Goal: Transaction & Acquisition: Purchase product/service

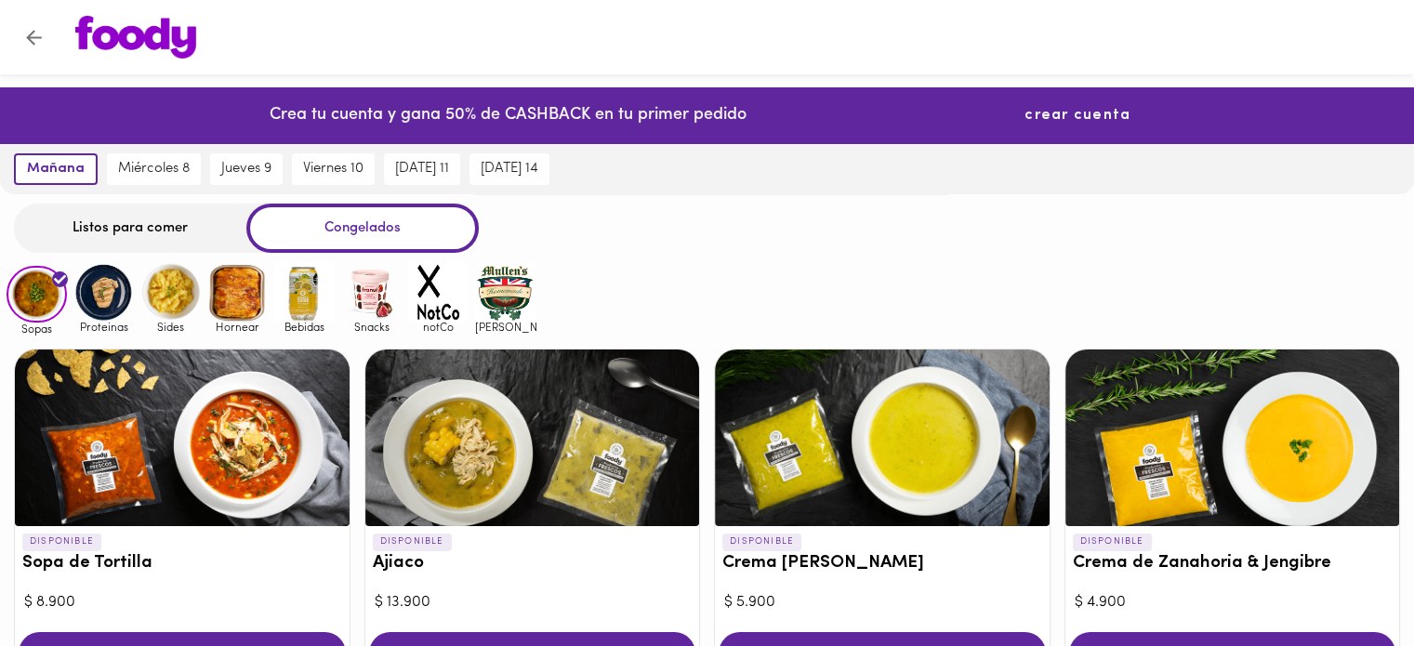
click at [1115, 100] on button "crear cuenta" at bounding box center [1077, 116] width 143 height 36
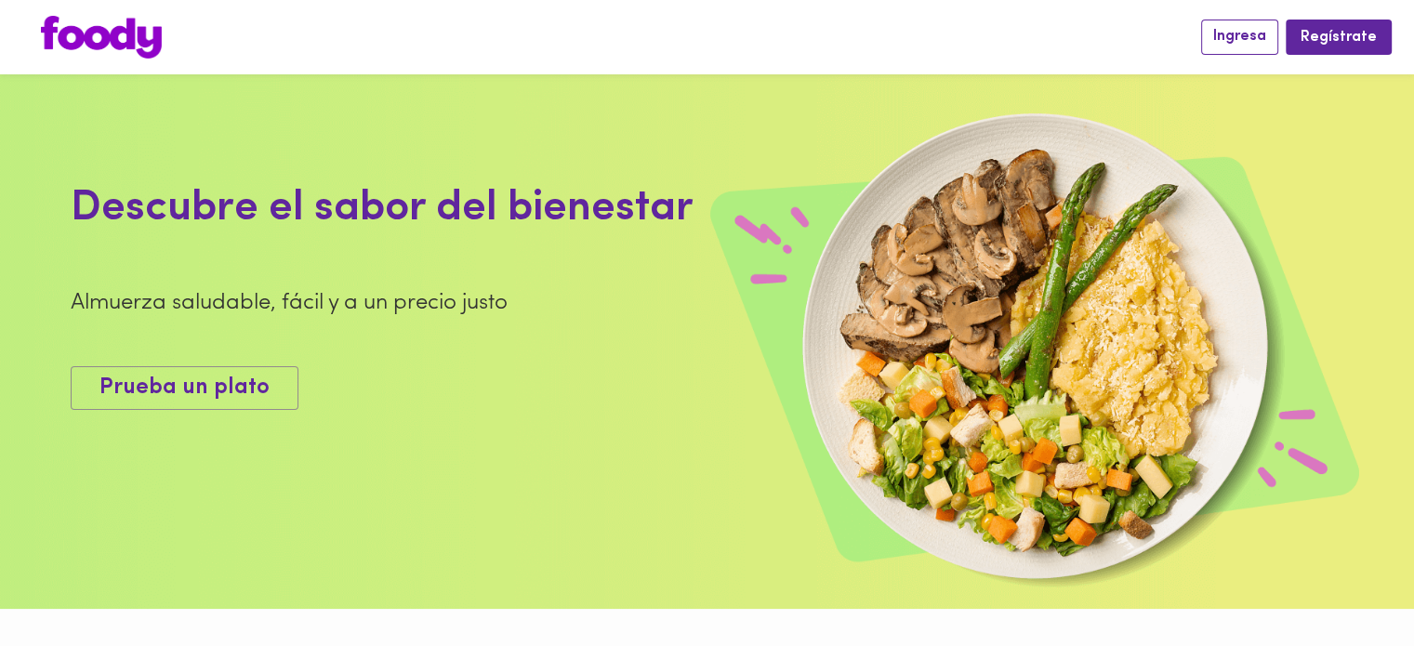
click at [1223, 44] on span "Ingresa" at bounding box center [1239, 37] width 53 height 18
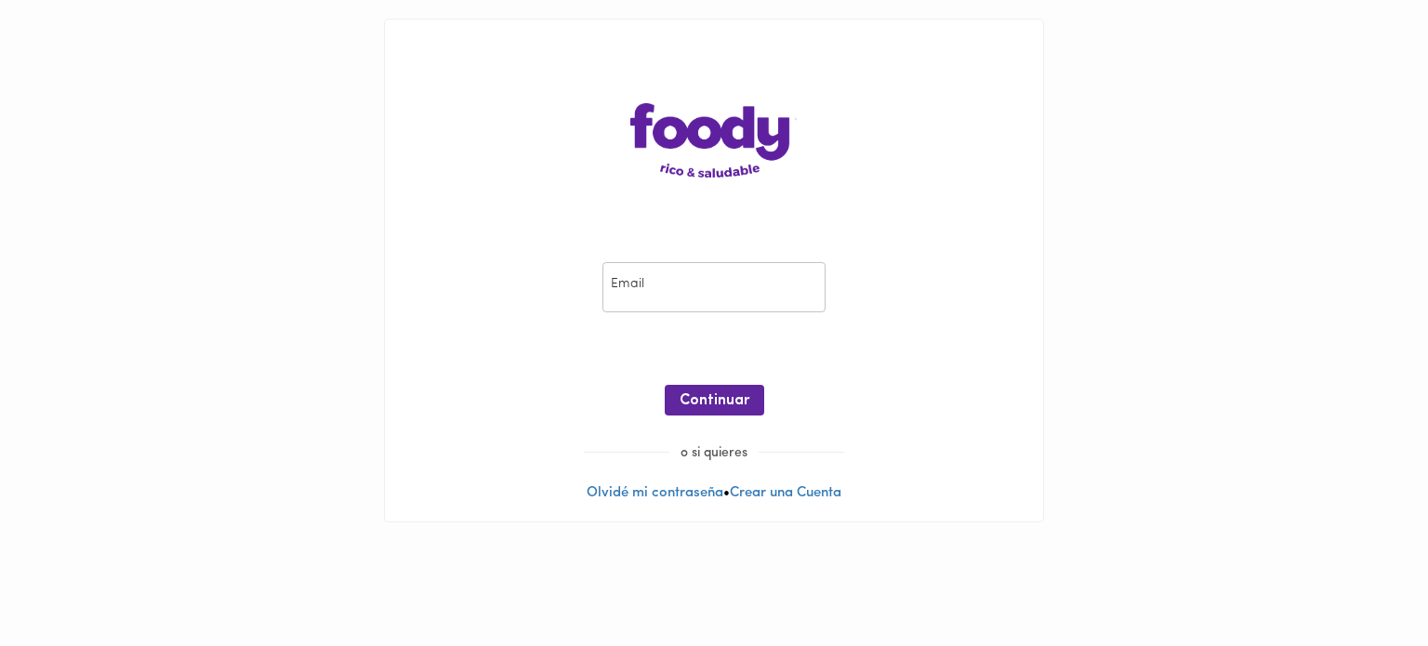
click at [643, 294] on input "email" at bounding box center [713, 287] width 223 height 51
type input "[EMAIL_ADDRESS][DOMAIN_NAME]"
click at [718, 388] on button "Continuar" at bounding box center [714, 400] width 99 height 31
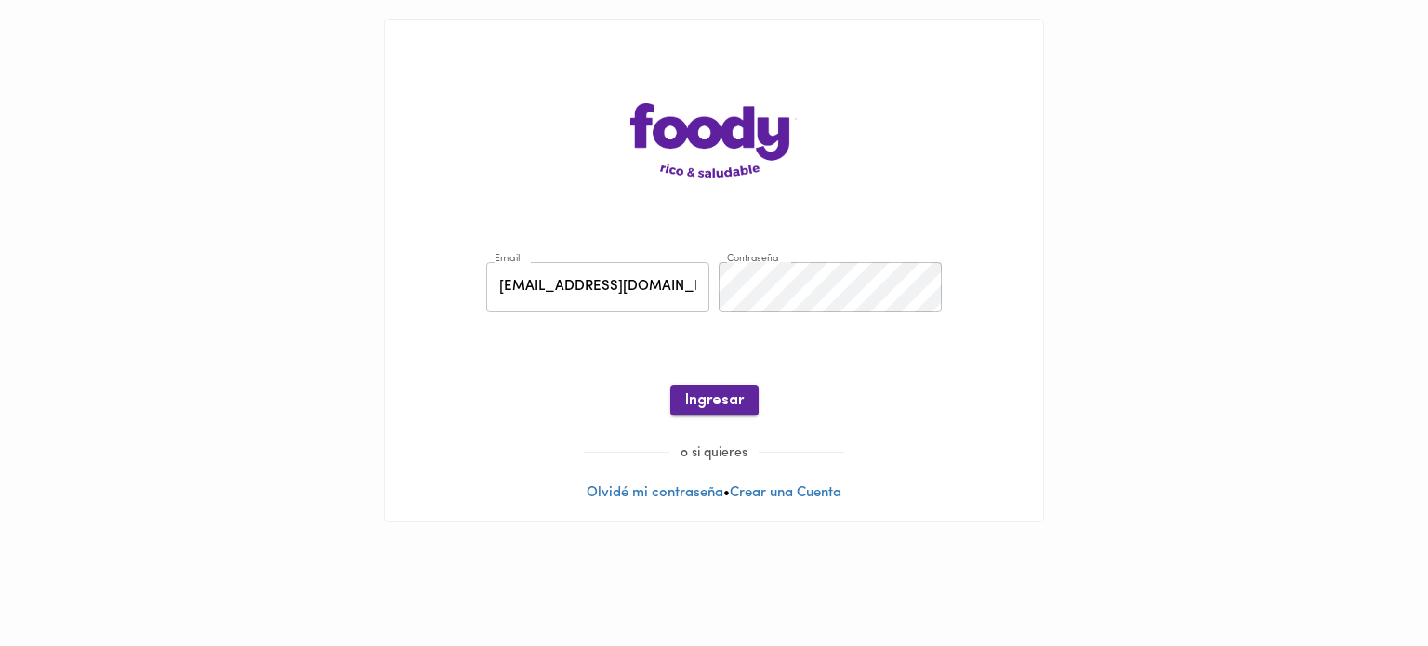
click at [736, 403] on span "Ingresar" at bounding box center [714, 401] width 59 height 18
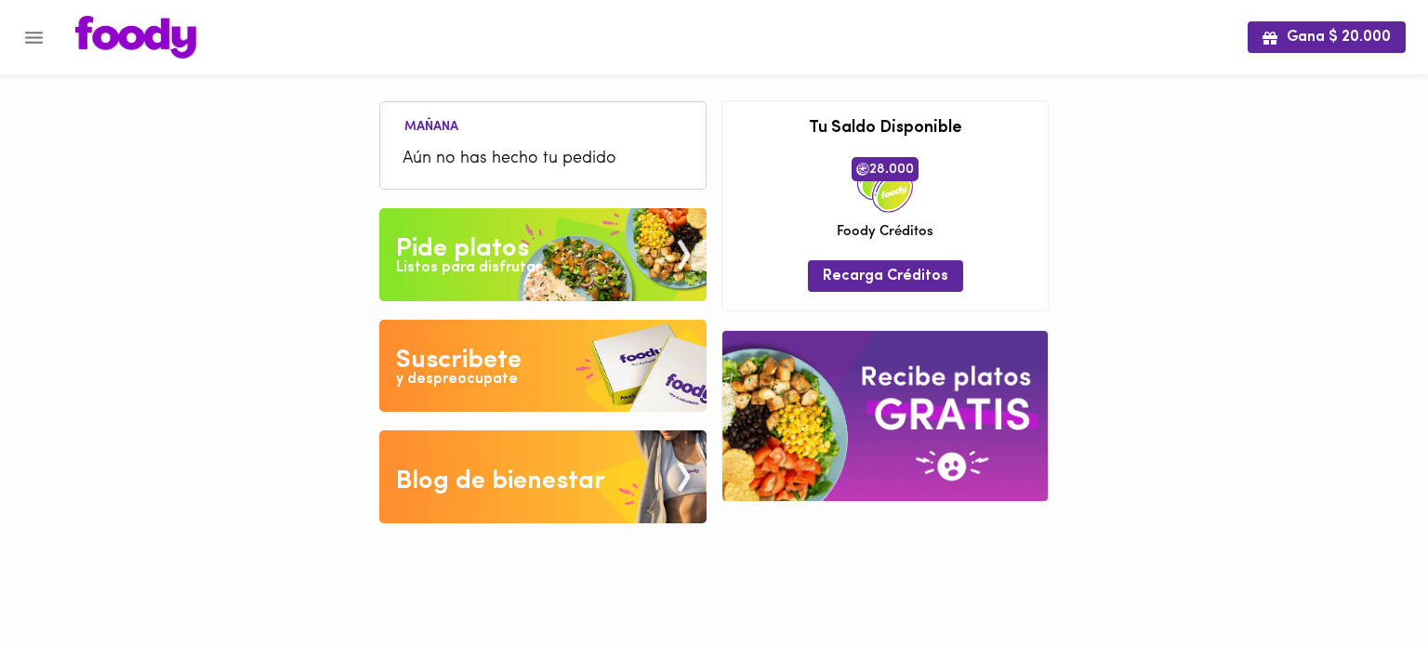
click at [538, 275] on img at bounding box center [542, 254] width 327 height 93
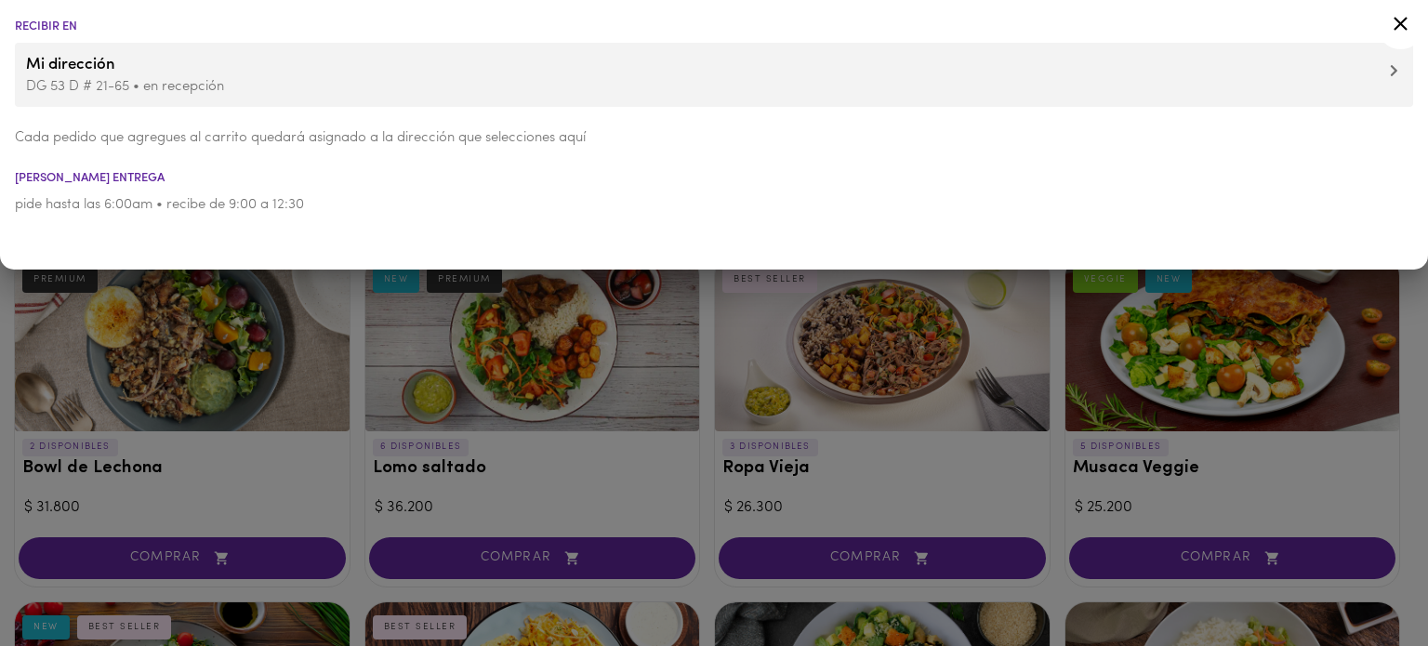
click at [1394, 22] on icon at bounding box center [1400, 23] width 23 height 23
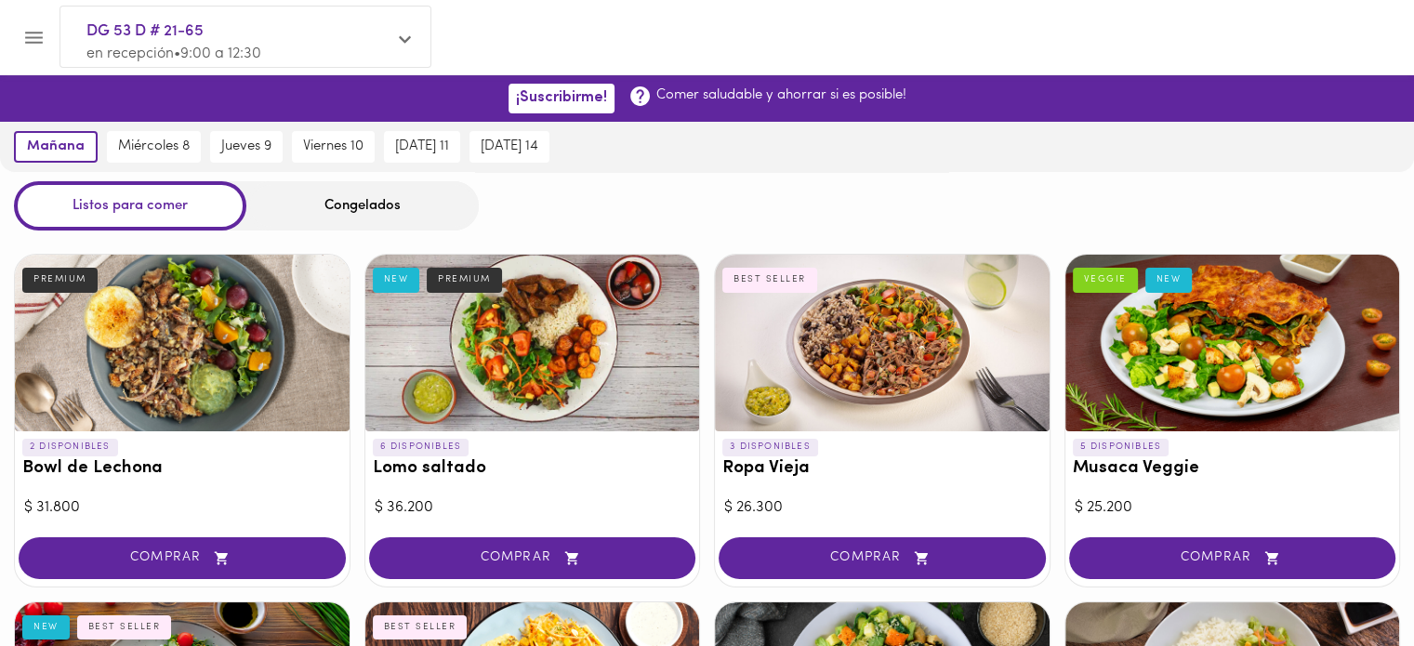
click at [348, 204] on div "Congelados" at bounding box center [362, 205] width 232 height 49
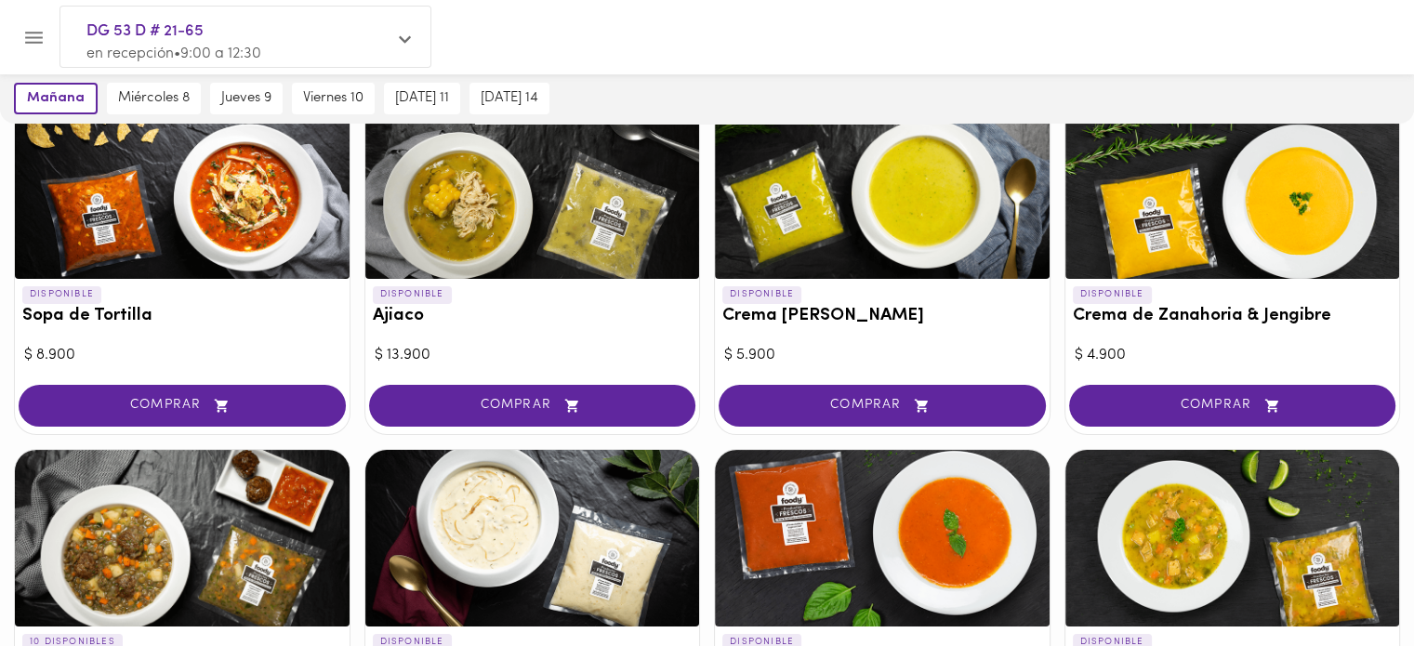
scroll to position [279, 0]
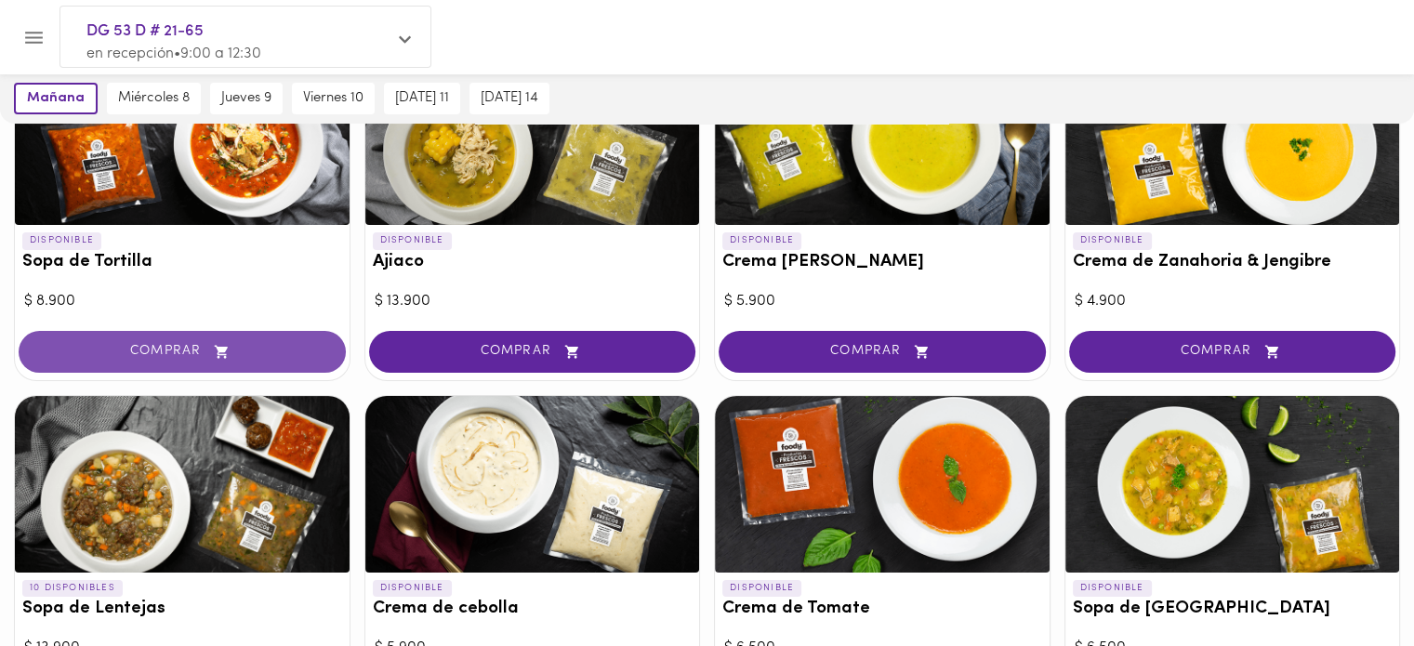
click at [234, 355] on span "COMPRAR" at bounding box center [182, 352] width 281 height 16
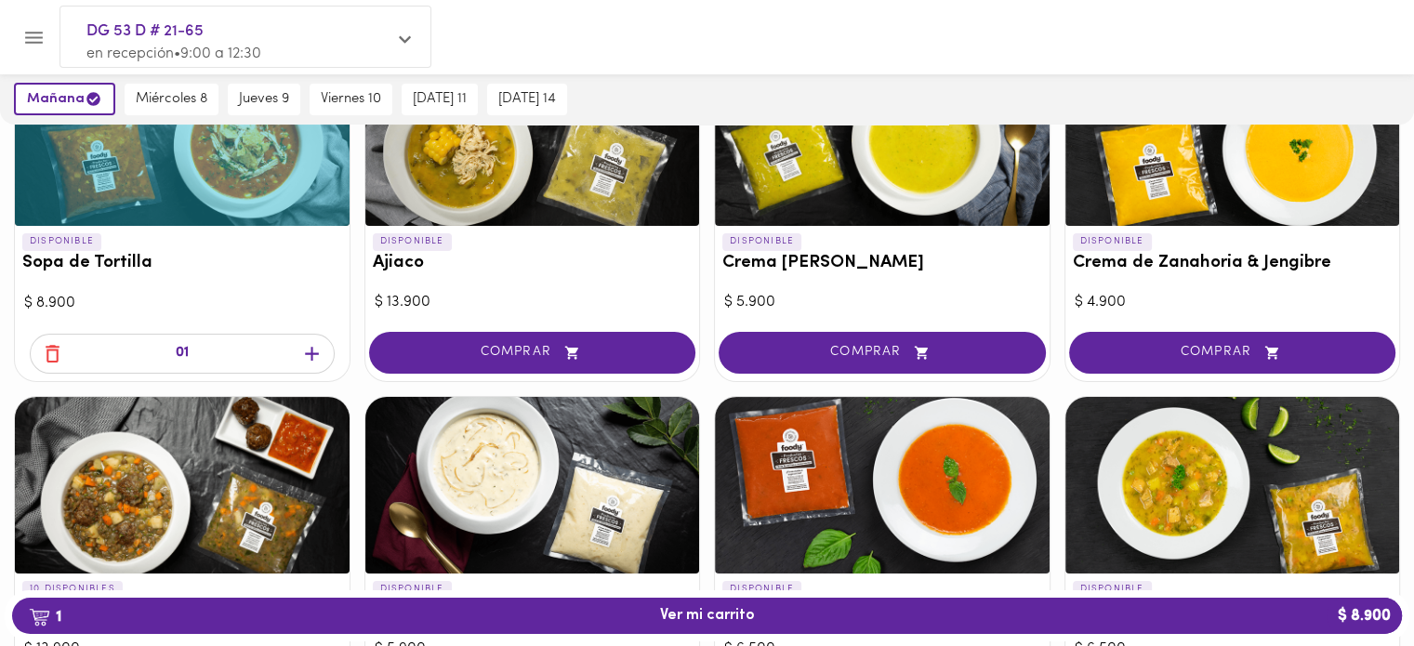
click at [316, 345] on icon "button" at bounding box center [311, 353] width 23 height 23
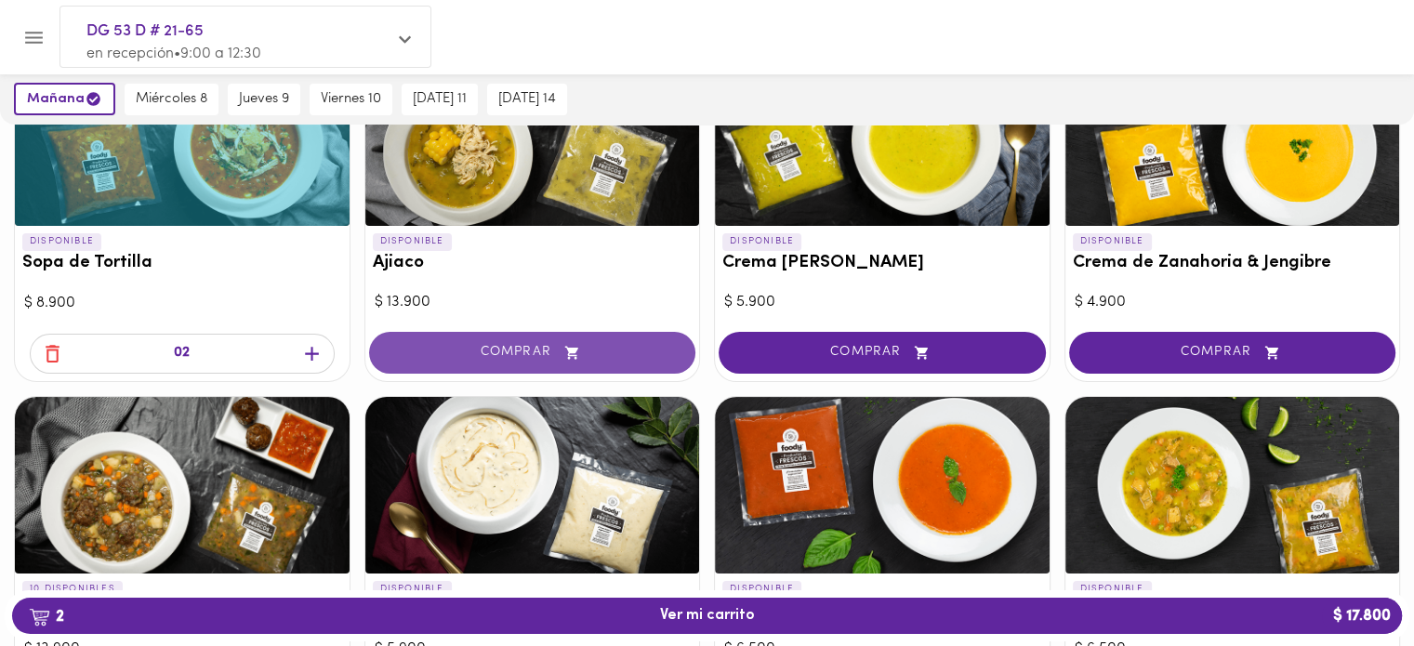
scroll to position [186, 0]
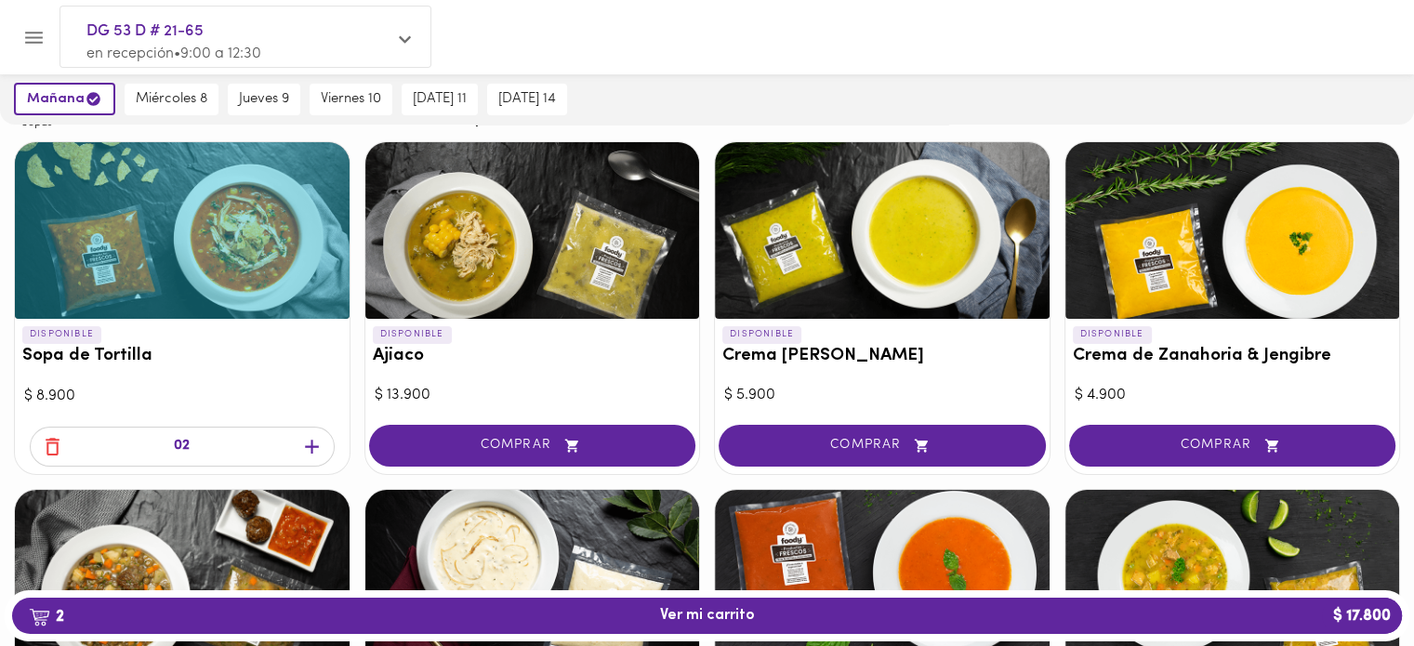
click at [490, 450] on span "COMPRAR" at bounding box center [532, 446] width 281 height 16
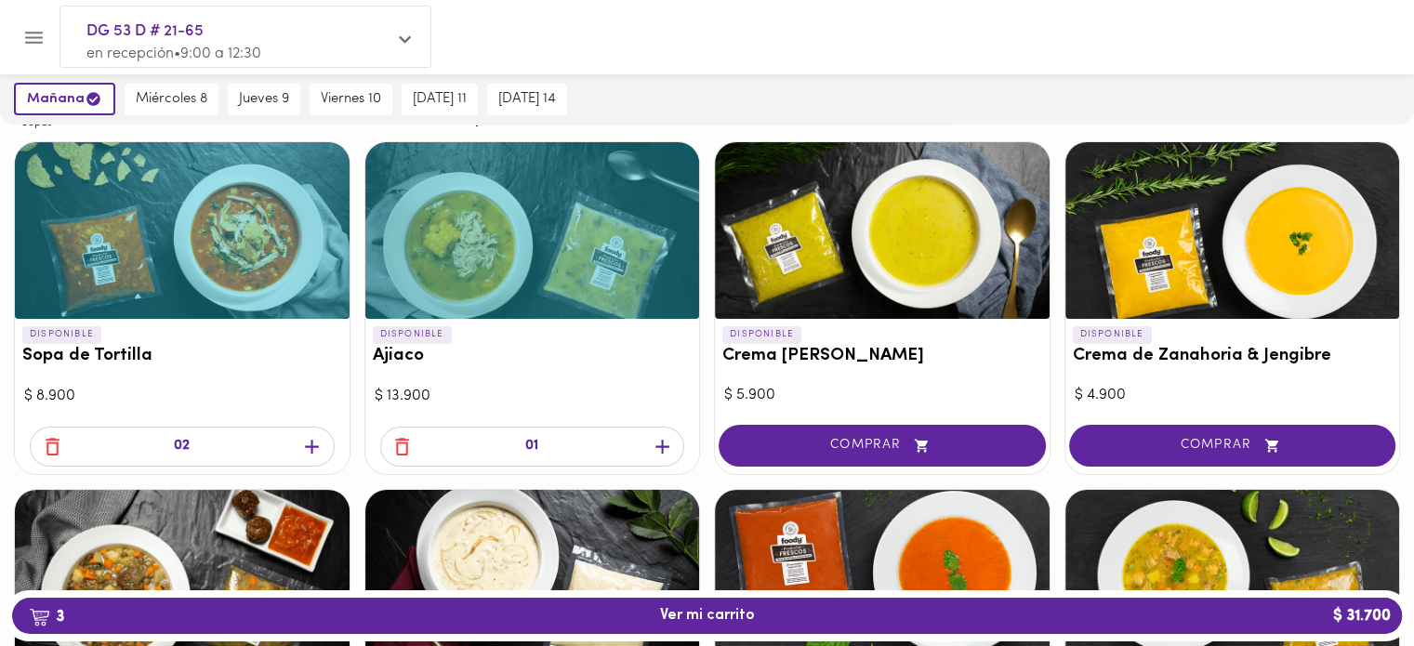
click at [669, 444] on icon "button" at bounding box center [662, 446] width 23 height 23
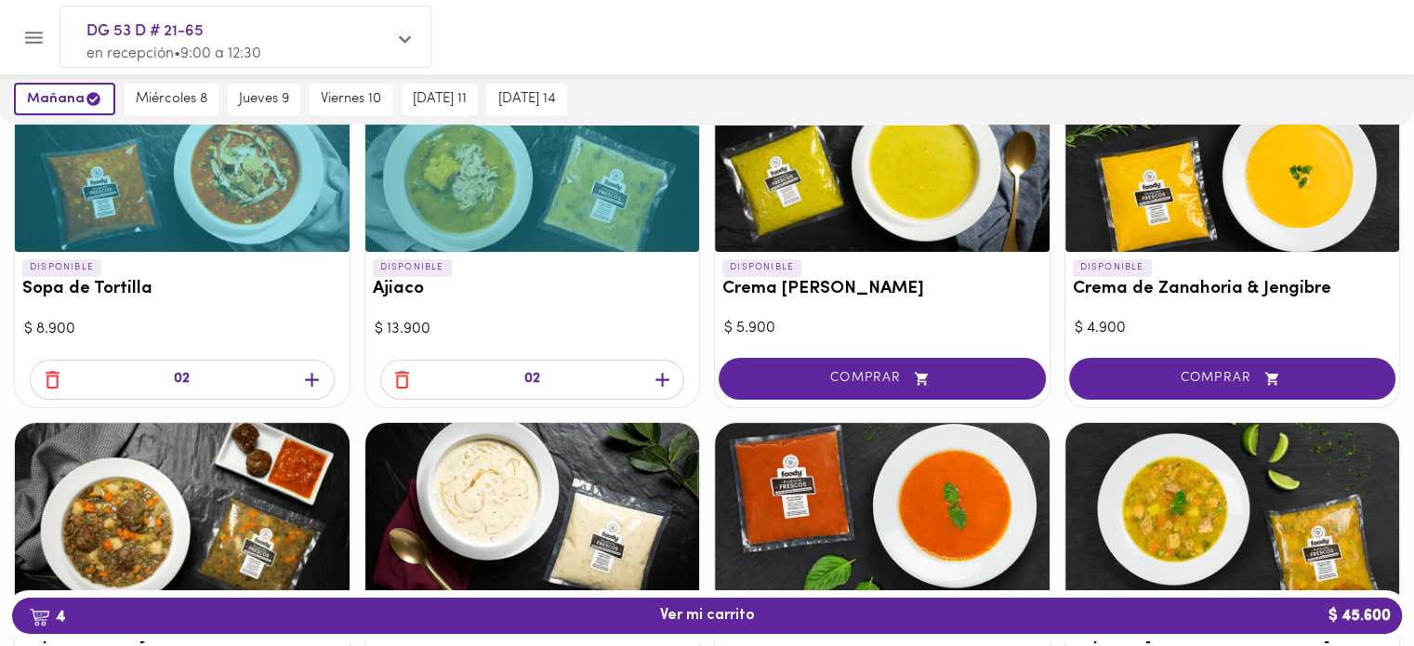
scroll to position [279, 0]
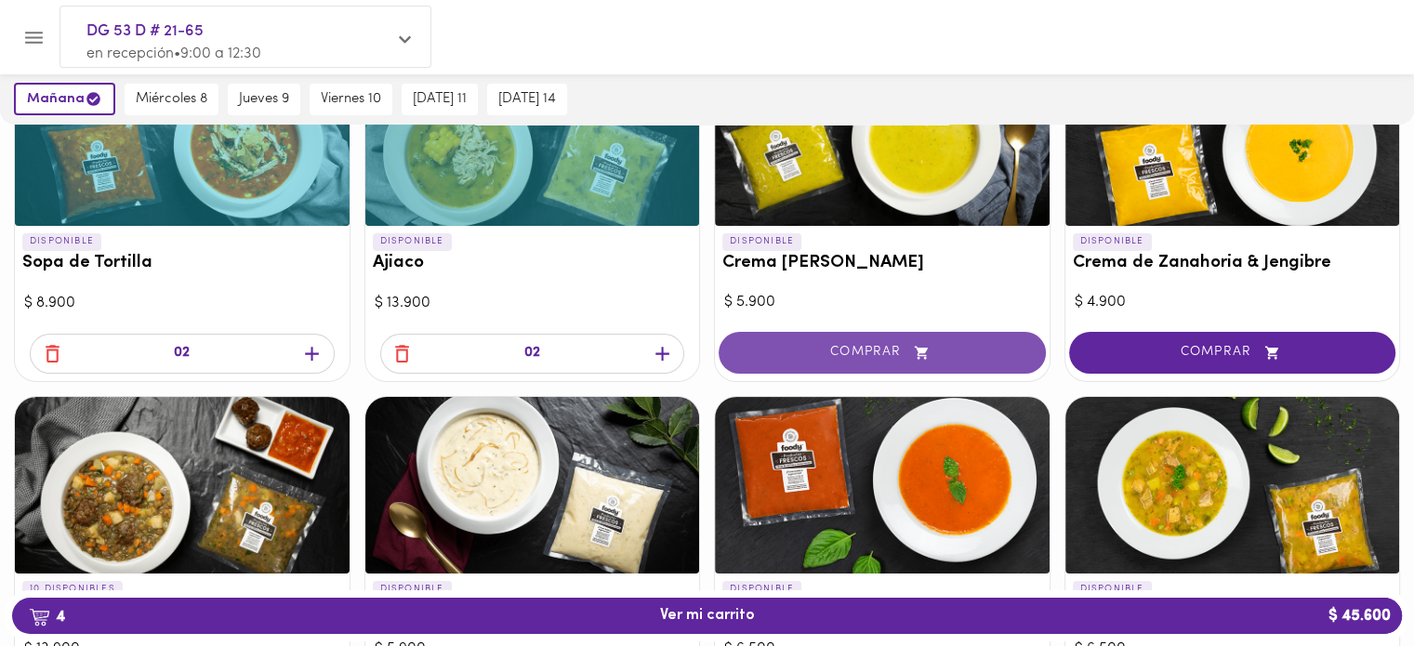
click at [955, 335] on button "COMPRAR" at bounding box center [881, 353] width 327 height 42
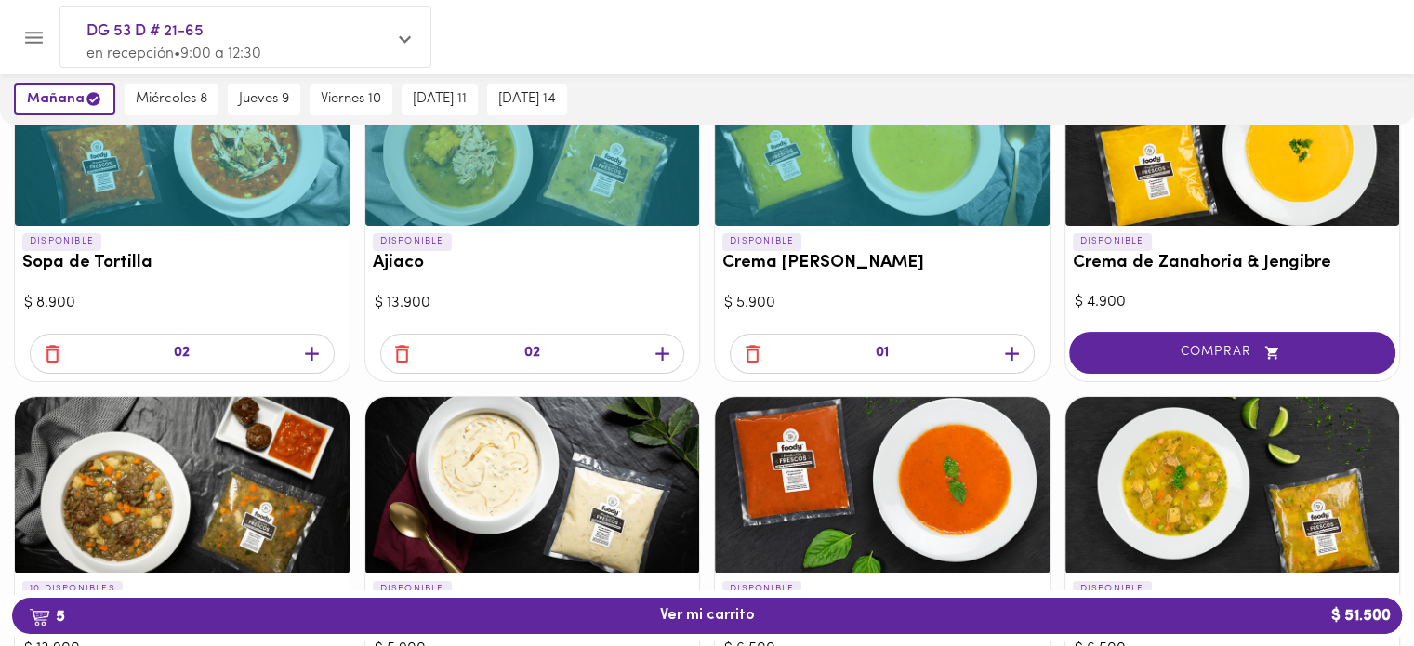
click at [1008, 354] on icon "button" at bounding box center [1011, 353] width 23 height 23
click at [1009, 354] on icon "button" at bounding box center [1011, 353] width 23 height 23
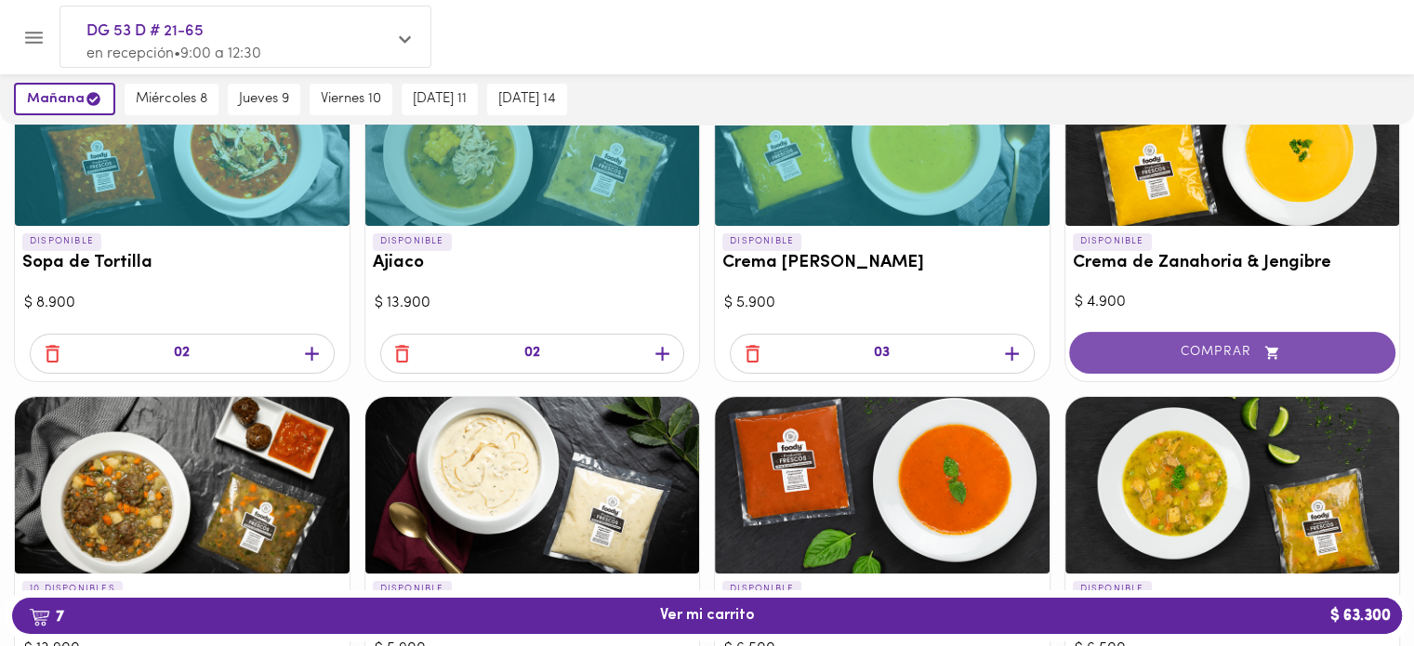
click at [1238, 347] on span "COMPRAR" at bounding box center [1232, 353] width 281 height 16
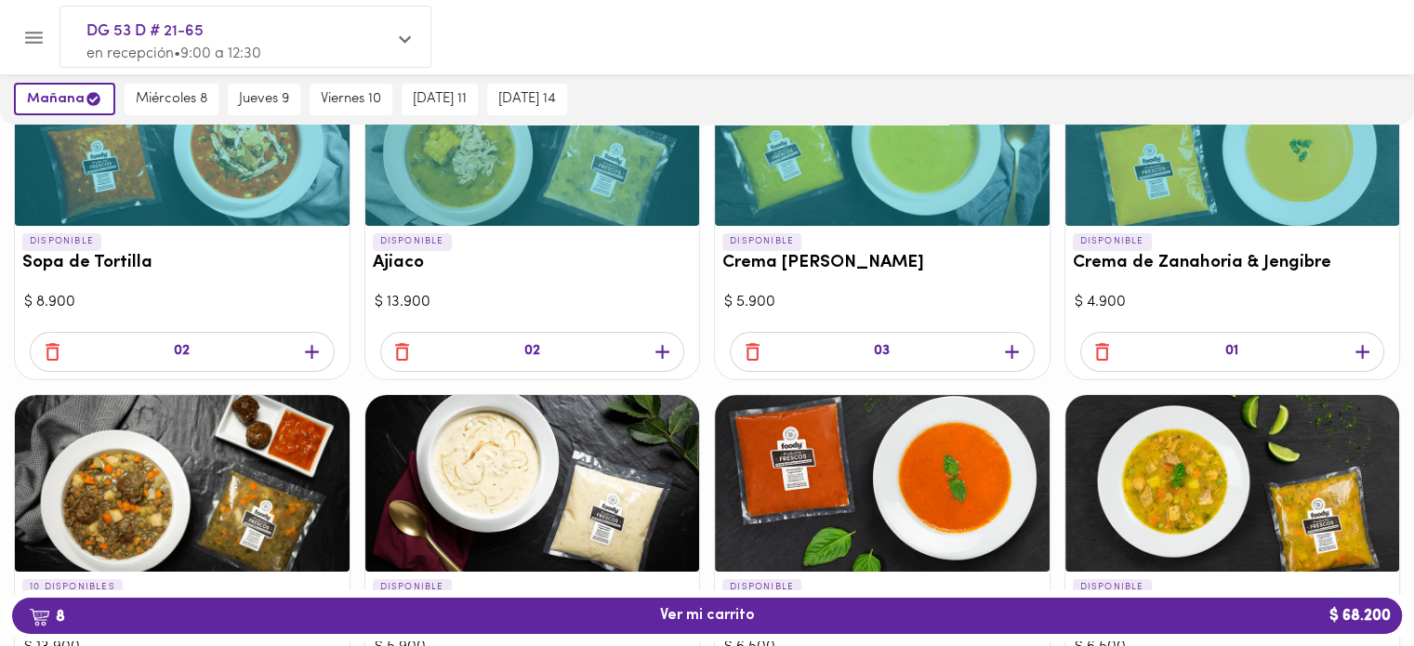
click at [1362, 342] on icon "button" at bounding box center [1361, 351] width 23 height 23
click at [1362, 347] on icon "button" at bounding box center [1362, 352] width 14 height 14
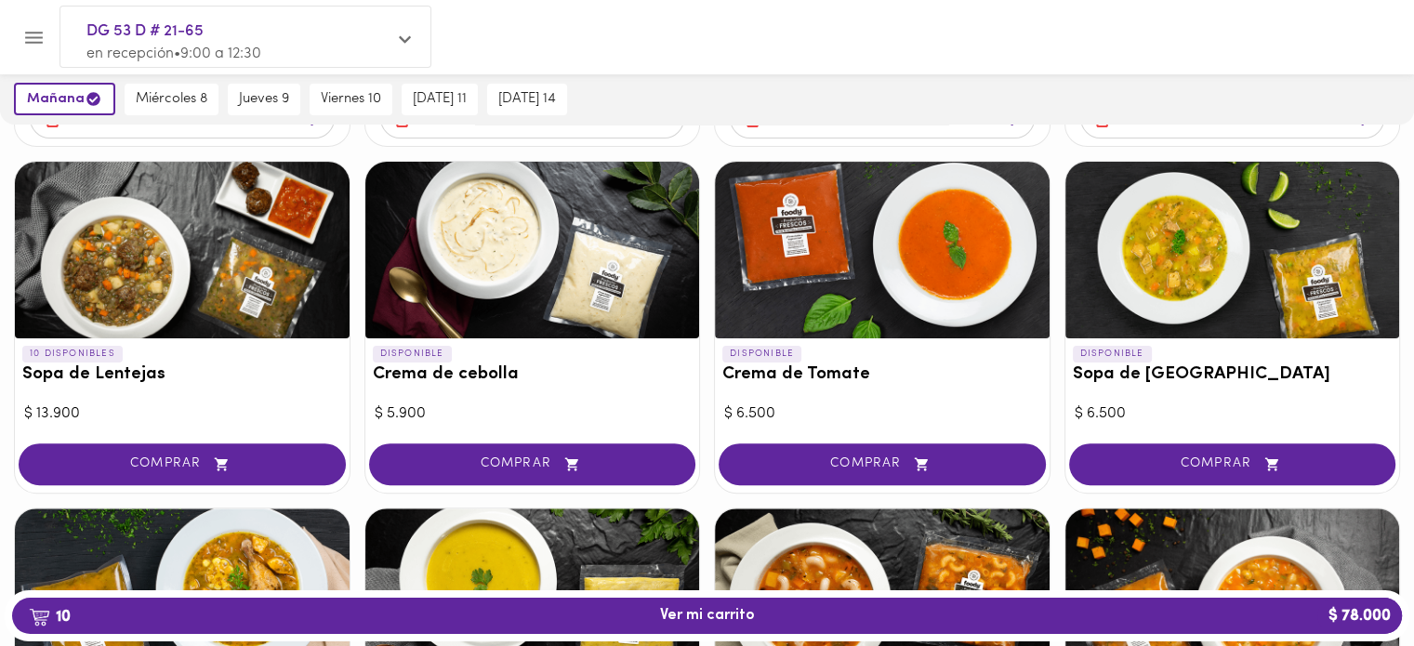
scroll to position [558, 0]
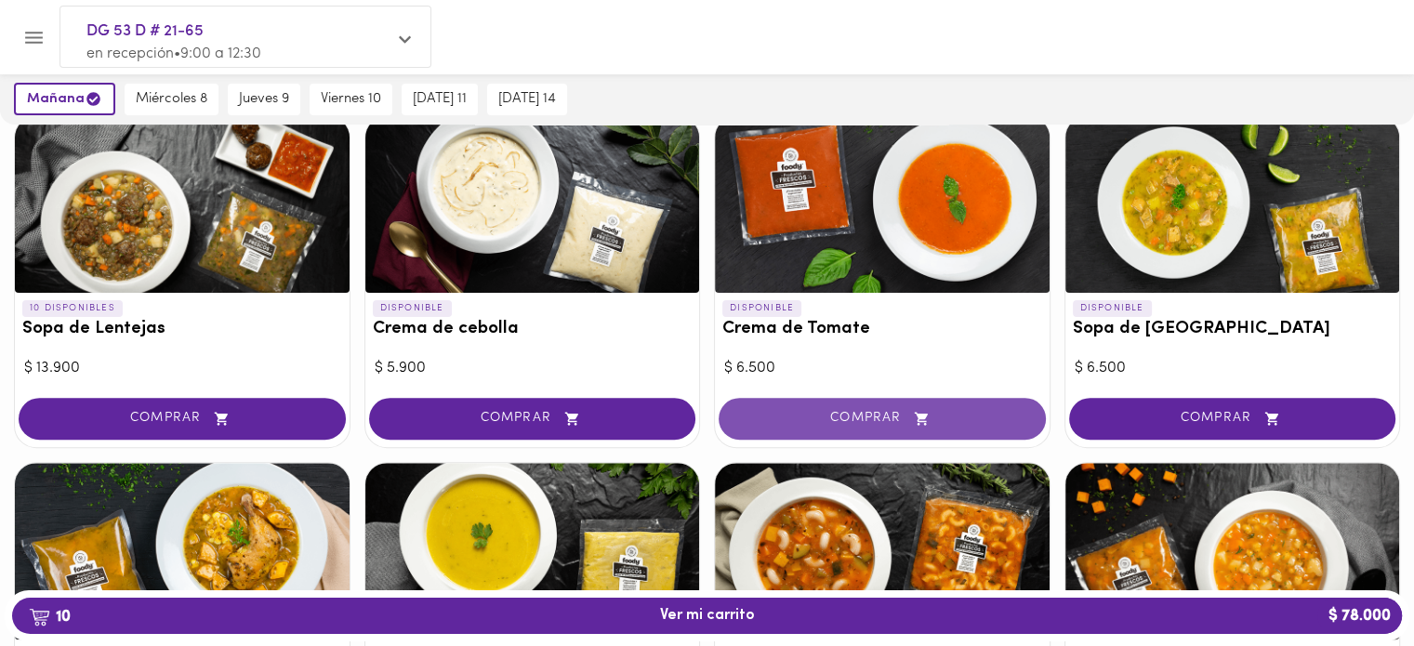
click at [827, 411] on span "COMPRAR" at bounding box center [882, 419] width 281 height 16
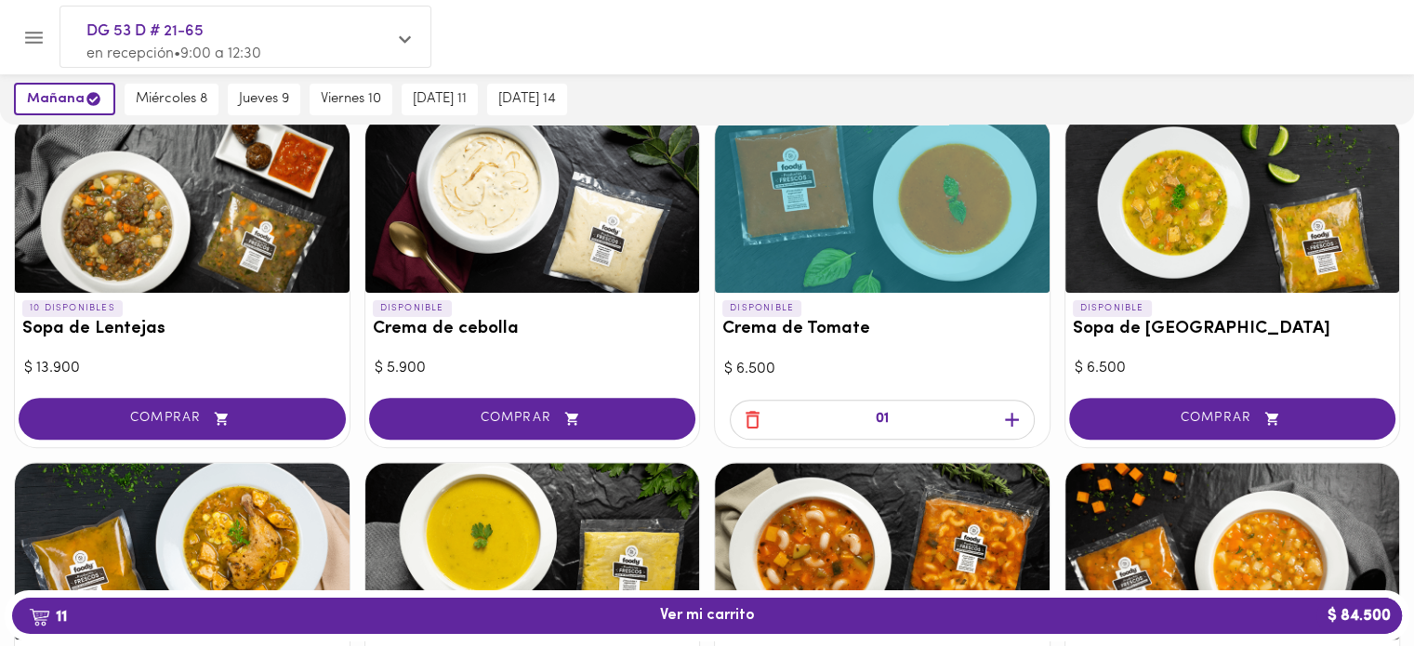
click at [1013, 415] on icon "button" at bounding box center [1012, 420] width 14 height 14
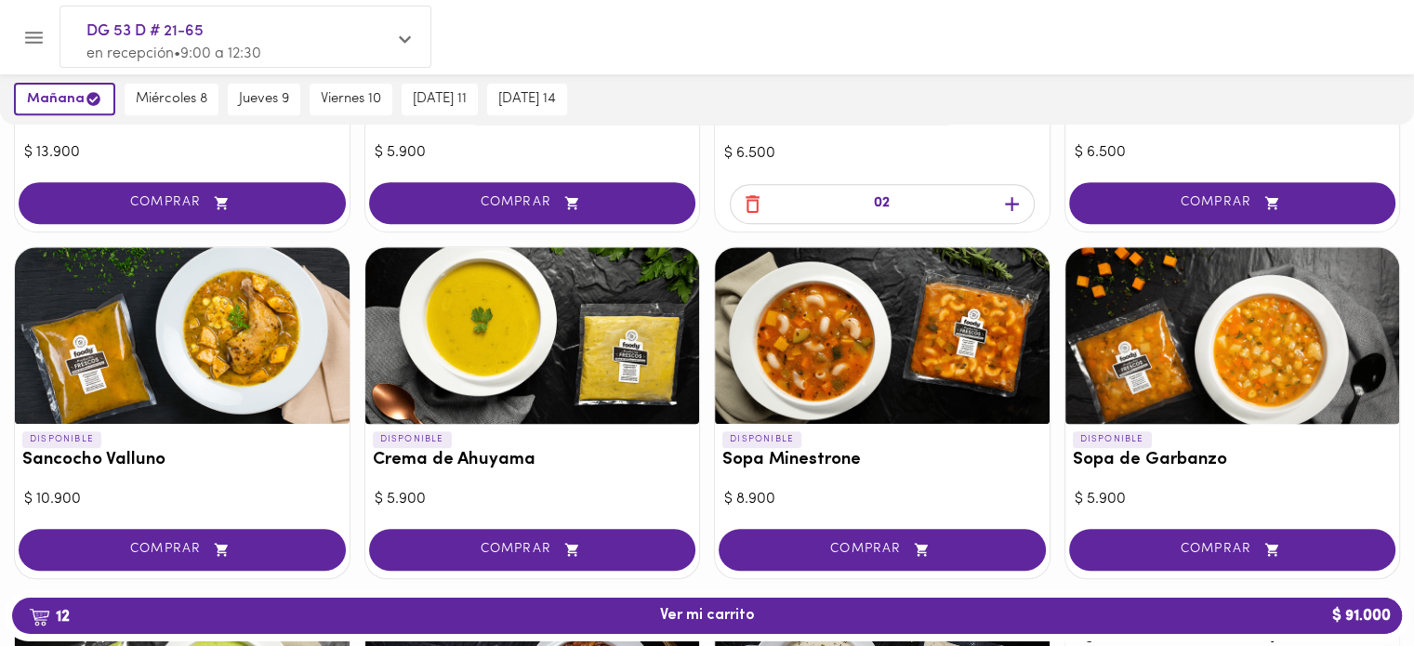
scroll to position [836, 0]
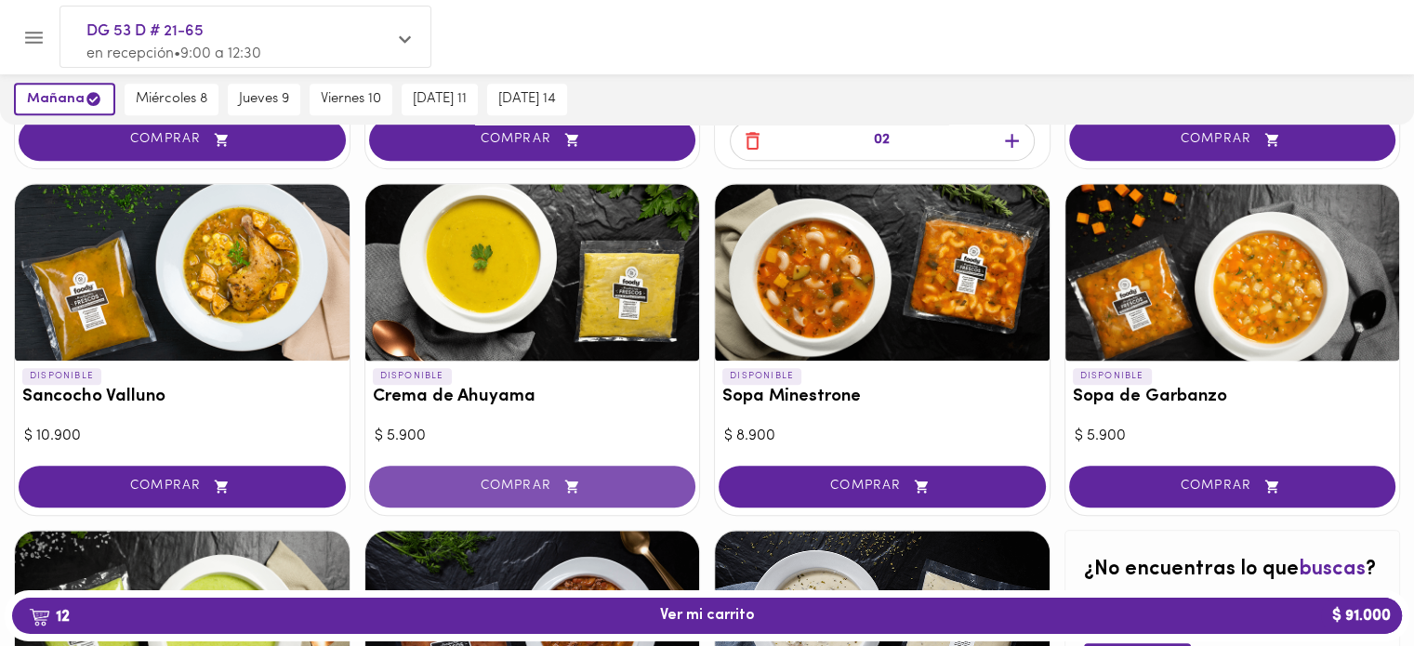
click at [565, 483] on icon "button" at bounding box center [571, 487] width 23 height 16
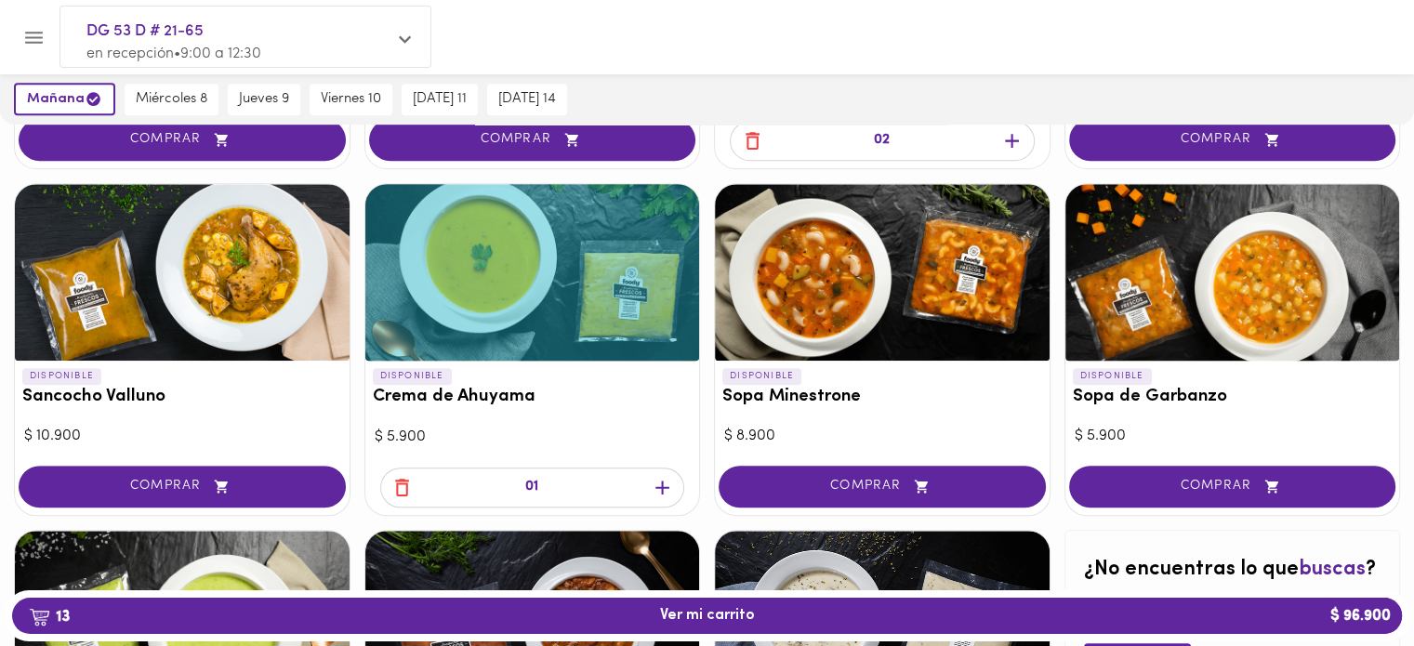
click at [666, 481] on icon "button" at bounding box center [662, 487] width 23 height 23
click at [845, 470] on button "COMPRAR" at bounding box center [881, 487] width 327 height 42
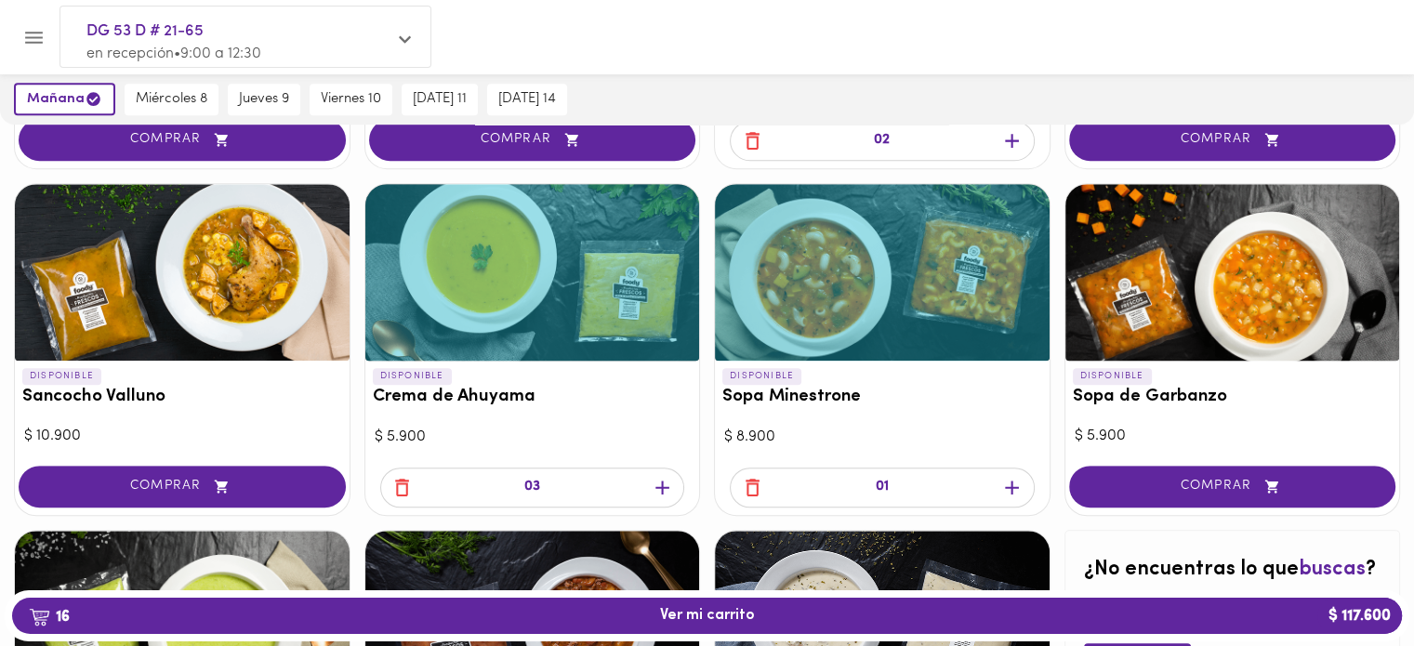
click at [1020, 482] on icon "button" at bounding box center [1011, 487] width 23 height 23
click at [1015, 482] on icon "button" at bounding box center [1011, 487] width 23 height 23
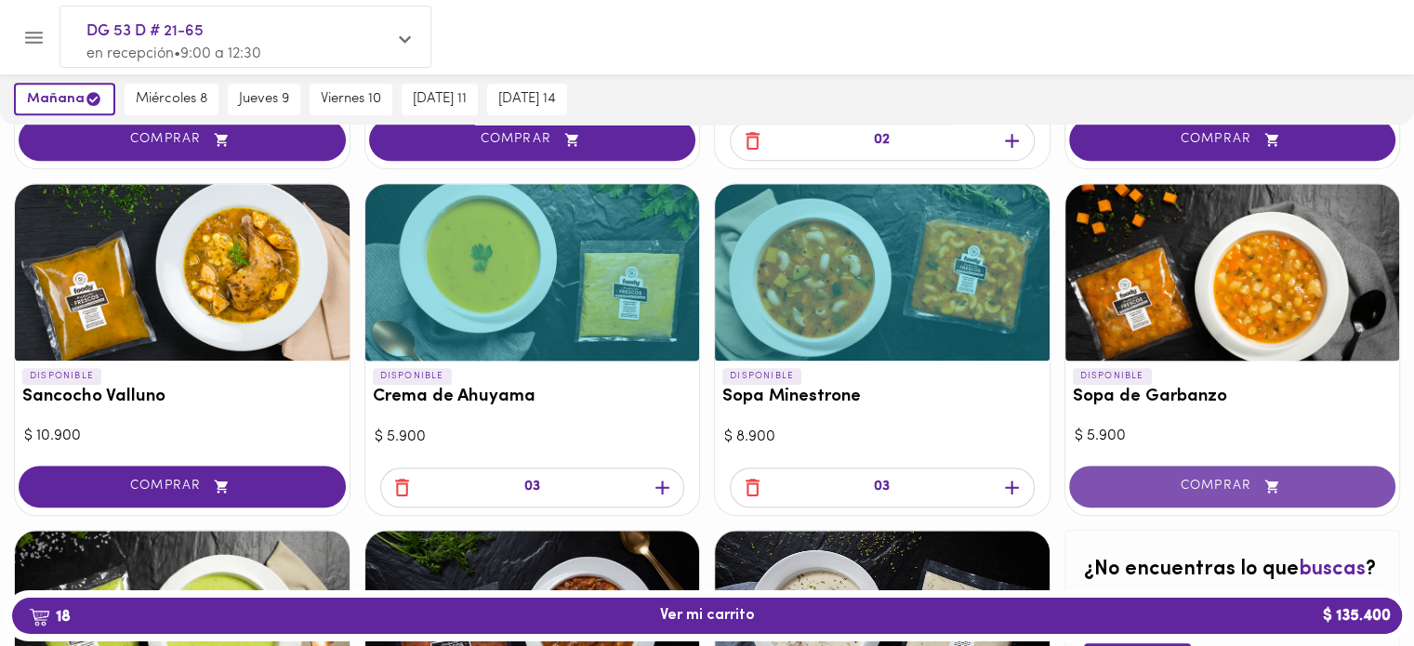
click at [1179, 487] on span "COMPRAR" at bounding box center [1232, 487] width 281 height 16
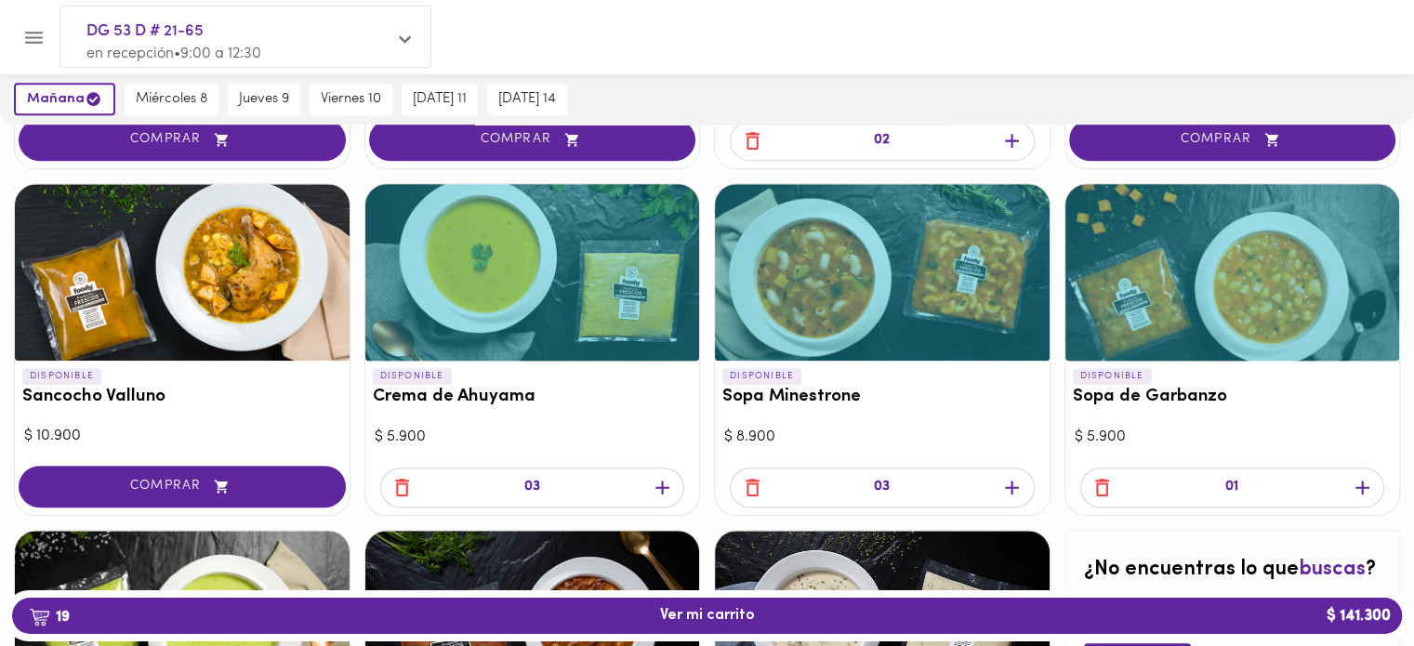
click at [1361, 488] on icon "button" at bounding box center [1361, 487] width 23 height 23
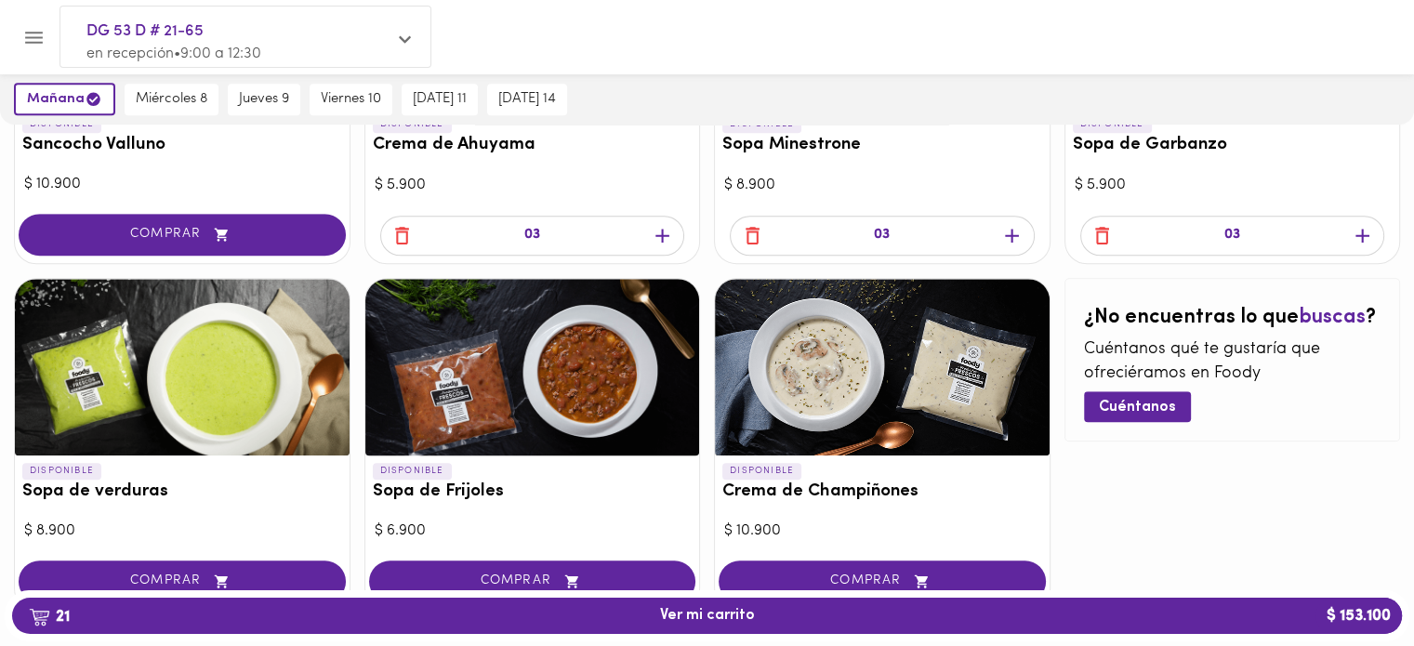
scroll to position [1115, 0]
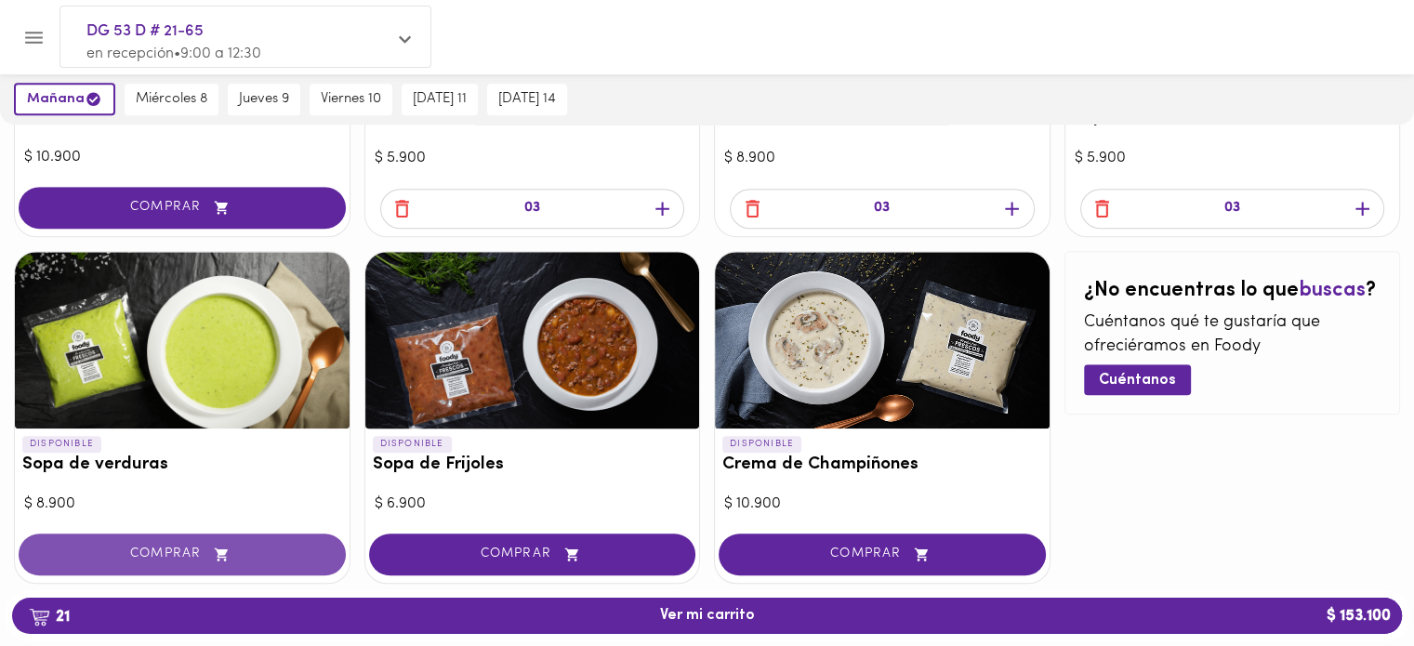
click at [186, 555] on span "COMPRAR" at bounding box center [182, 555] width 281 height 16
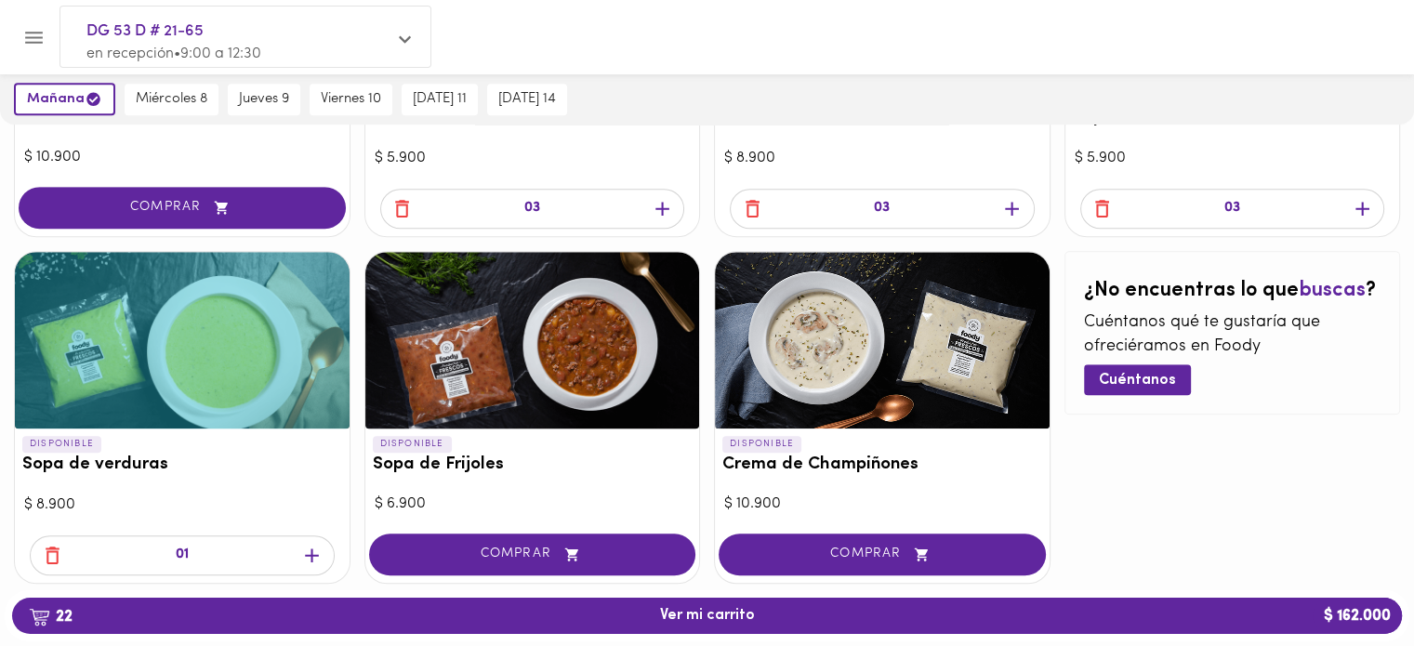
click at [309, 550] on icon "button" at bounding box center [311, 555] width 23 height 23
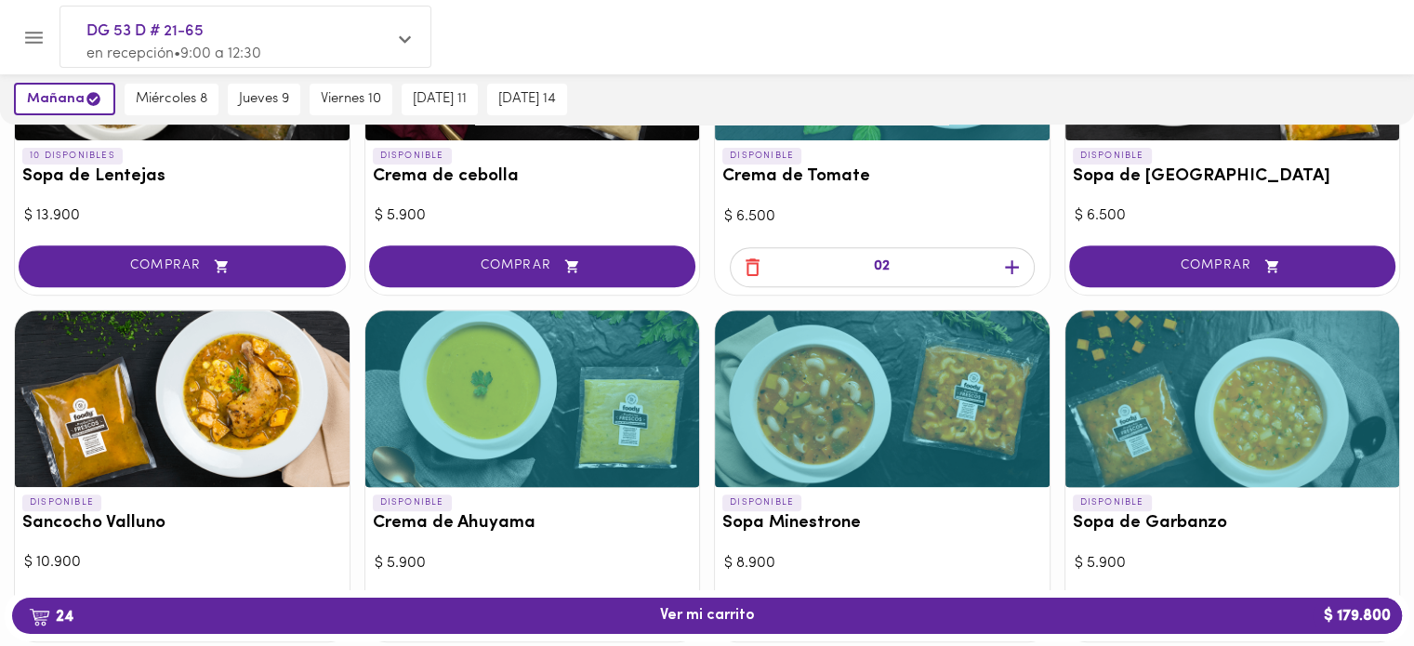
scroll to position [691, 0]
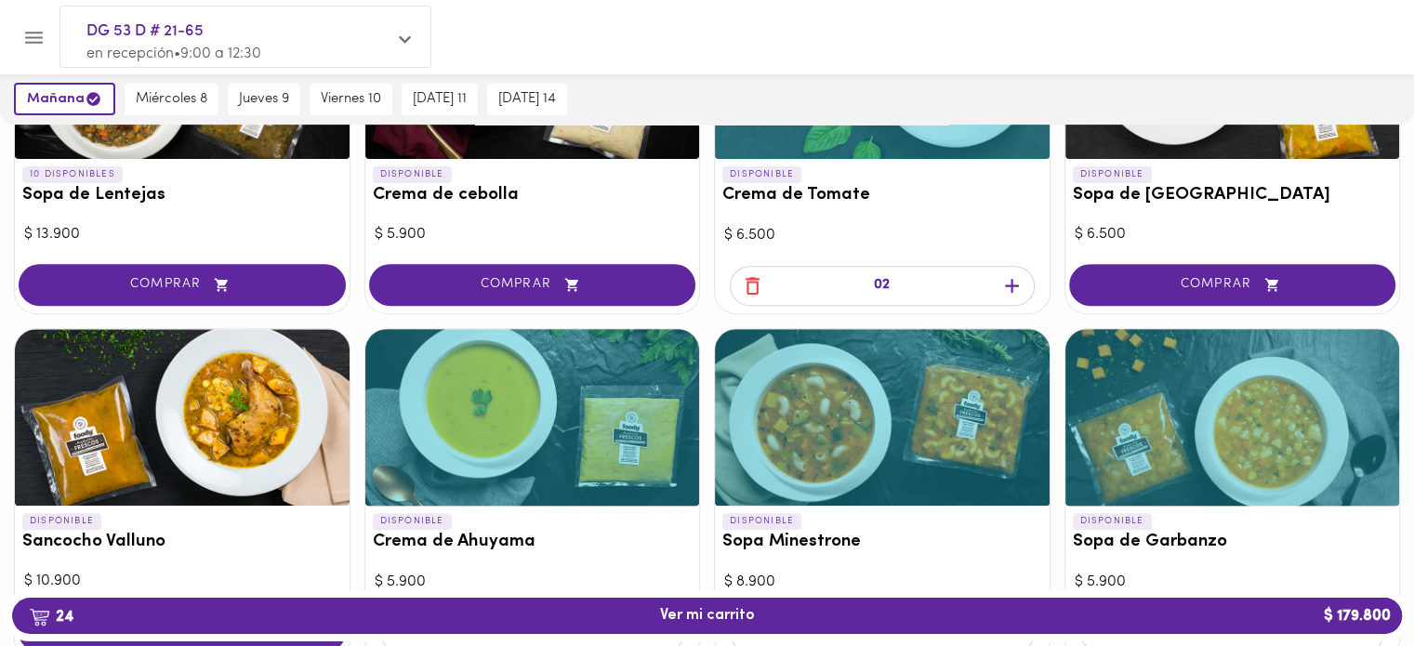
click at [204, 490] on div at bounding box center [182, 417] width 335 height 177
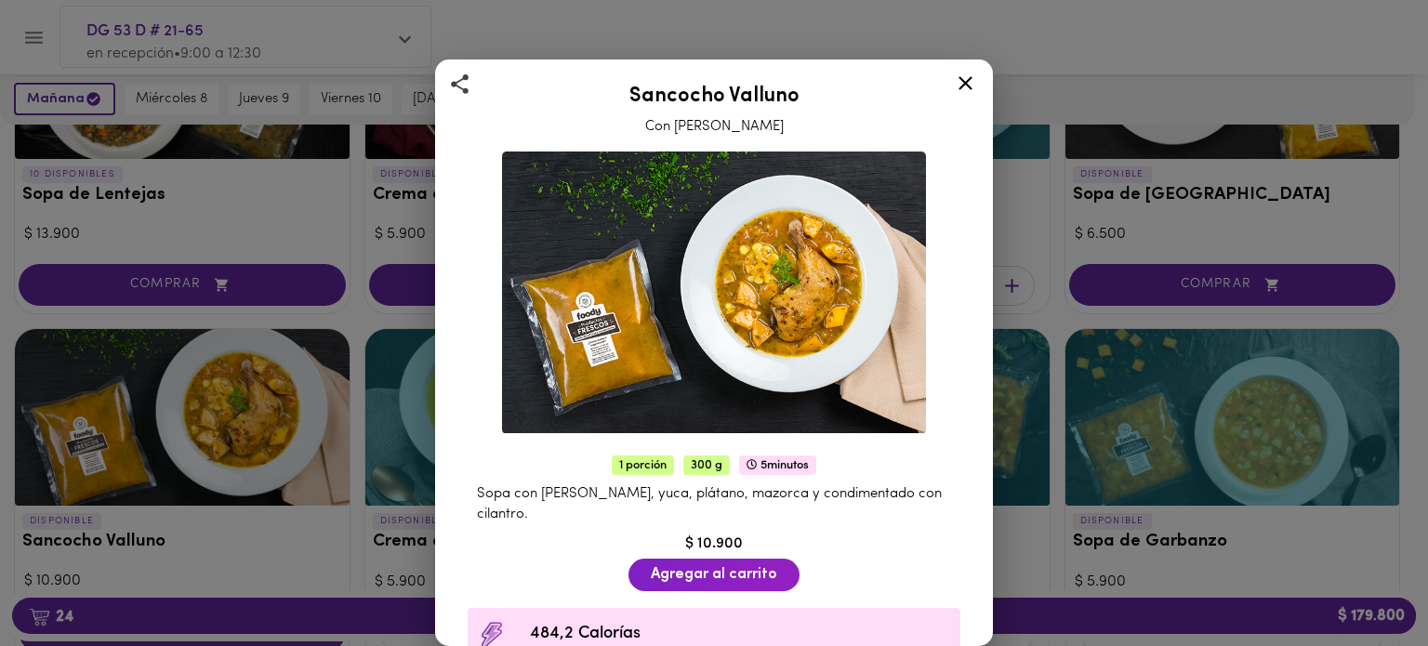
click at [968, 79] on icon at bounding box center [965, 83] width 23 height 23
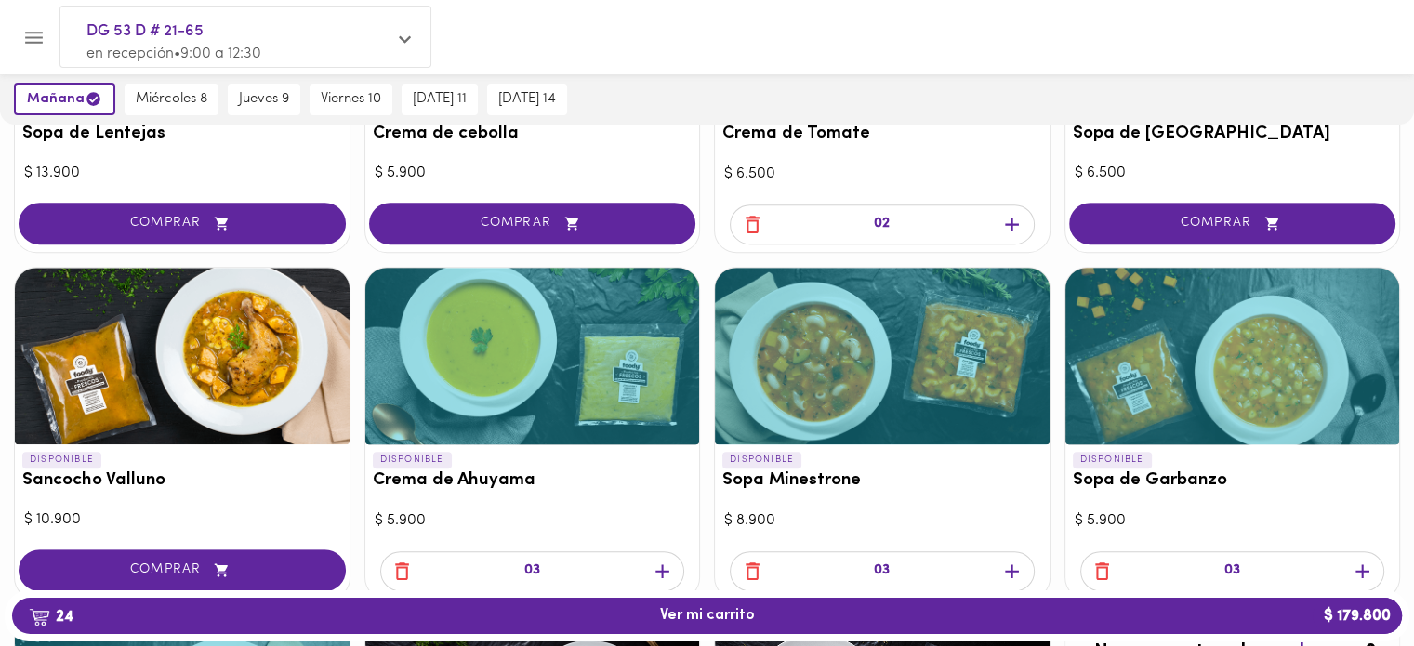
scroll to position [784, 0]
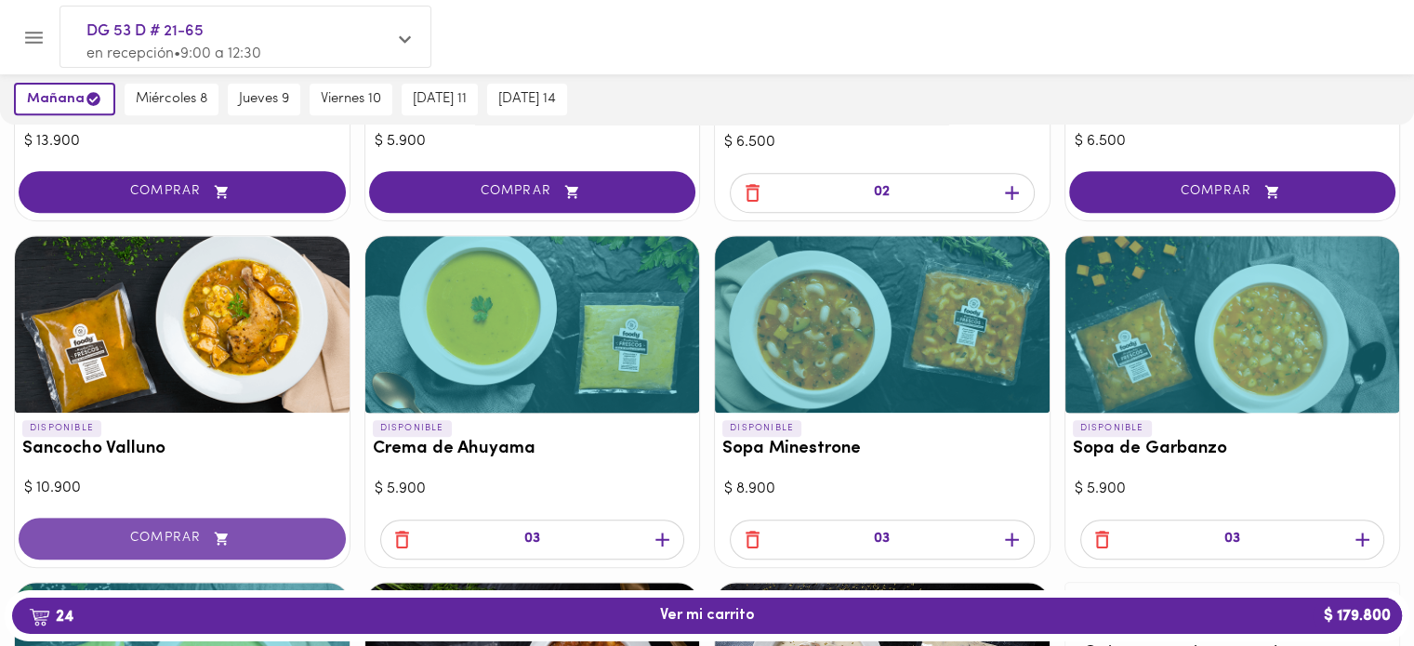
click at [160, 531] on span "COMPRAR" at bounding box center [182, 539] width 281 height 16
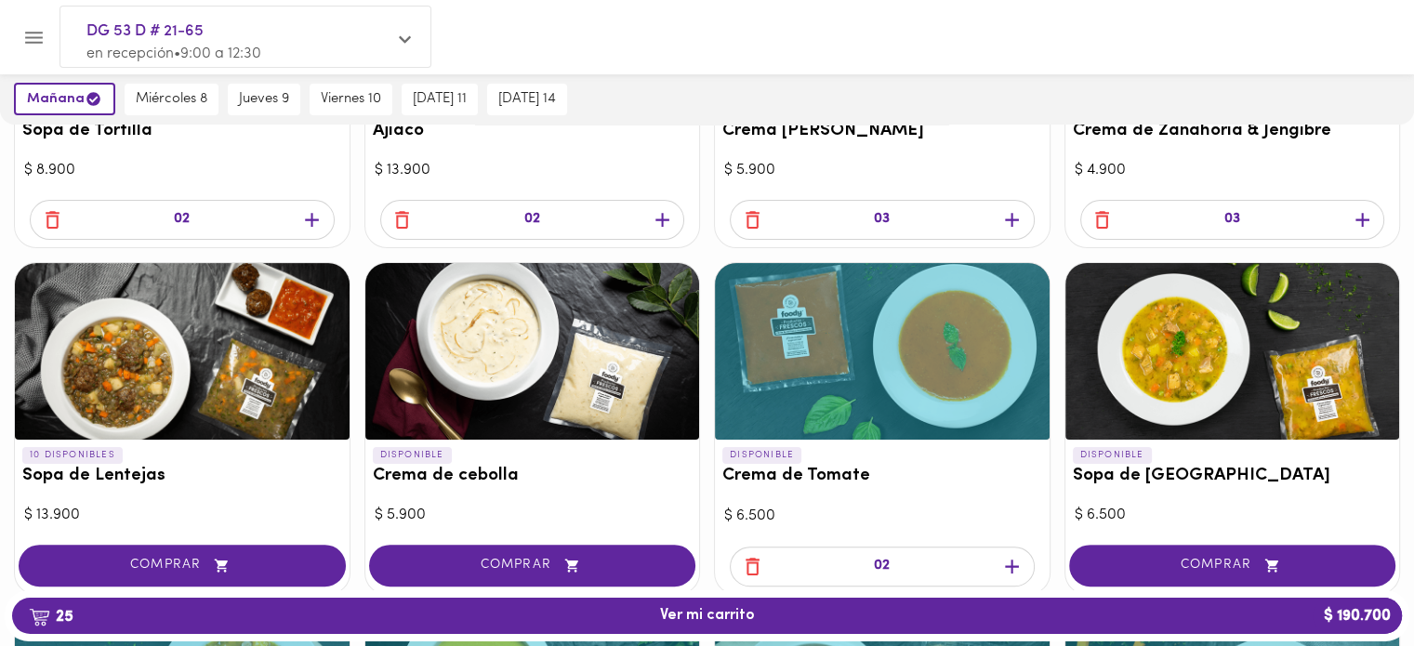
scroll to position [132, 0]
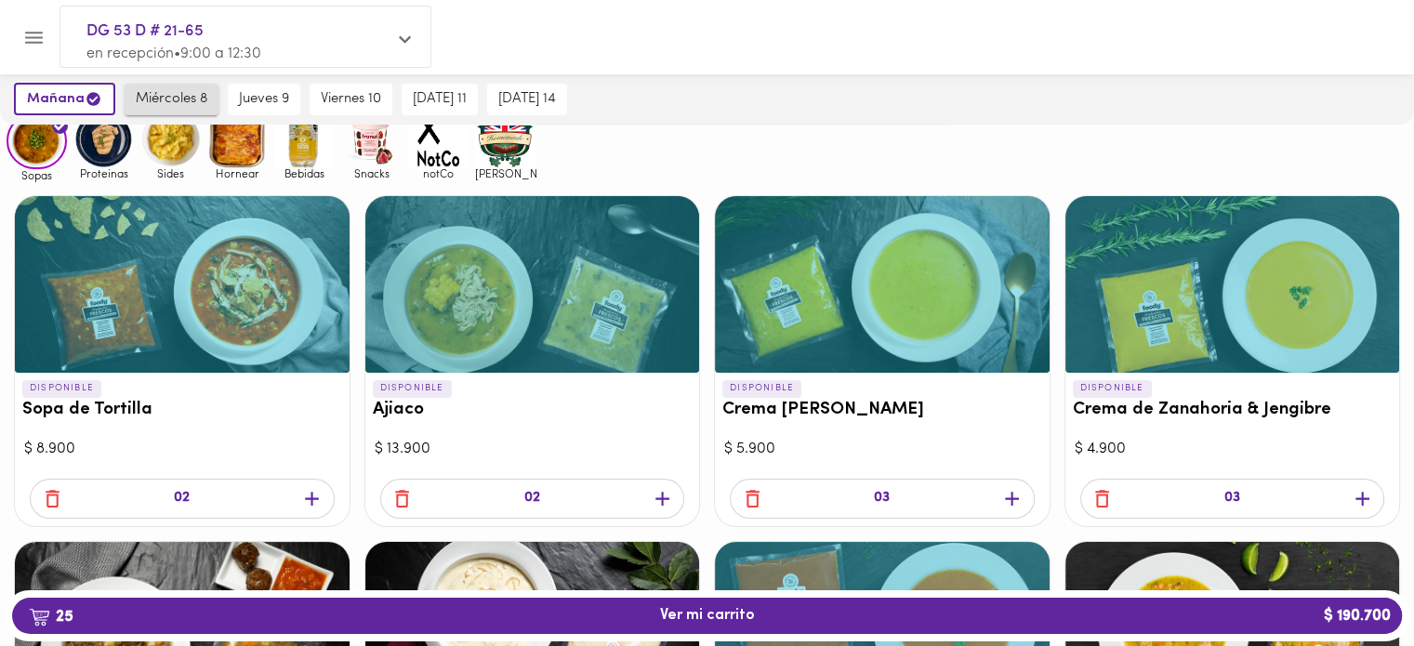
click at [168, 96] on span "miércoles 8" at bounding box center [172, 99] width 72 height 17
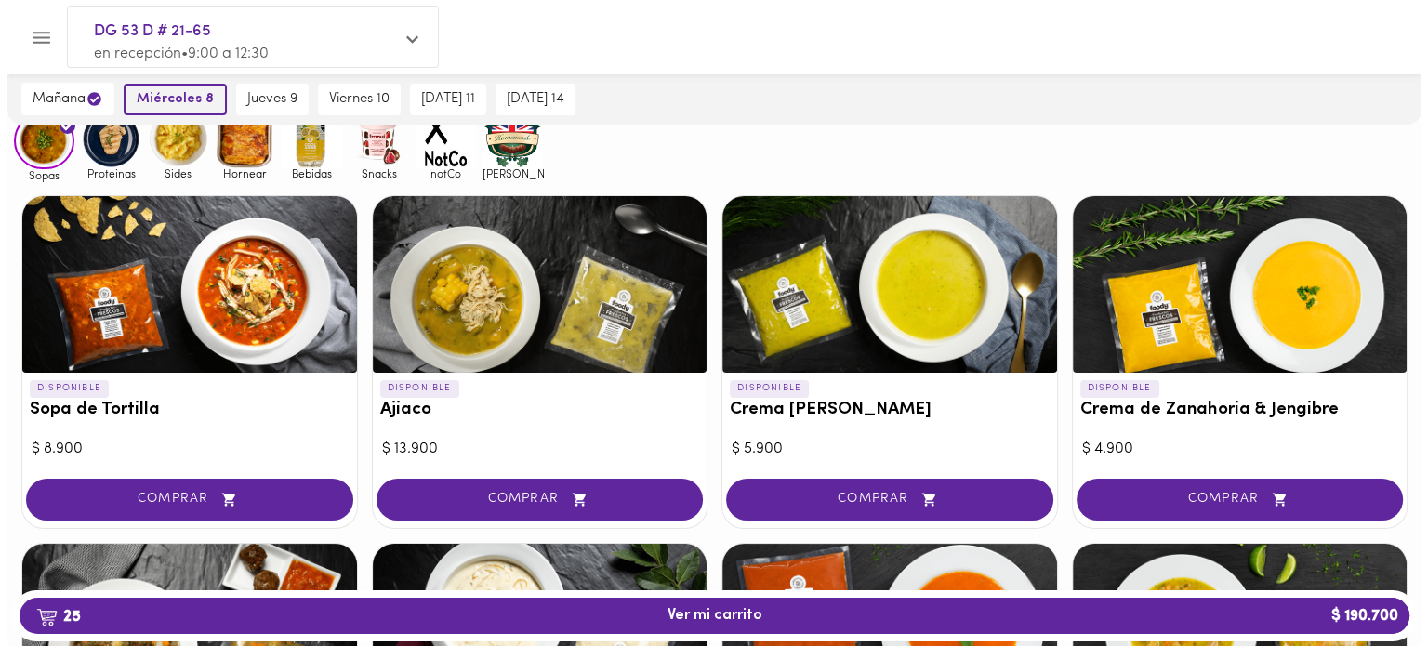
scroll to position [133, 0]
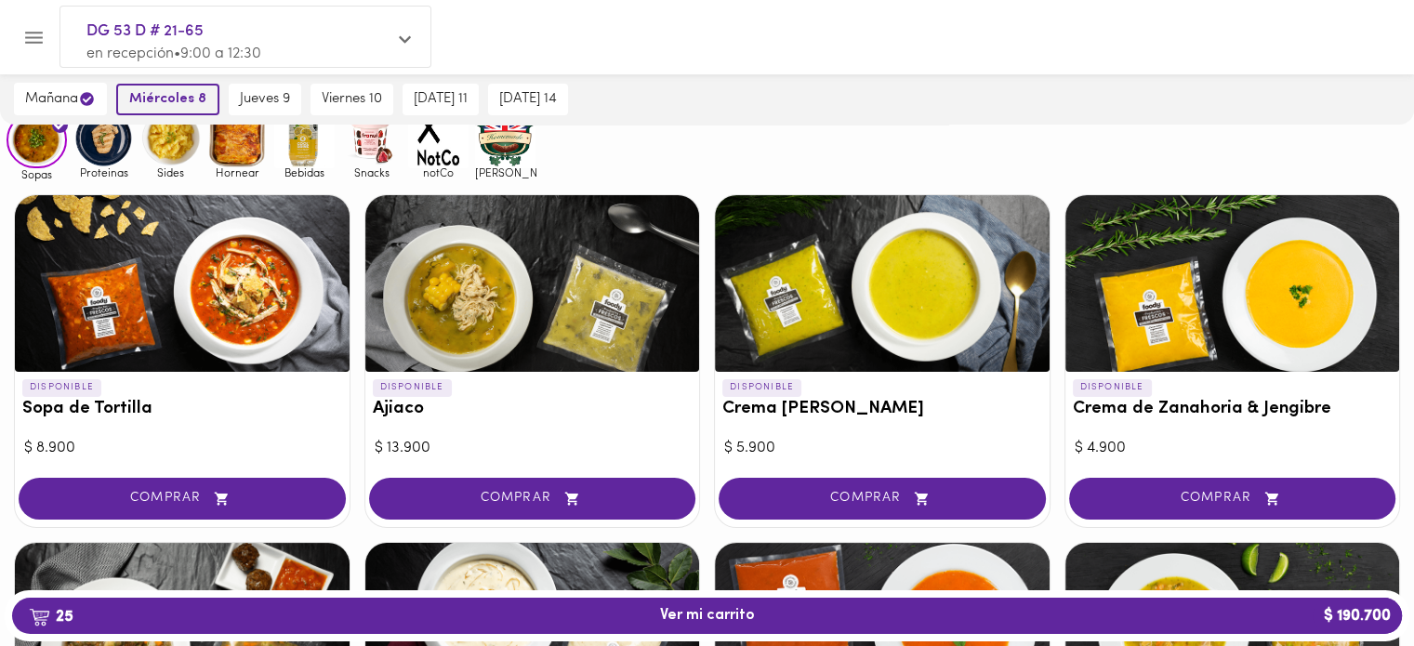
click at [183, 91] on span "miércoles 8" at bounding box center [167, 99] width 77 height 17
click at [193, 617] on span "25 Ver mi carrito $ 190.700" at bounding box center [707, 616] width 1360 height 18
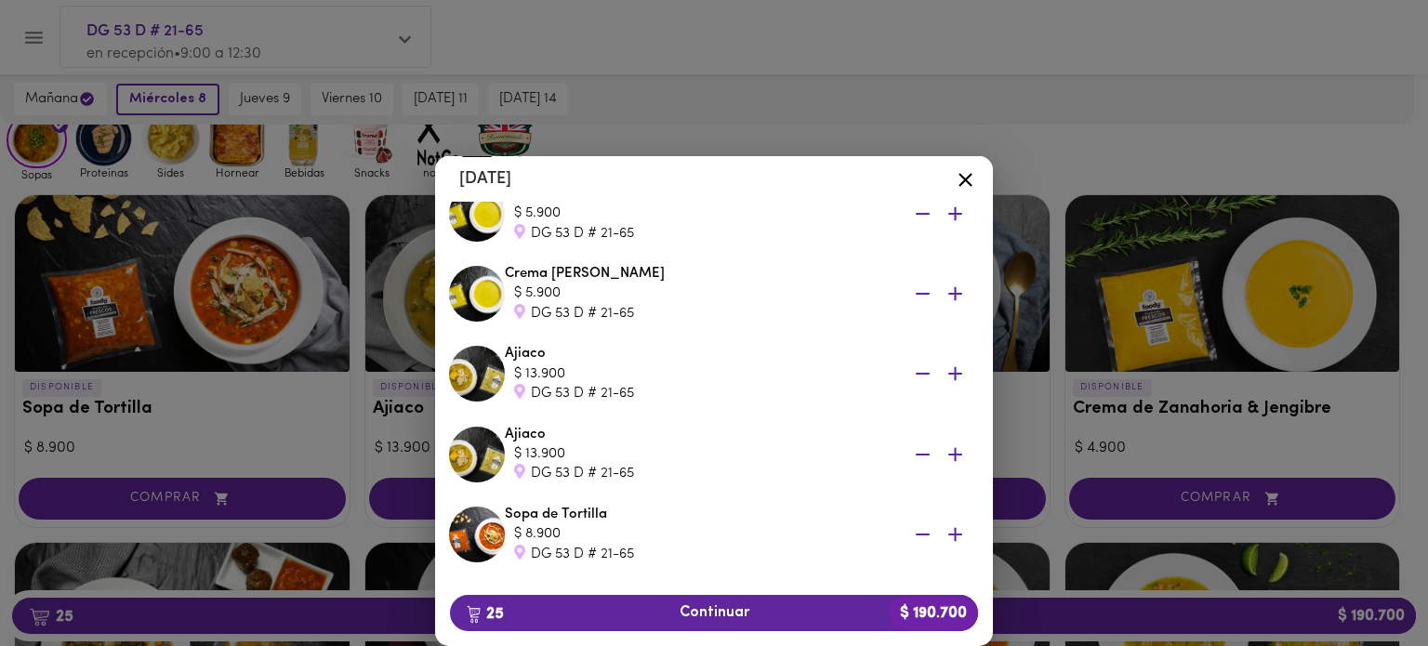
scroll to position [1812, 0]
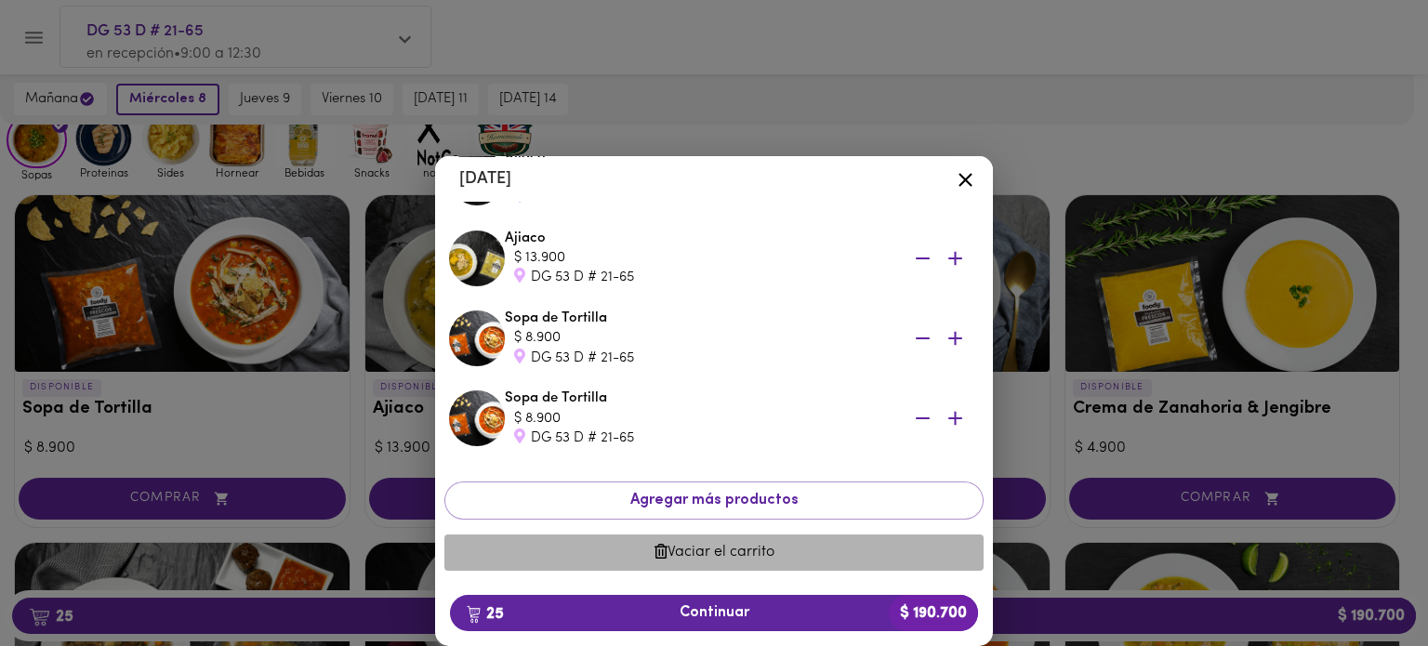
click at [757, 547] on span "Vaciar el carrito" at bounding box center [713, 553] width 509 height 18
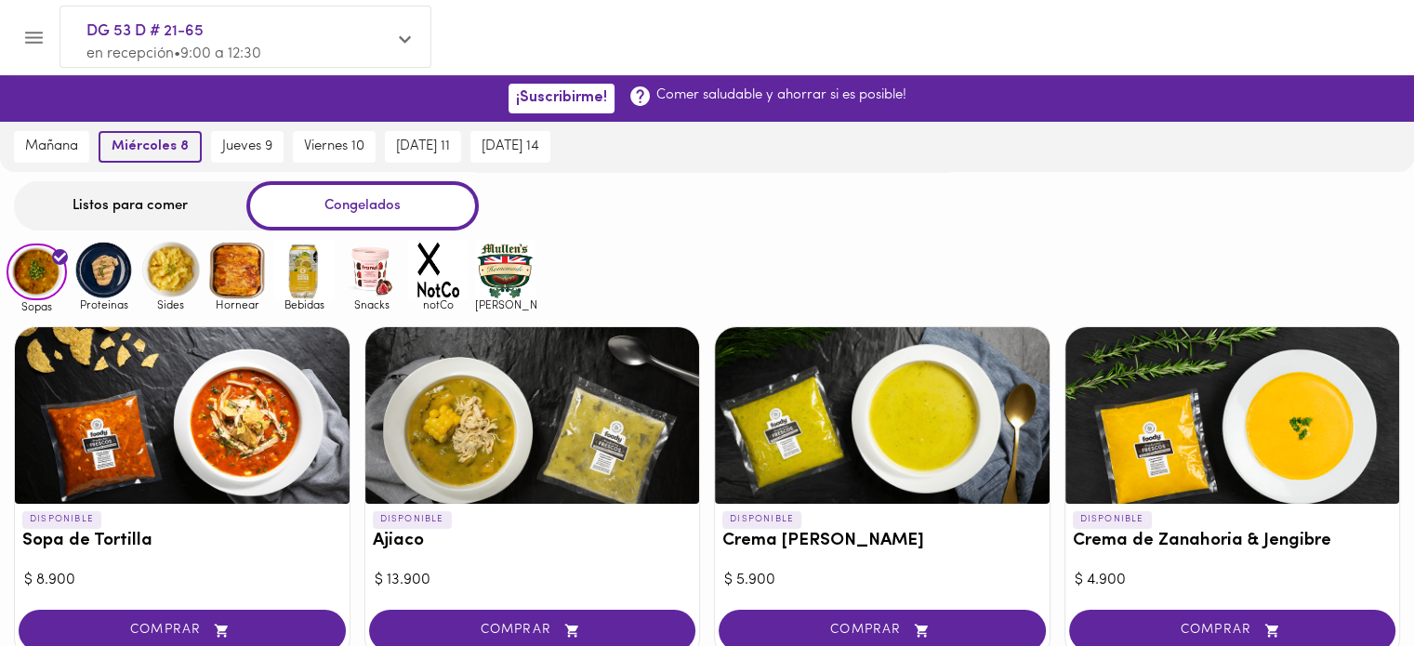
click at [164, 151] on span "miércoles 8" at bounding box center [150, 146] width 77 height 17
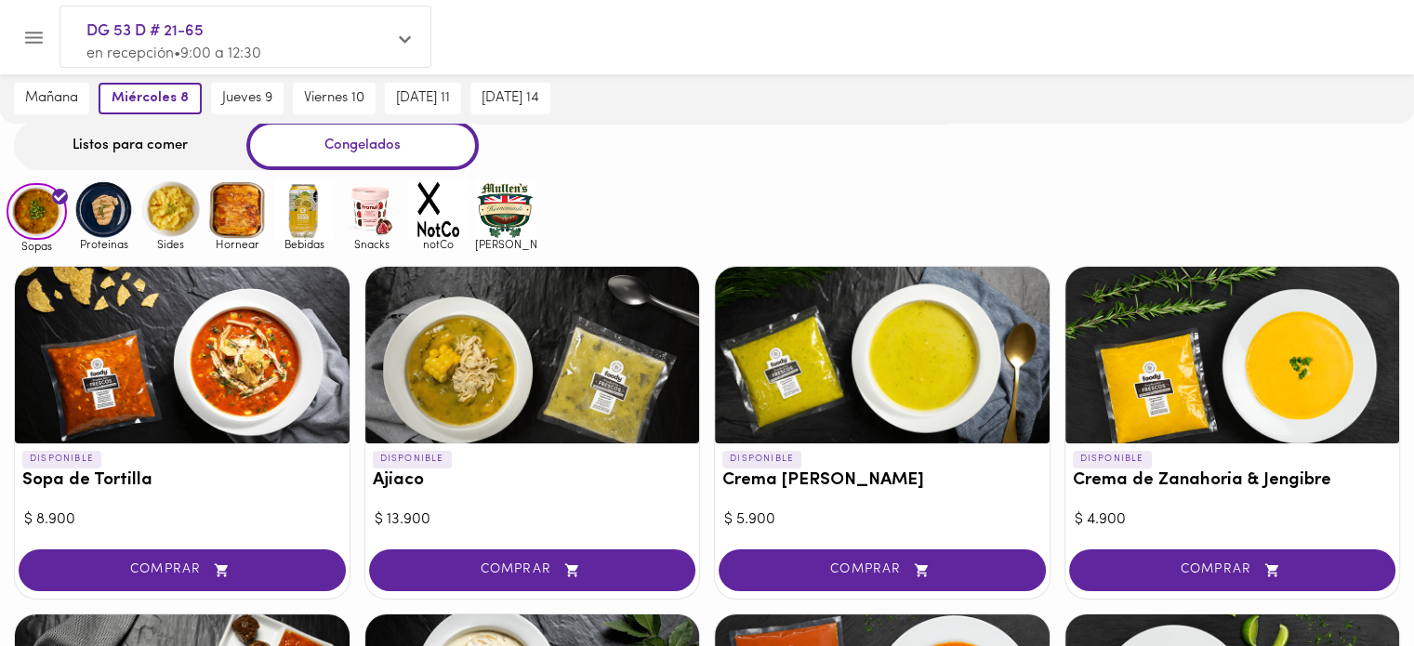
scroll to position [93, 0]
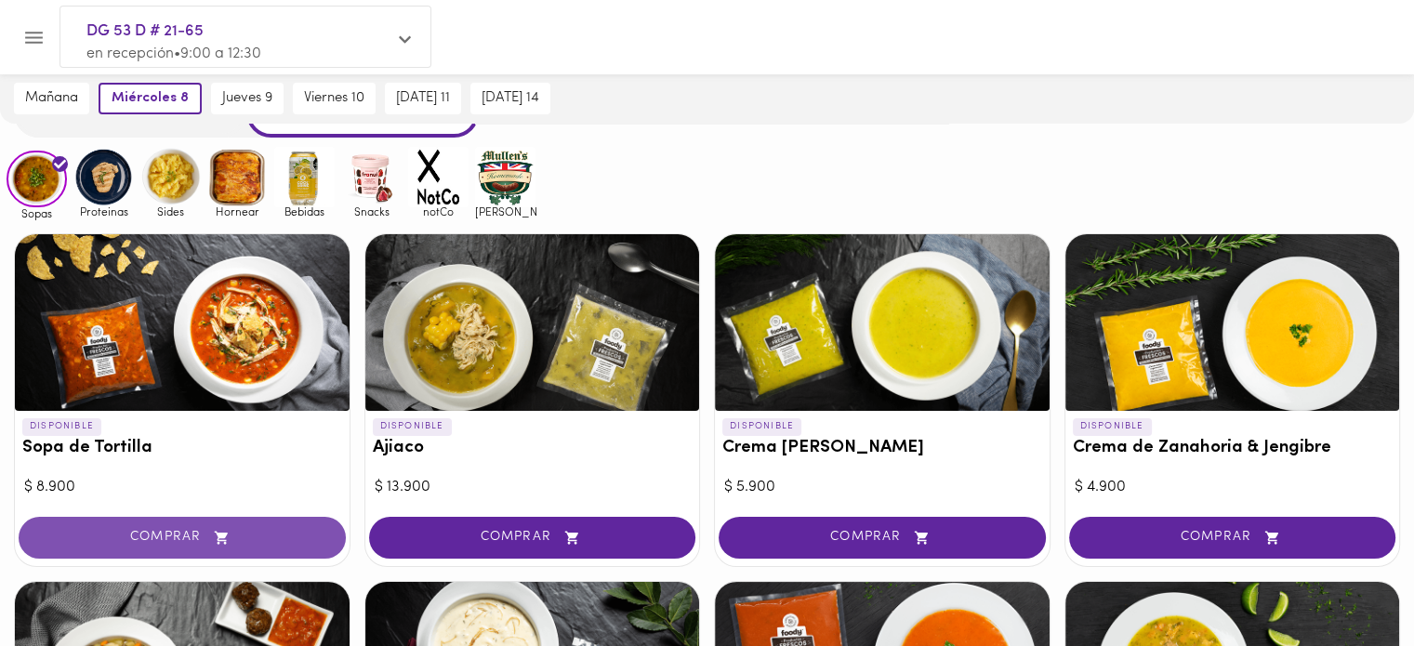
click at [250, 538] on span "COMPRAR" at bounding box center [182, 538] width 281 height 16
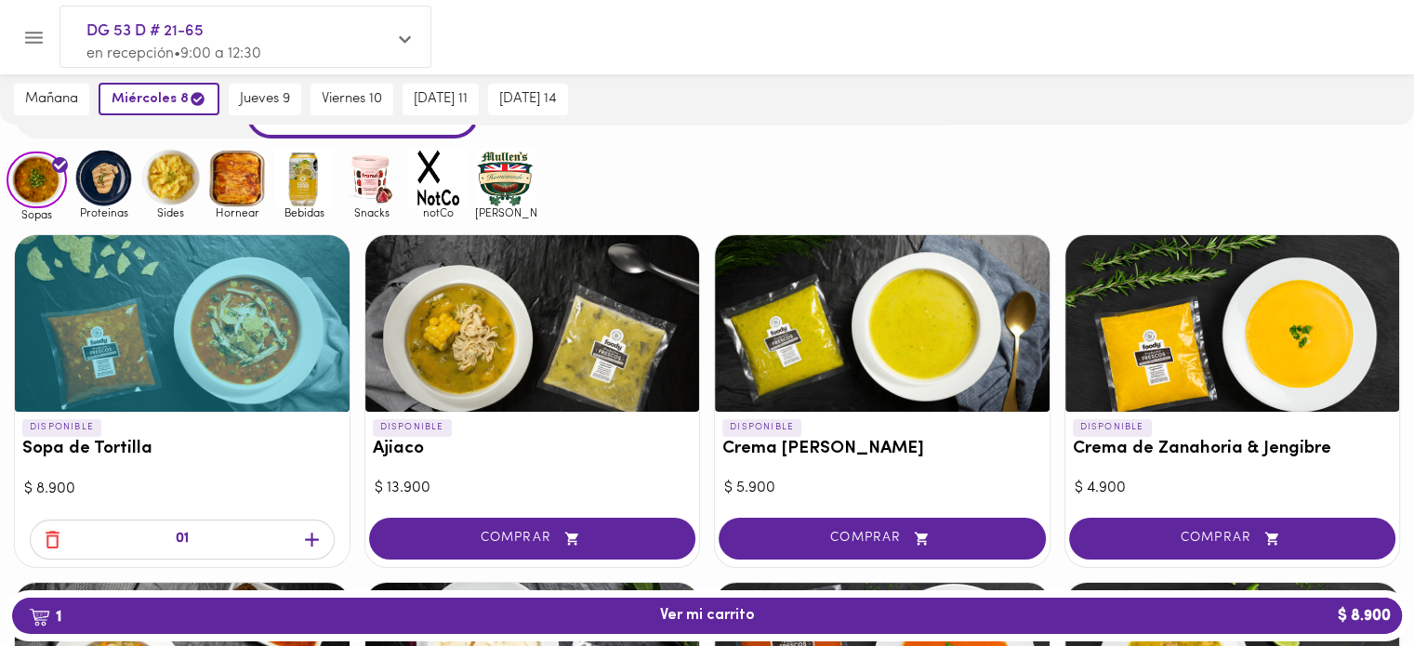
click at [308, 539] on icon "button" at bounding box center [311, 539] width 23 height 23
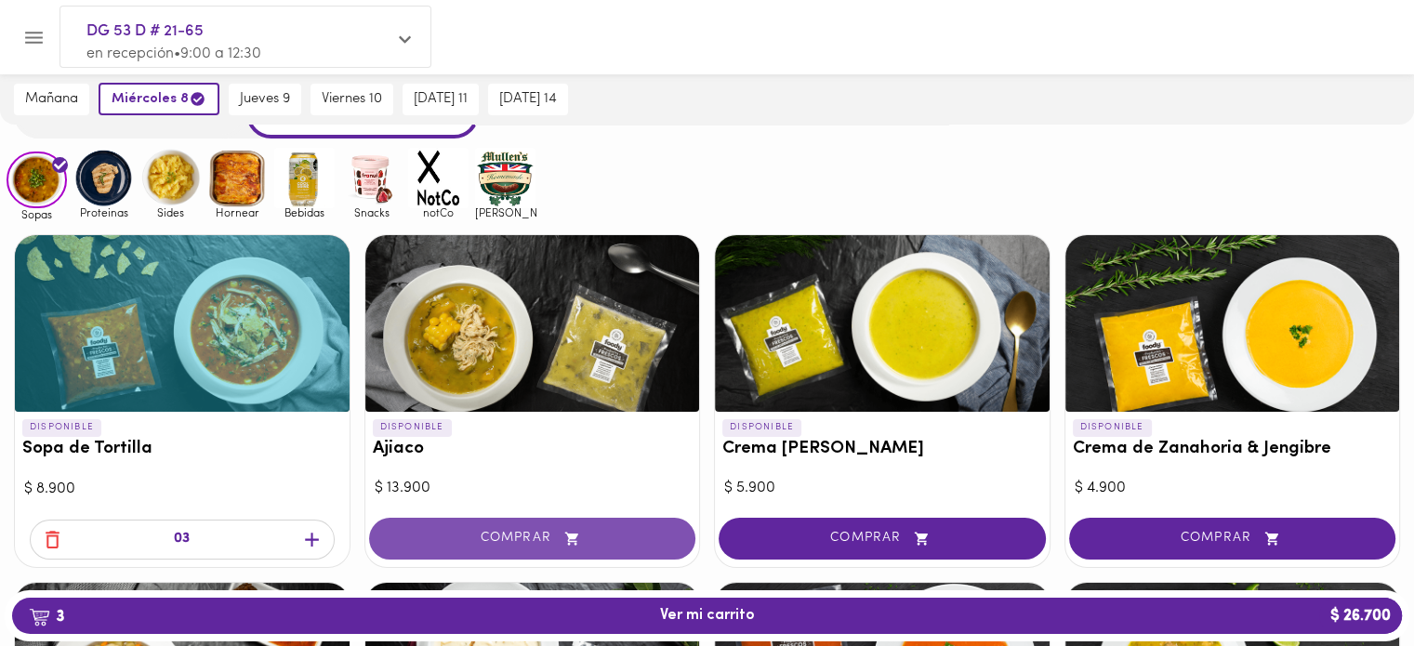
click at [621, 537] on span "COMPRAR" at bounding box center [532, 539] width 281 height 16
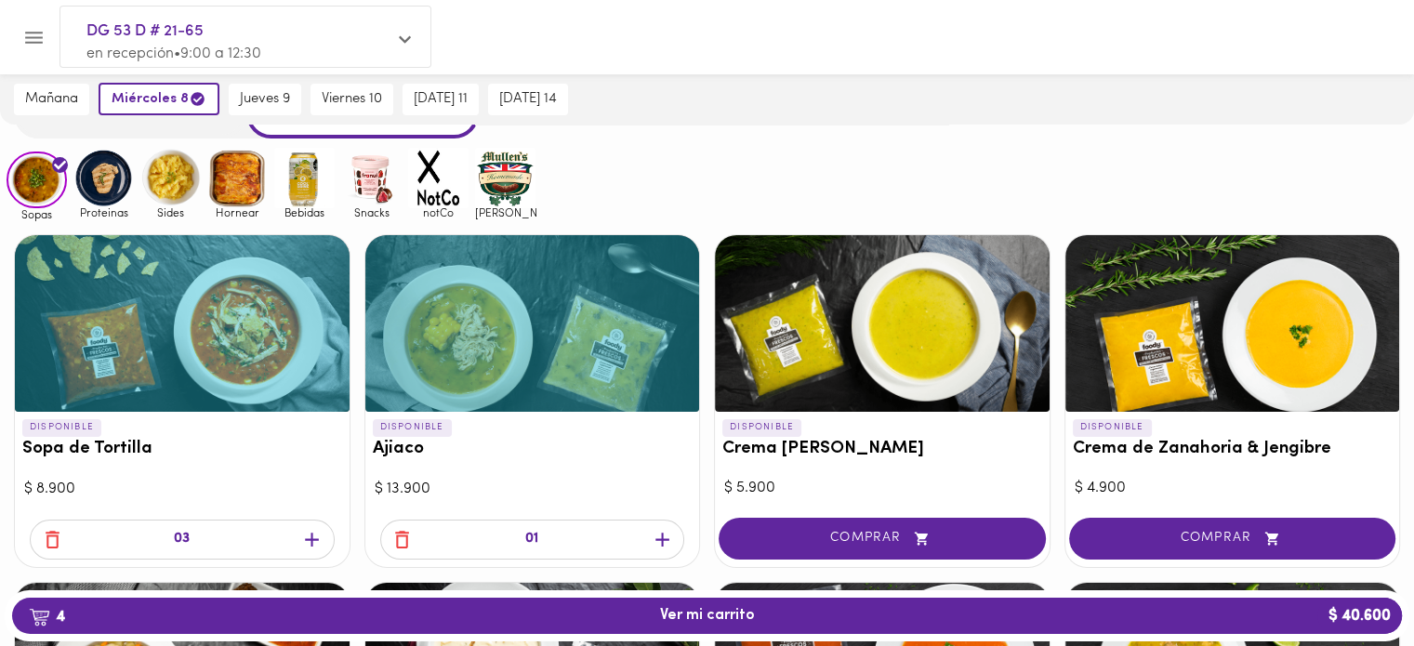
click at [669, 534] on icon "button" at bounding box center [662, 539] width 23 height 23
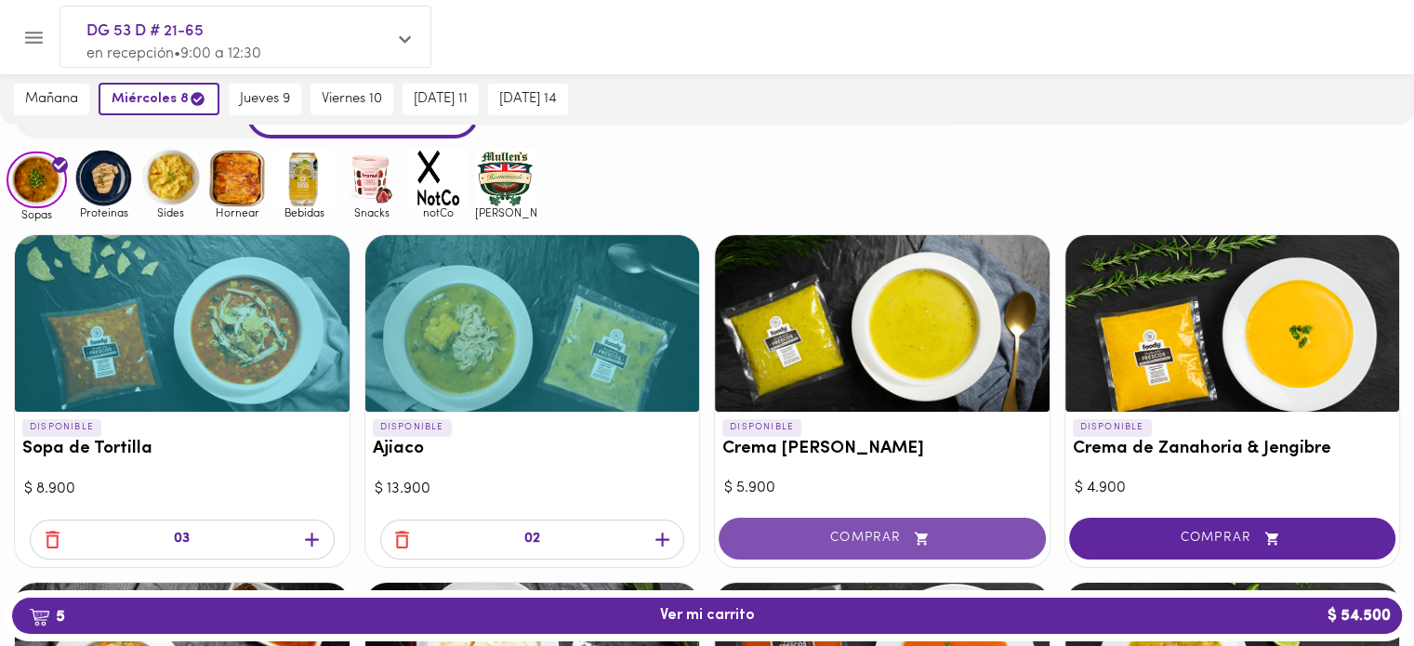
click at [967, 536] on span "COMPRAR" at bounding box center [882, 539] width 281 height 16
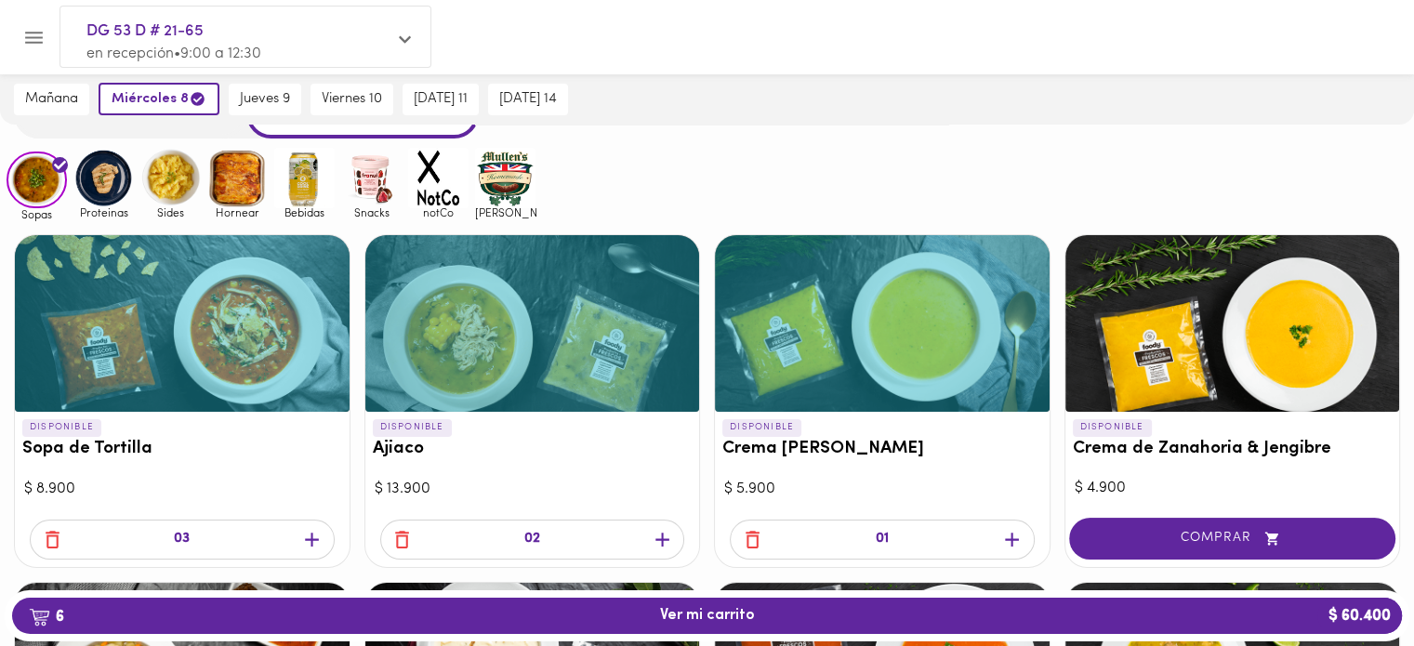
click at [1010, 534] on icon "button" at bounding box center [1011, 539] width 23 height 23
click at [1010, 535] on icon "button" at bounding box center [1011, 539] width 23 height 23
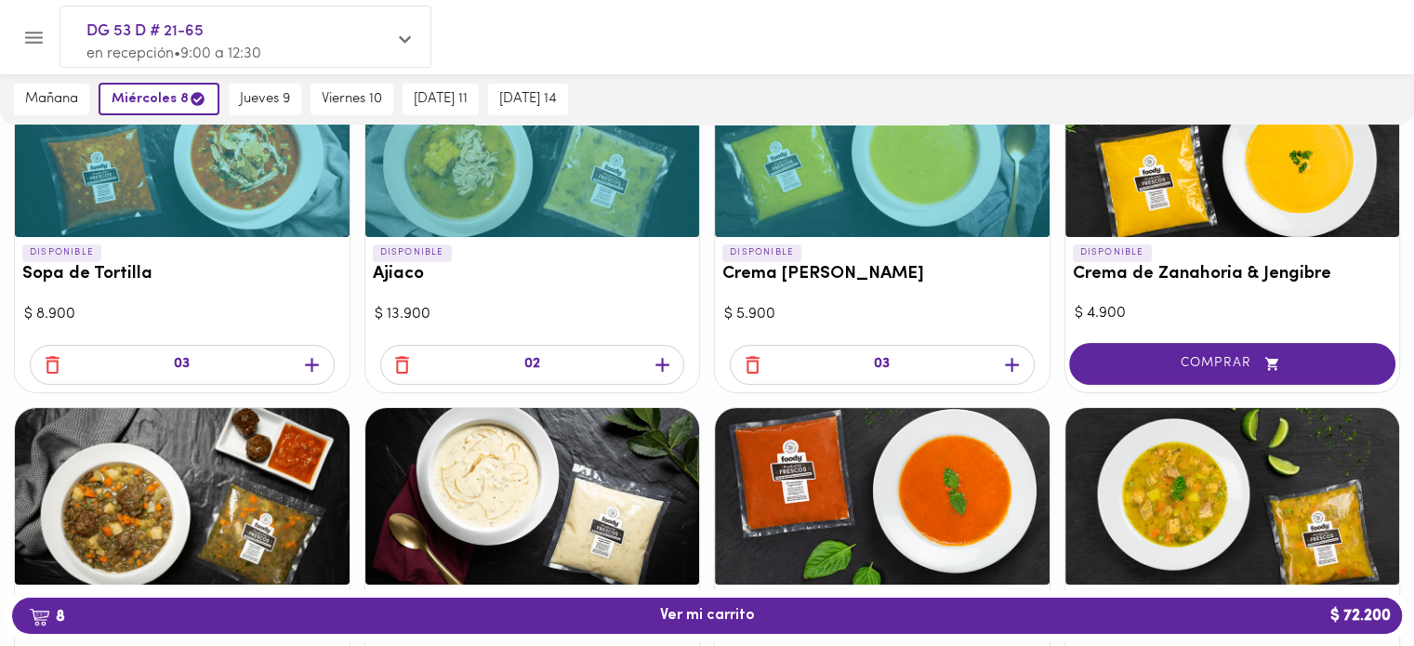
scroll to position [279, 0]
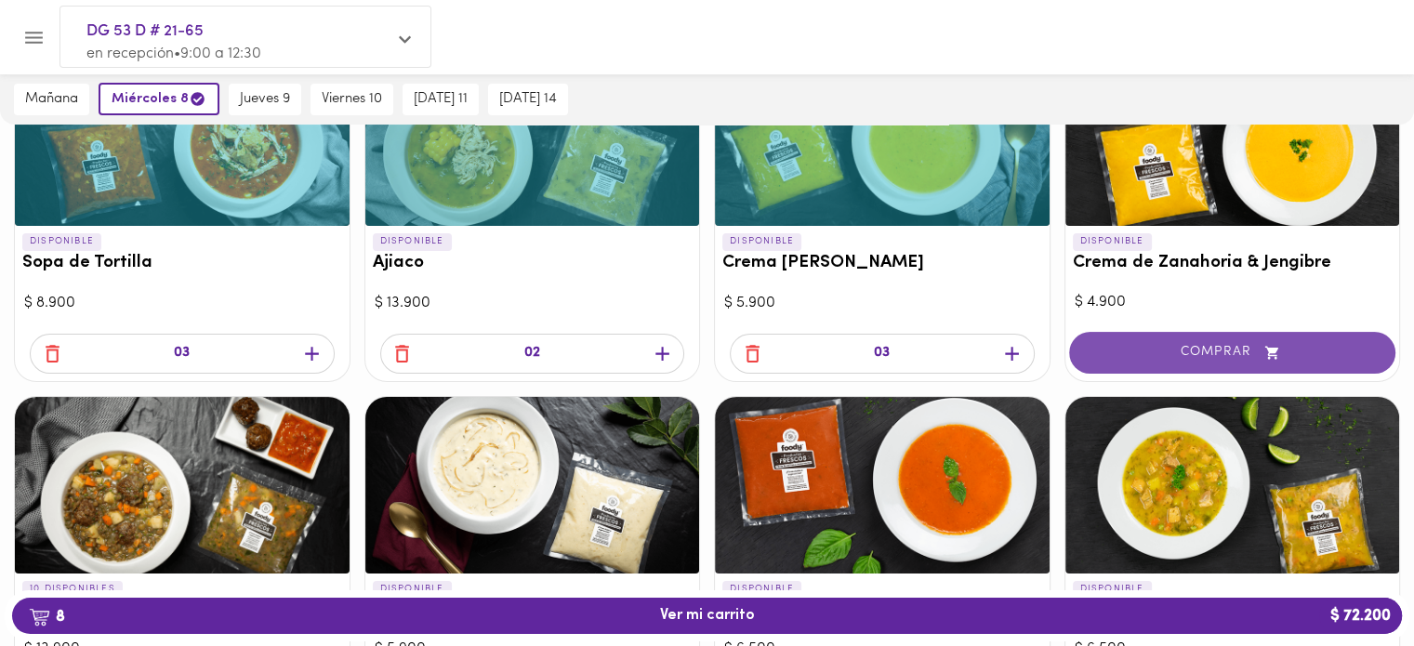
click at [1218, 352] on span "COMPRAR" at bounding box center [1232, 353] width 281 height 16
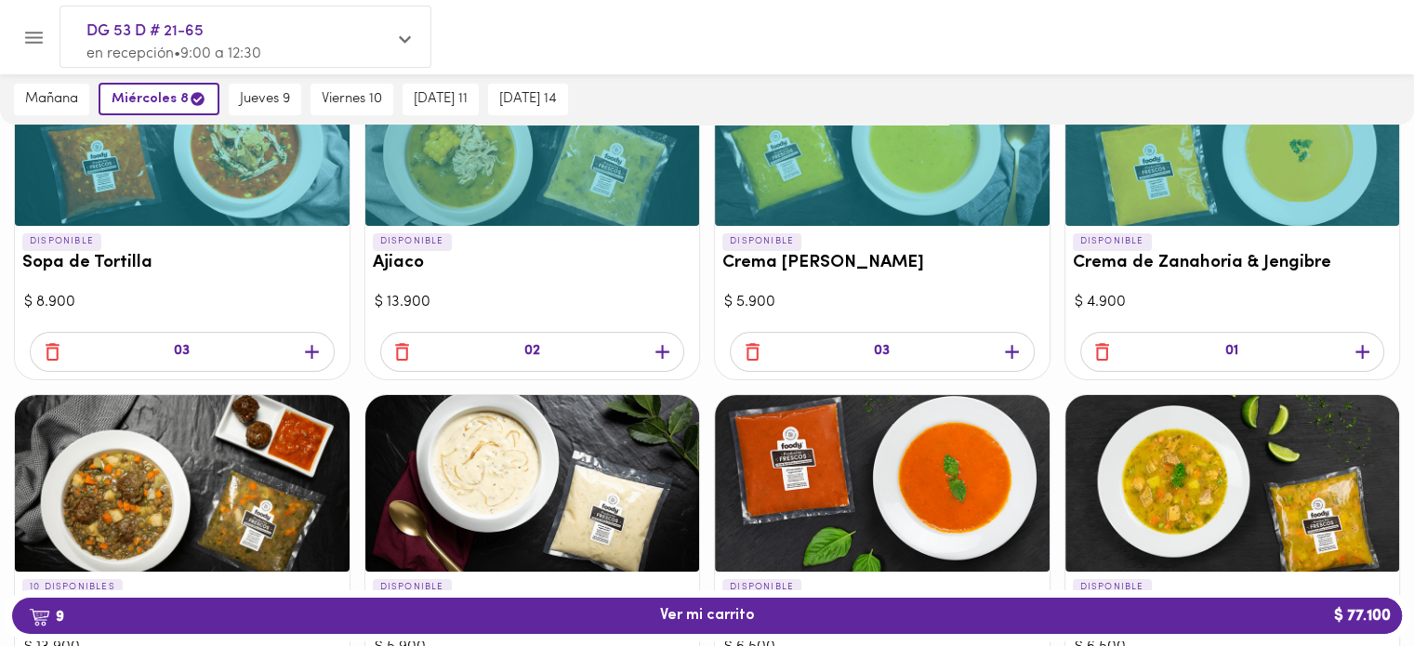
click at [1366, 349] on icon "button" at bounding box center [1362, 352] width 14 height 14
click at [1365, 349] on icon "button" at bounding box center [1362, 352] width 14 height 14
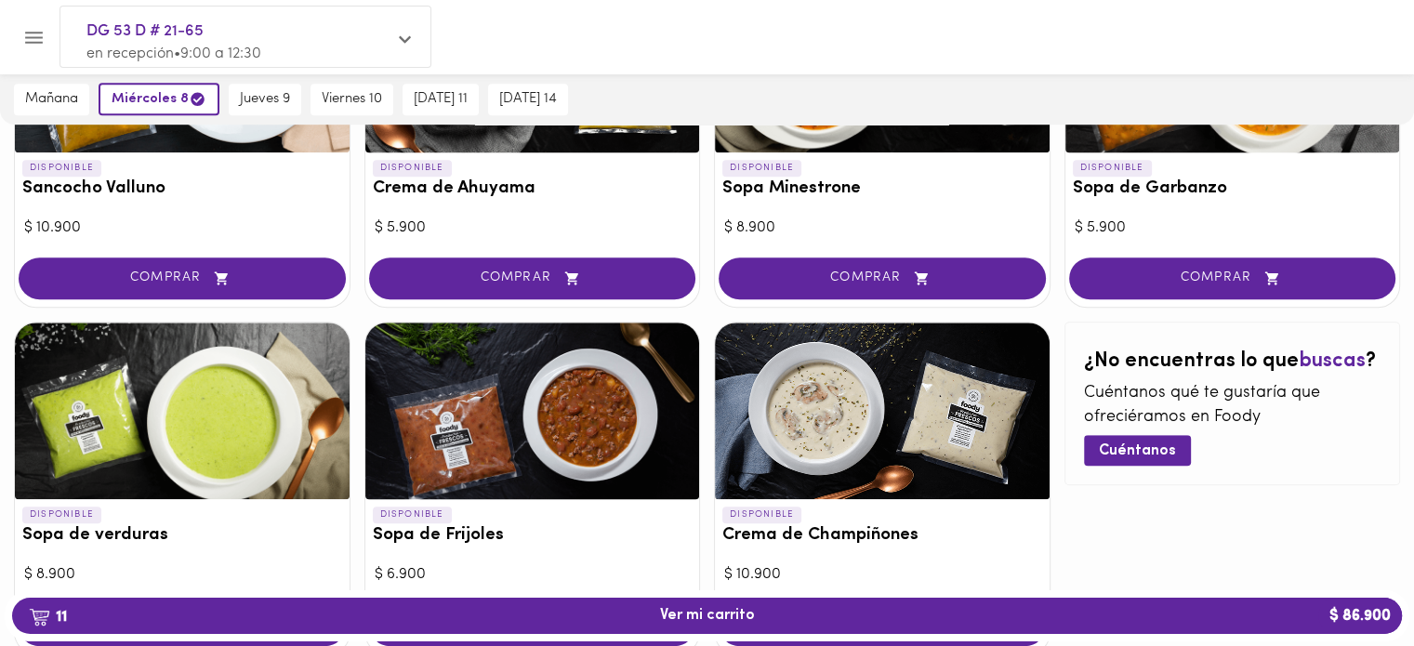
scroll to position [1156, 0]
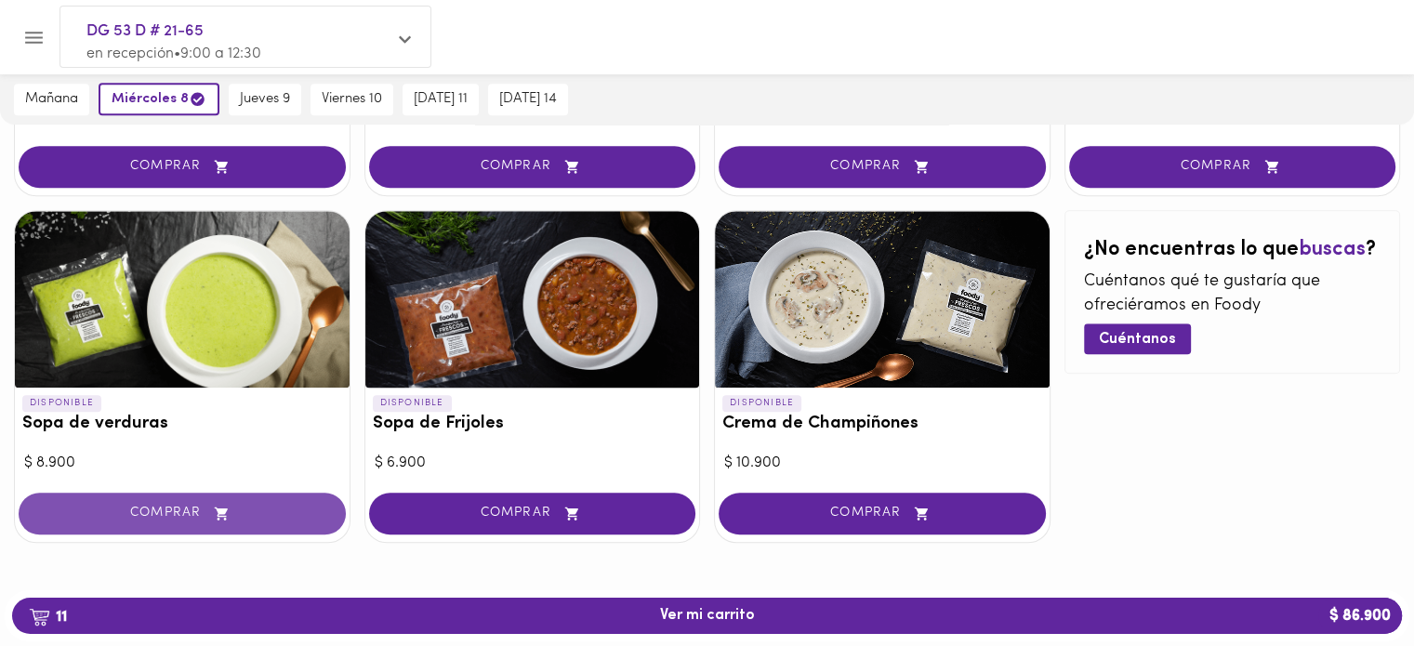
click at [166, 514] on span "COMPRAR" at bounding box center [182, 514] width 281 height 16
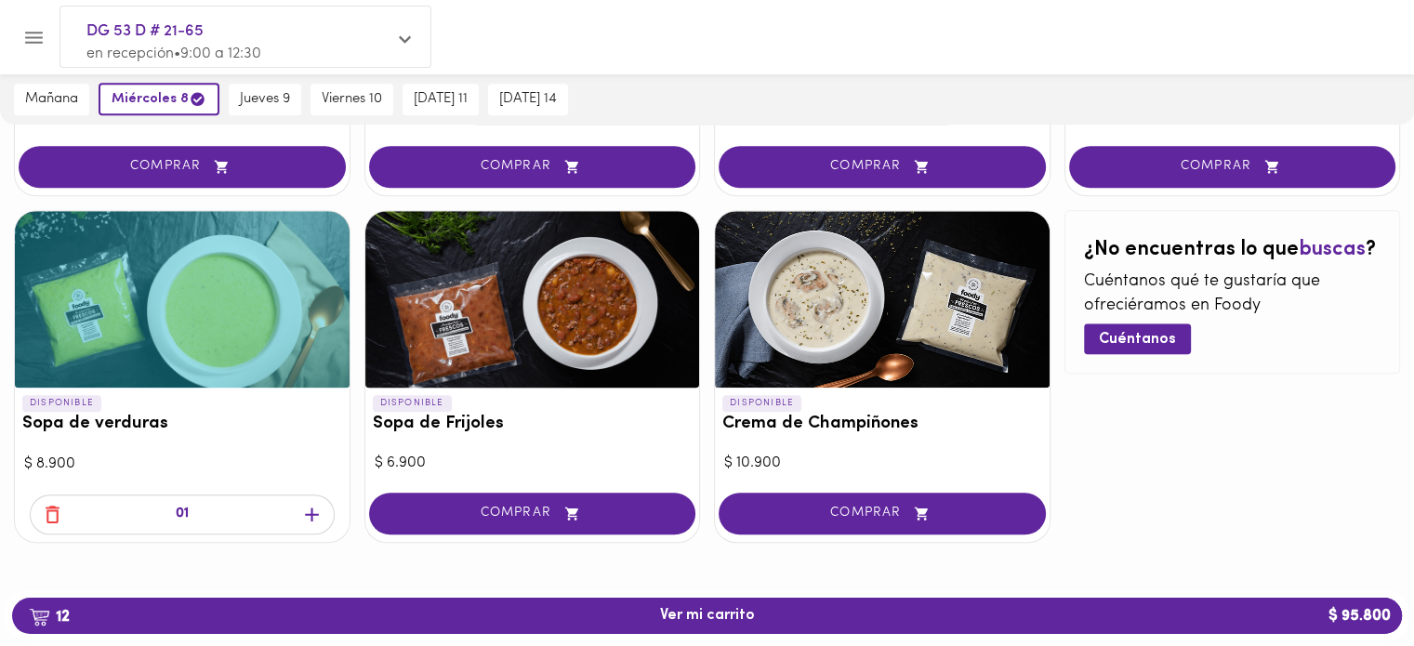
click at [305, 513] on icon "button" at bounding box center [311, 514] width 23 height 23
click at [305, 512] on icon "button" at bounding box center [311, 514] width 23 height 23
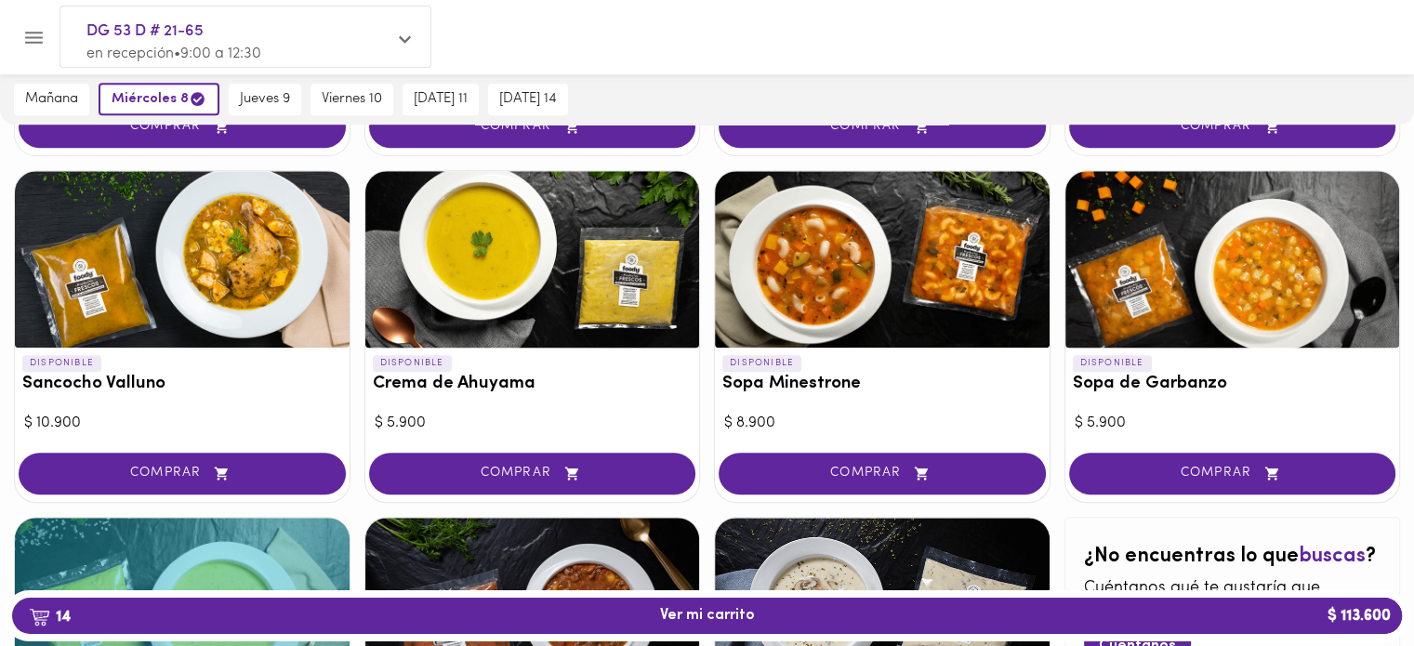
scroll to position [877, 0]
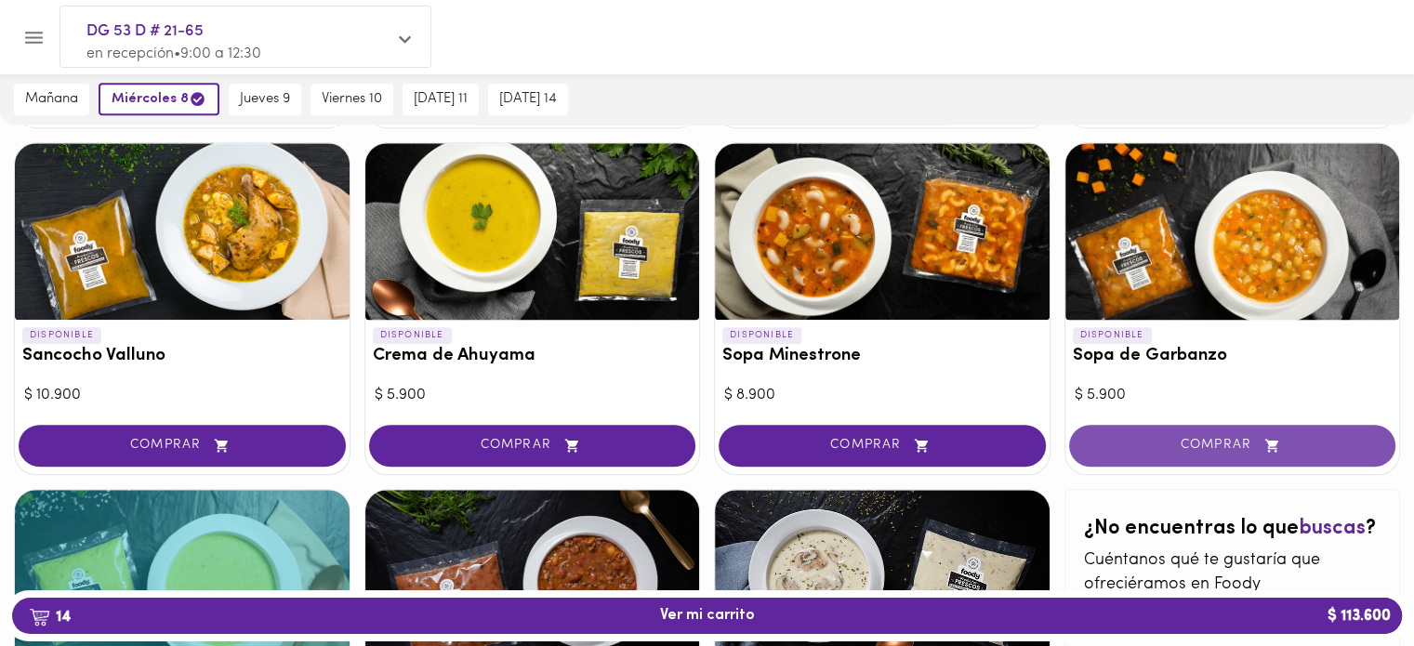
click at [1197, 430] on button "COMPRAR" at bounding box center [1232, 446] width 327 height 42
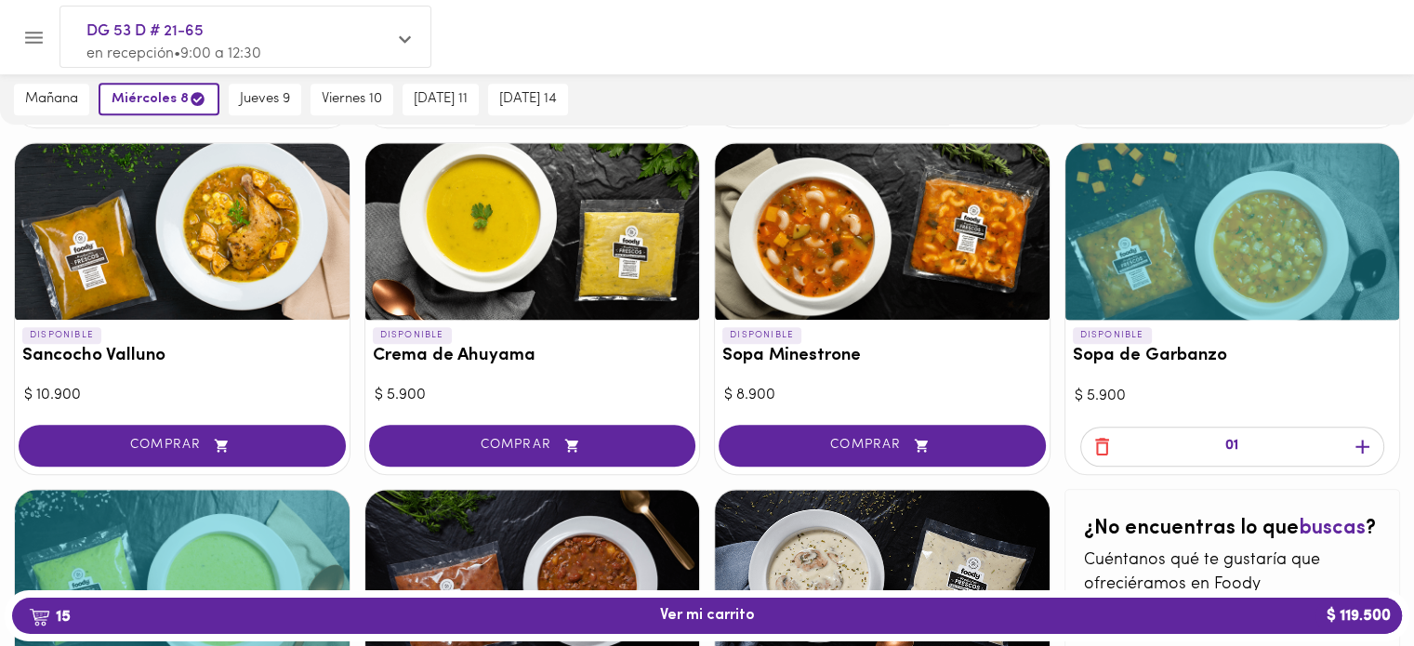
click at [1363, 444] on icon "button" at bounding box center [1362, 447] width 14 height 14
click at [1362, 445] on icon "button" at bounding box center [1362, 447] width 14 height 14
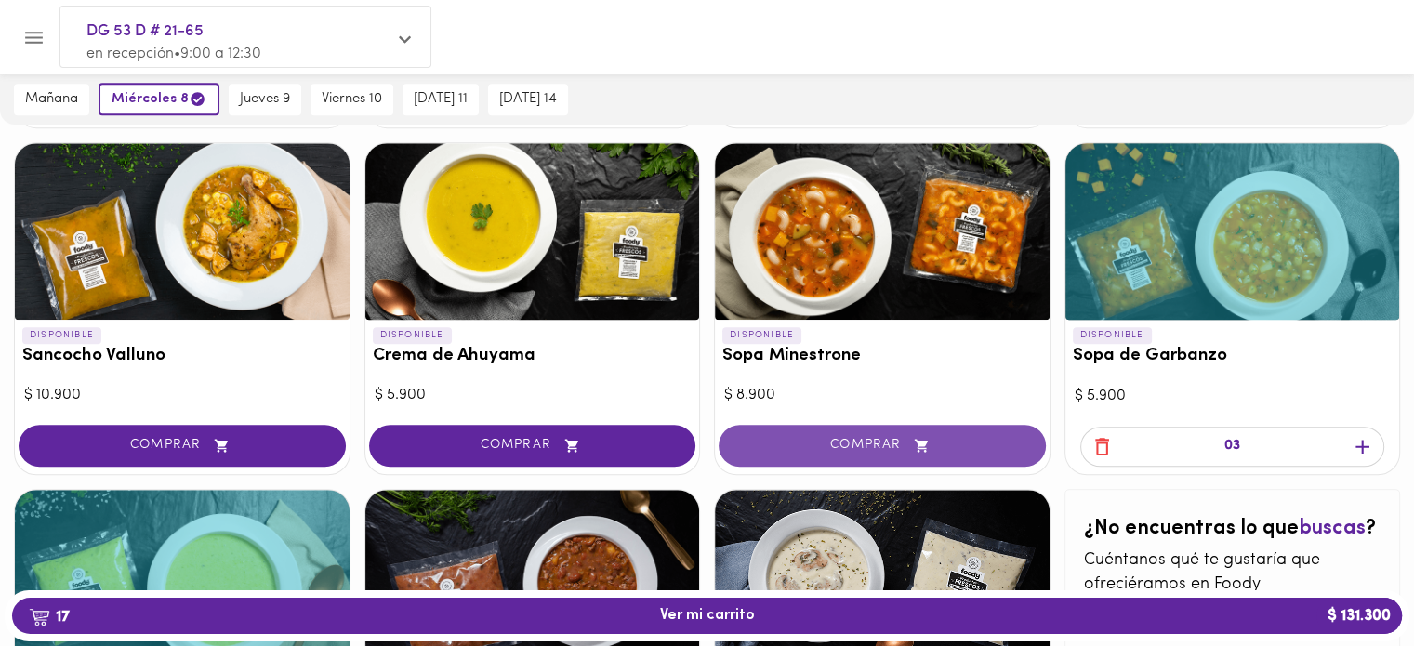
click at [849, 443] on span "COMPRAR" at bounding box center [882, 446] width 281 height 16
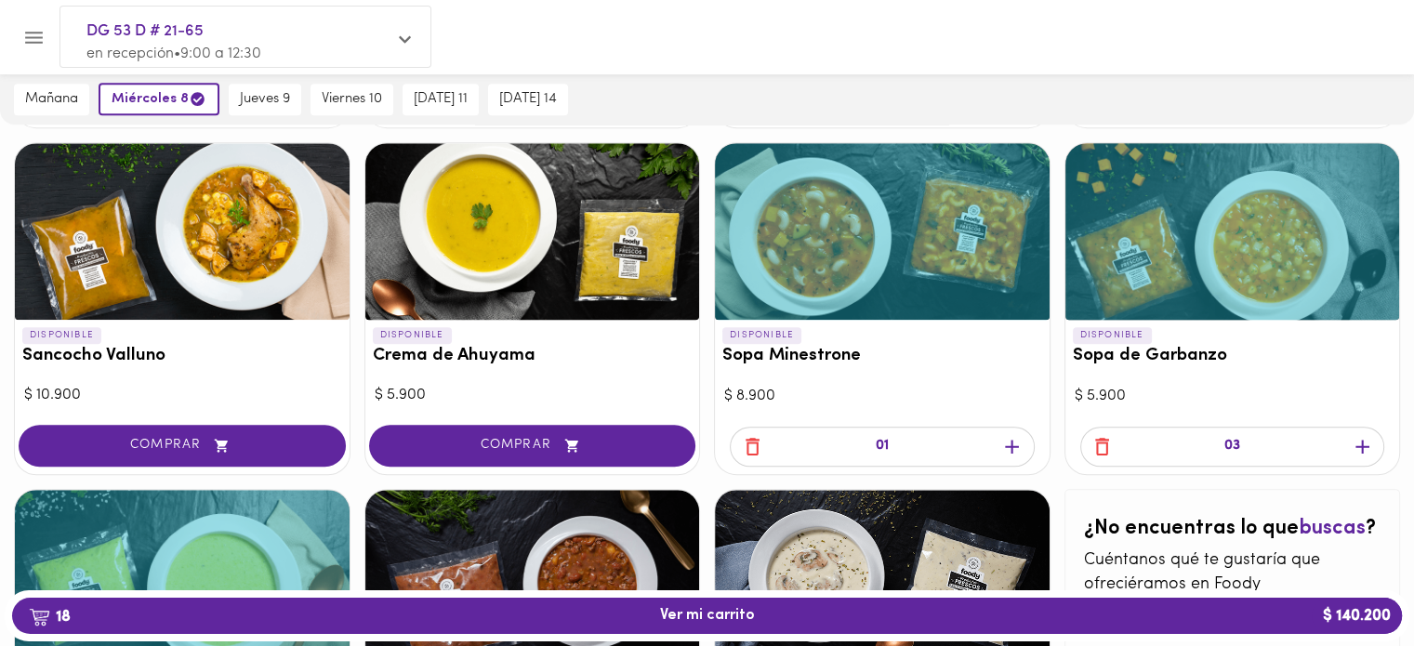
click at [1019, 443] on icon "button" at bounding box center [1012, 447] width 14 height 14
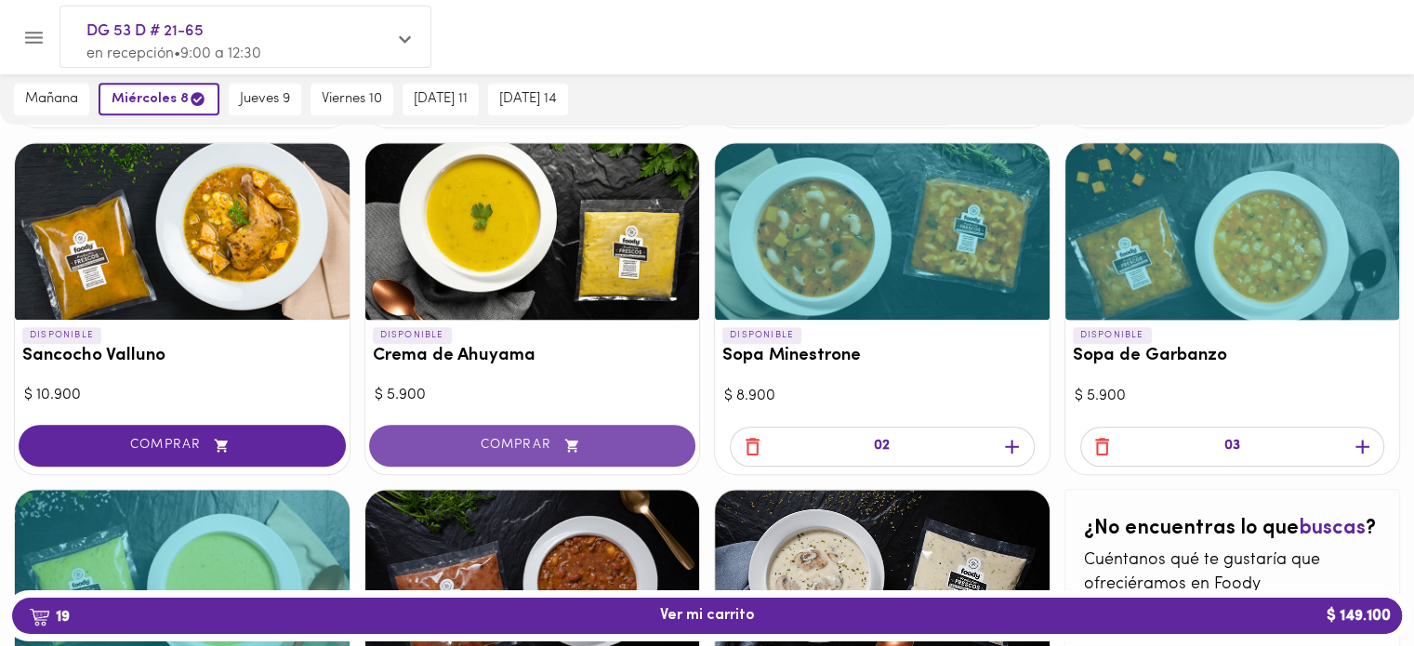
click at [561, 429] on button "COMPRAR" at bounding box center [532, 446] width 327 height 42
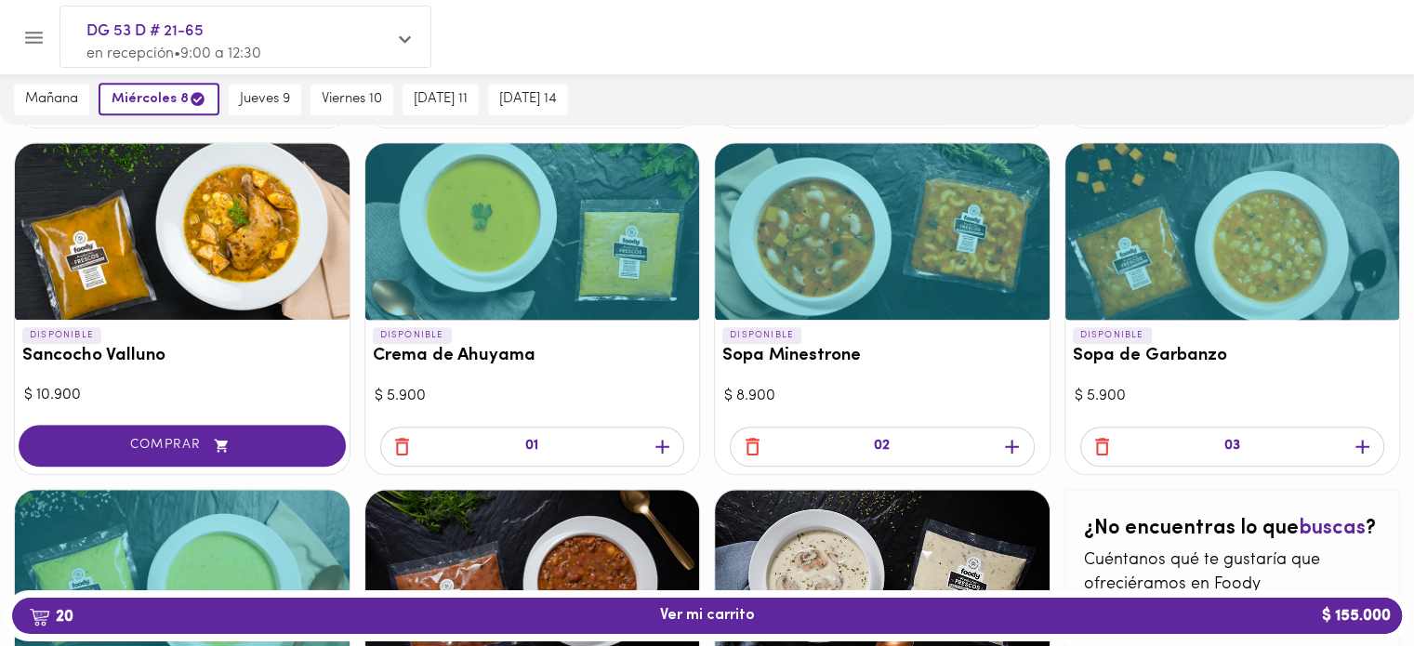
click at [677, 443] on div "01" at bounding box center [532, 447] width 305 height 40
click at [663, 443] on icon "button" at bounding box center [662, 447] width 14 height 14
click at [663, 444] on icon "button" at bounding box center [662, 447] width 14 height 14
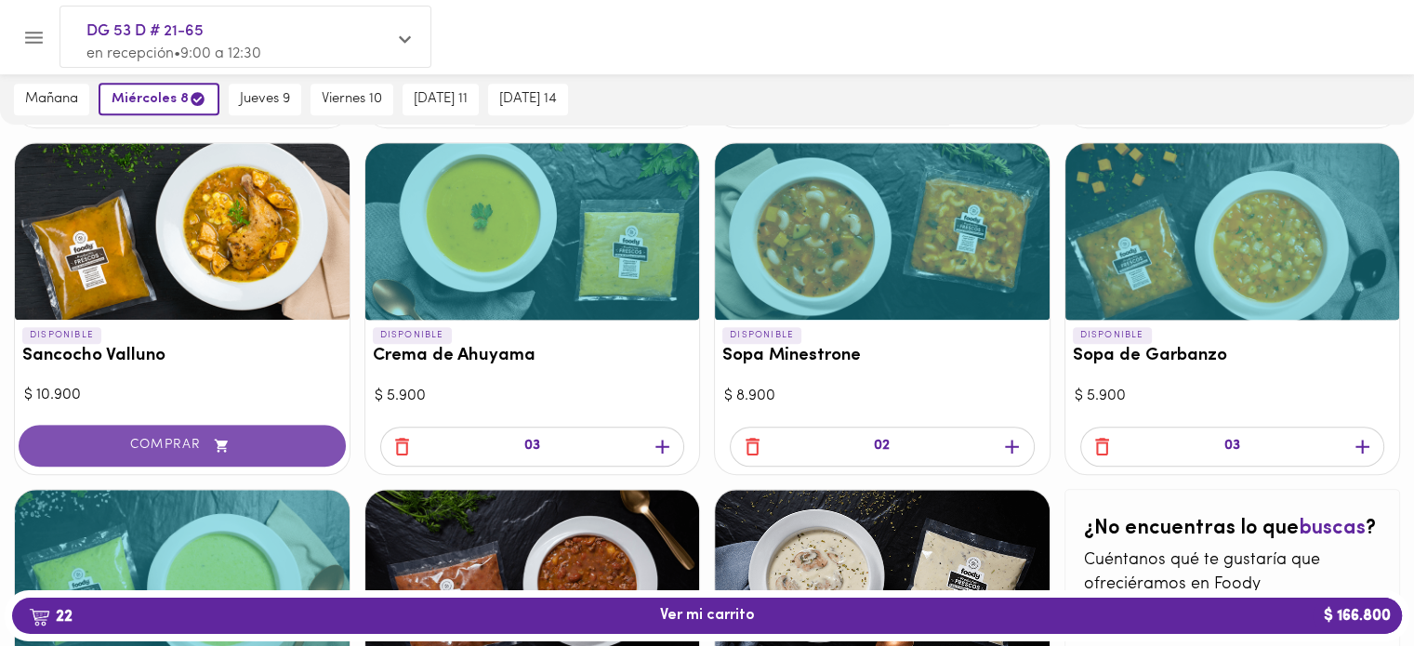
click at [193, 441] on span "COMPRAR" at bounding box center [182, 446] width 281 height 16
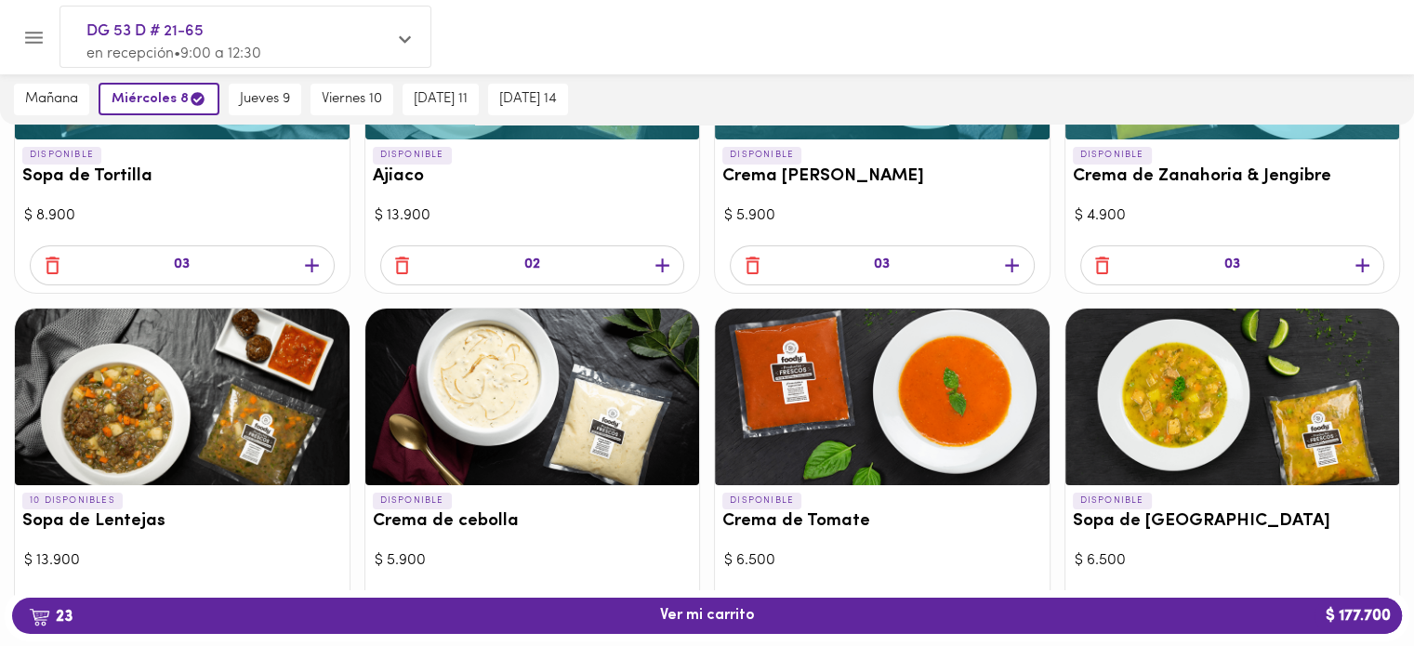
scroll to position [465, 0]
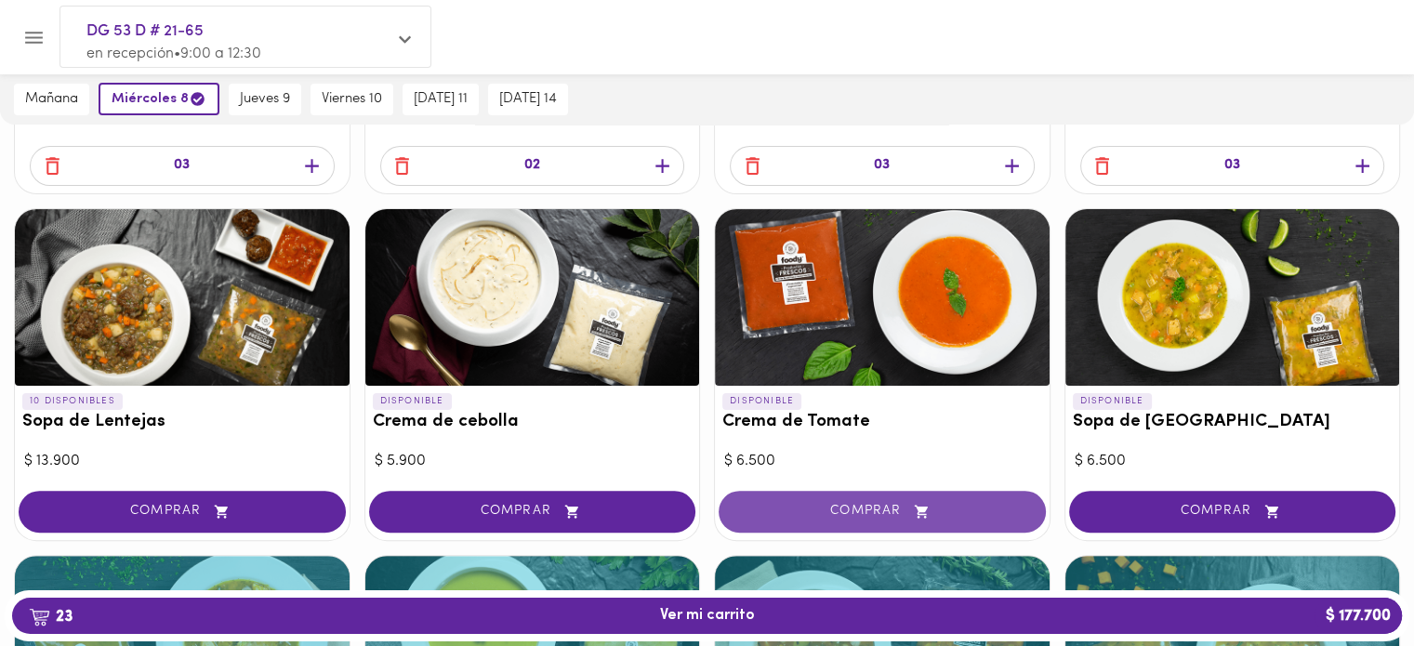
click at [903, 520] on button "COMPRAR" at bounding box center [881, 512] width 327 height 42
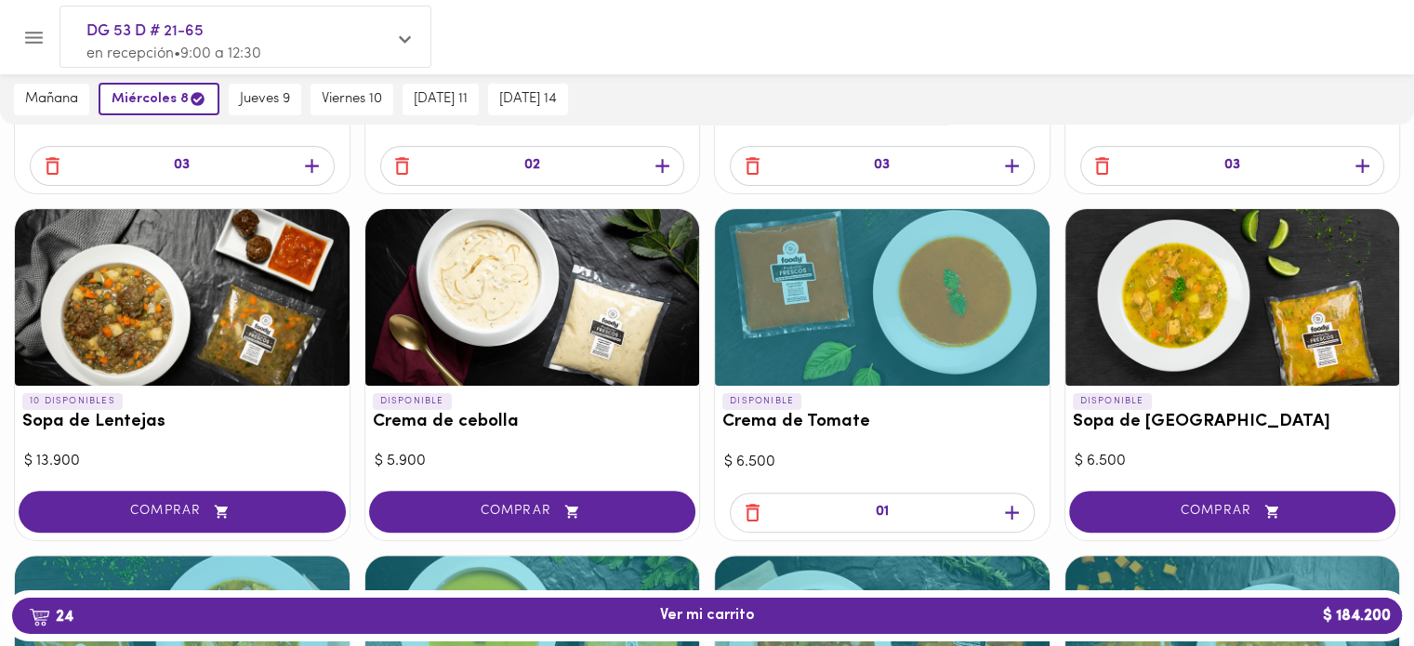
click at [1008, 506] on icon "button" at bounding box center [1011, 512] width 23 height 23
click at [857, 464] on div "$ 6.500" at bounding box center [882, 462] width 316 height 21
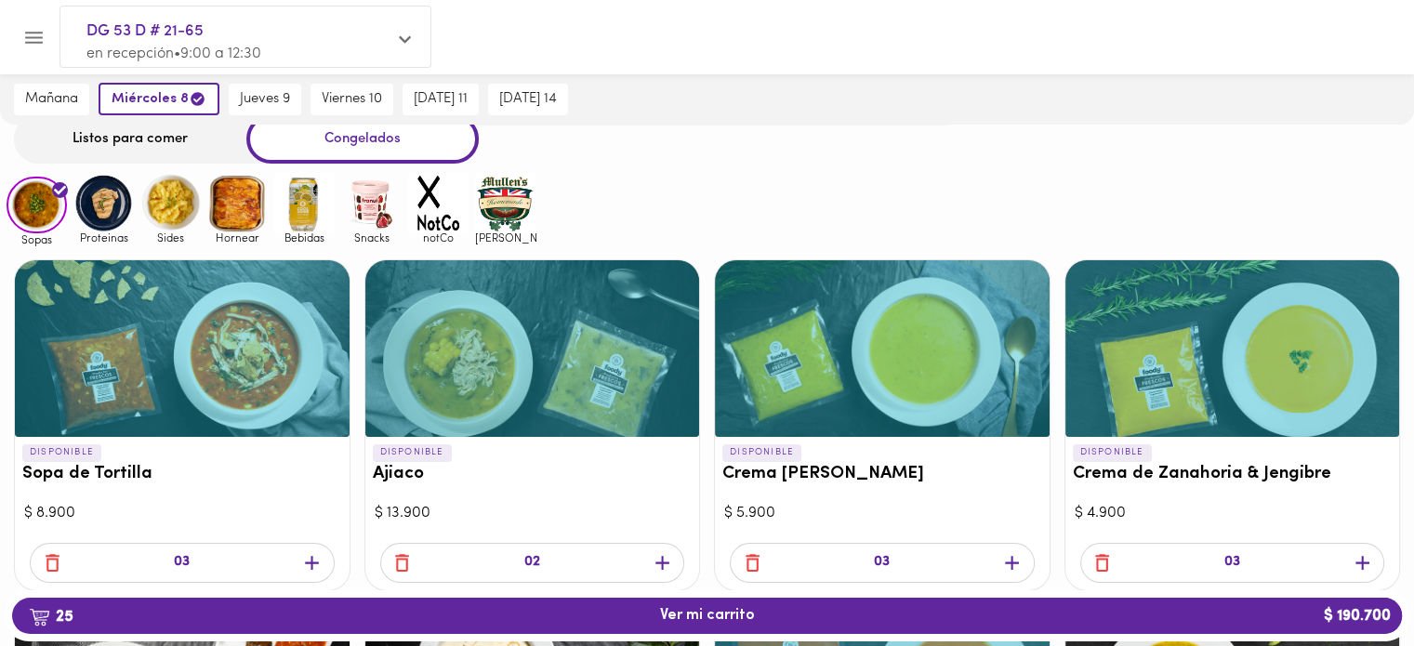
scroll to position [0, 0]
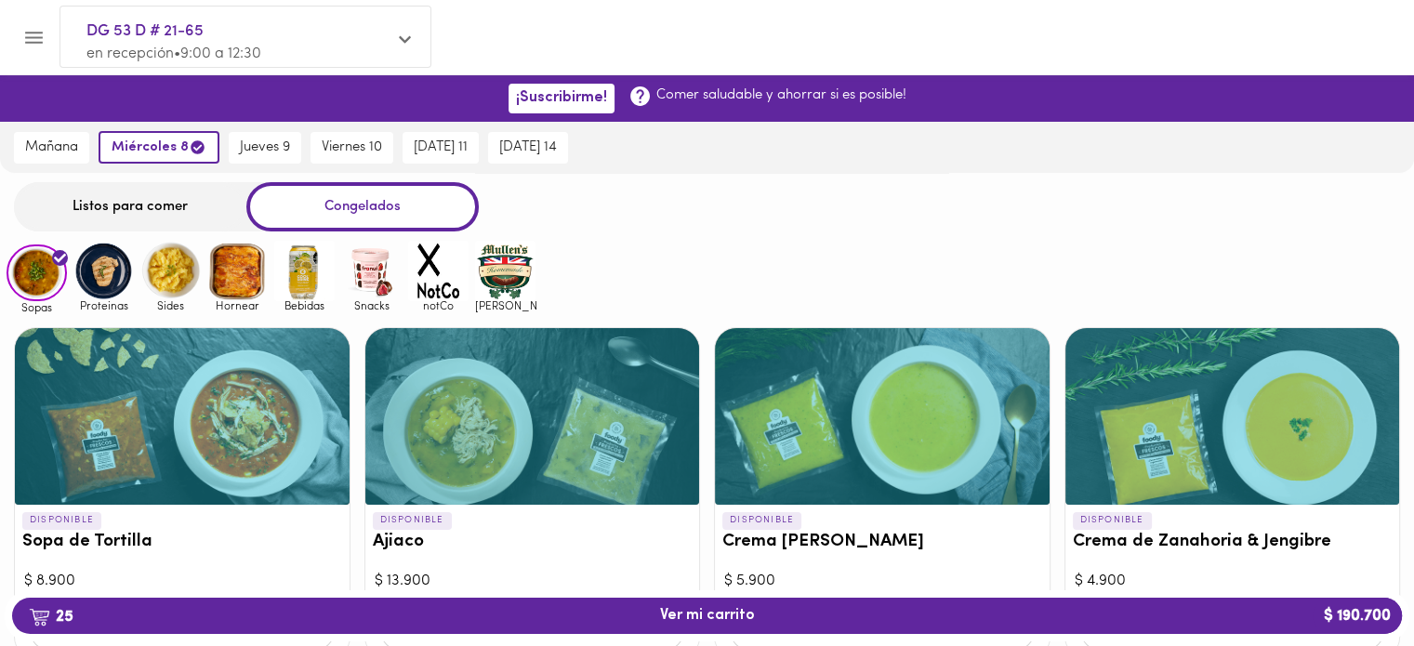
click at [111, 295] on img at bounding box center [103, 271] width 60 height 60
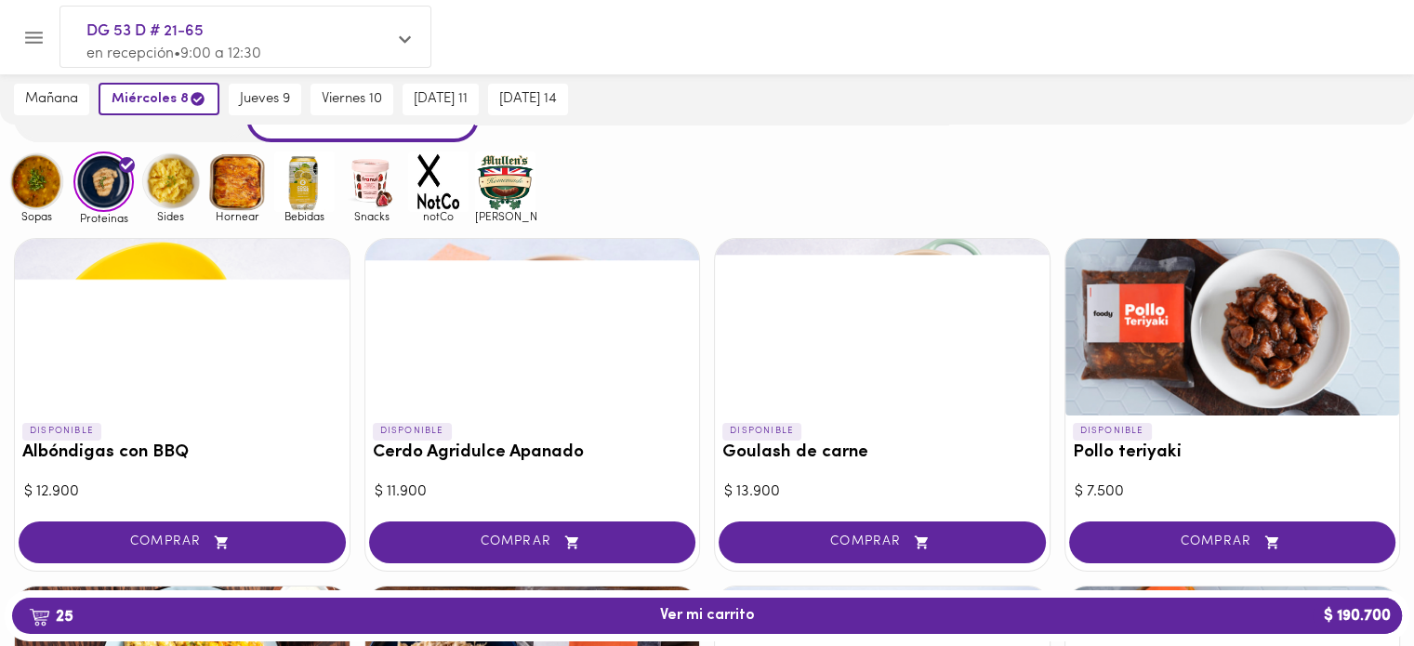
scroll to position [88, 0]
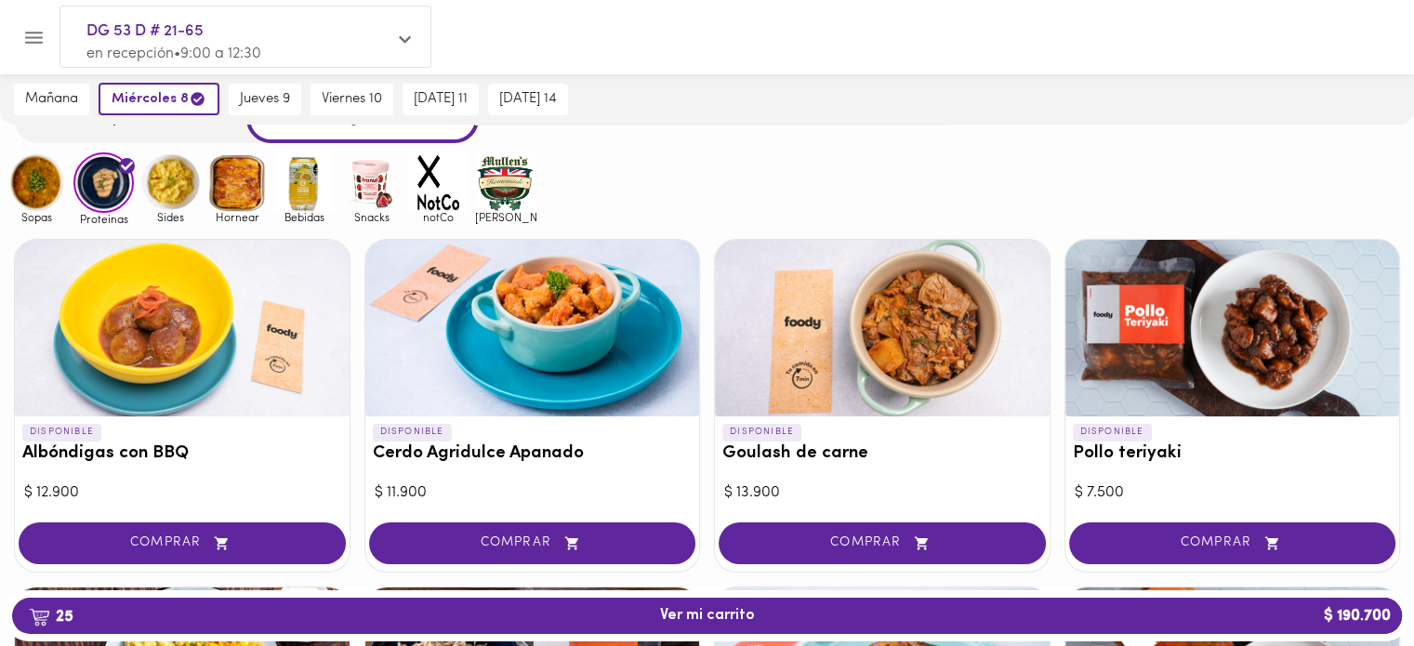
click at [182, 212] on span "Sides" at bounding box center [170, 217] width 60 height 12
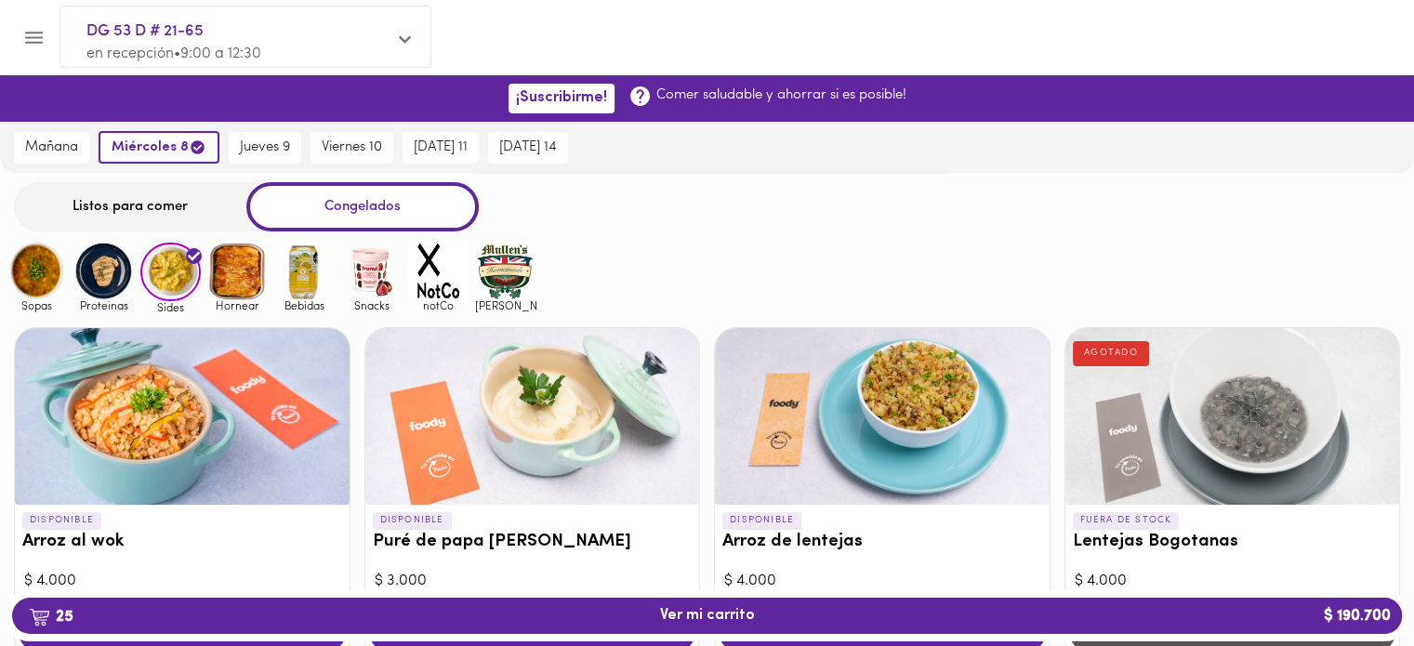
click at [230, 285] on img at bounding box center [237, 271] width 60 height 60
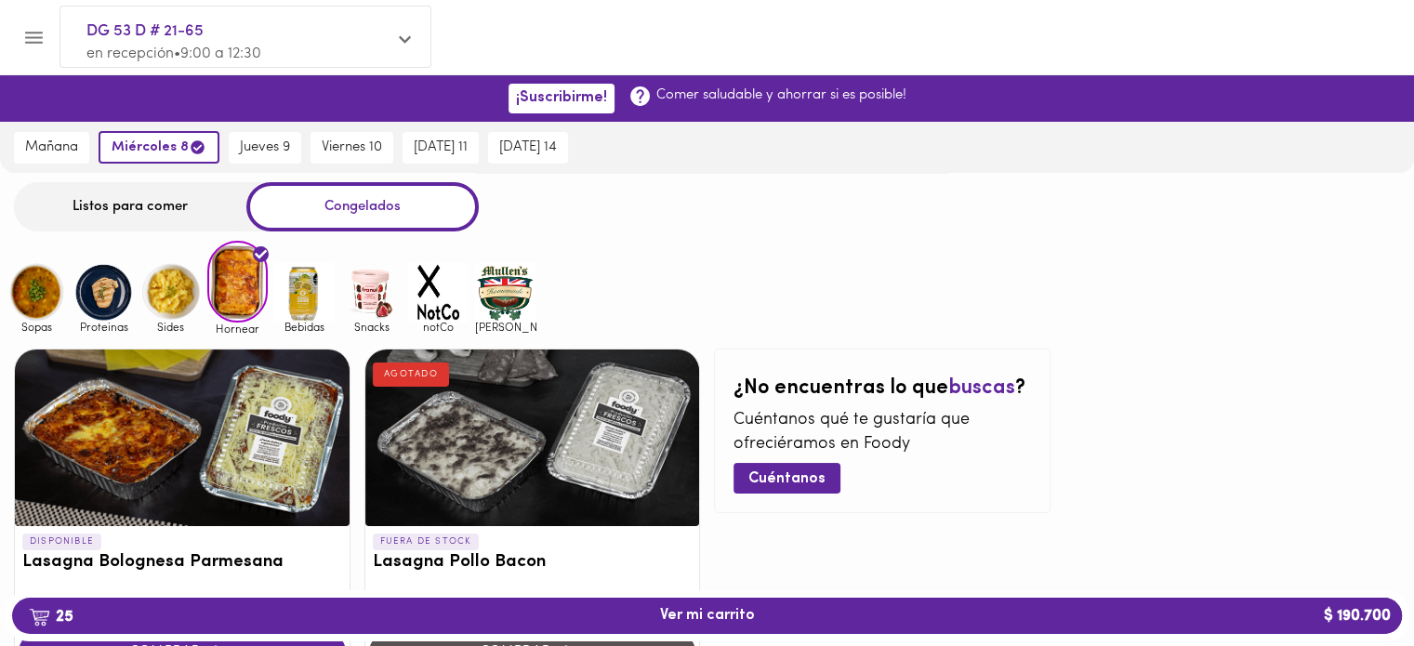
click at [498, 296] on img at bounding box center [505, 292] width 60 height 60
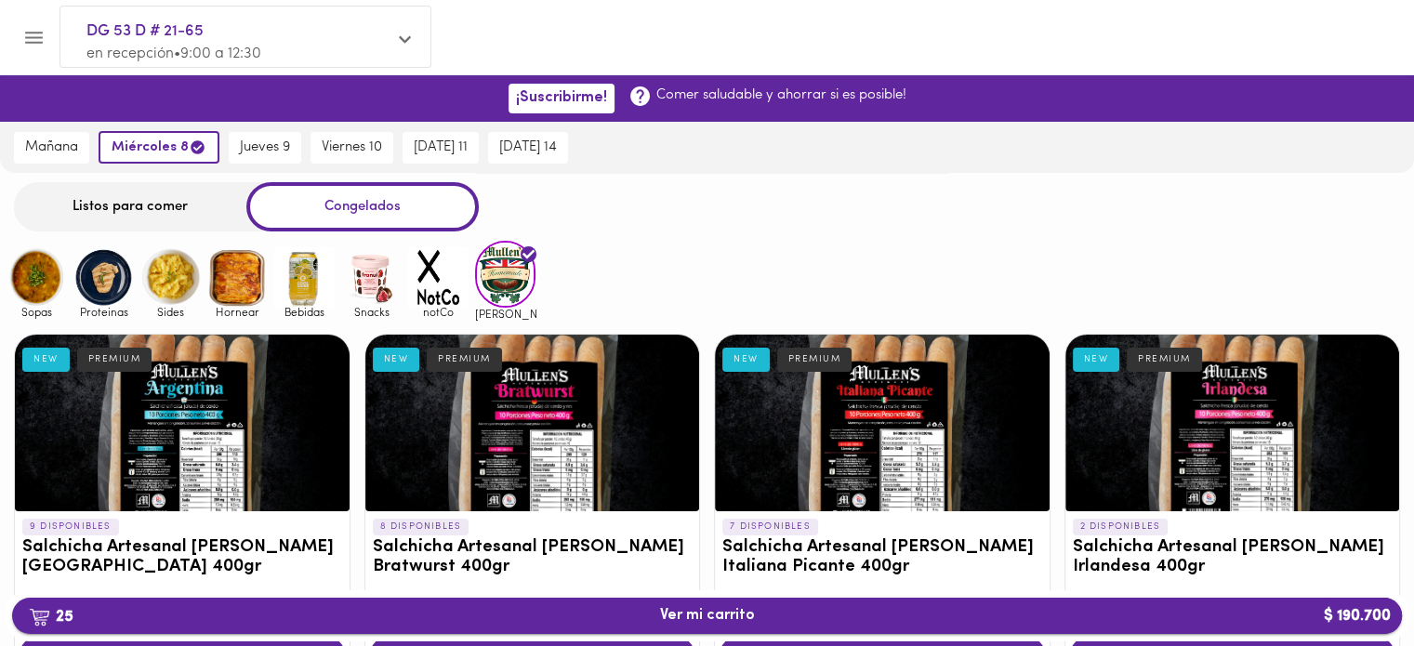
click at [688, 614] on span "25 Ver mi carrito $ 190.700" at bounding box center [707, 616] width 95 height 18
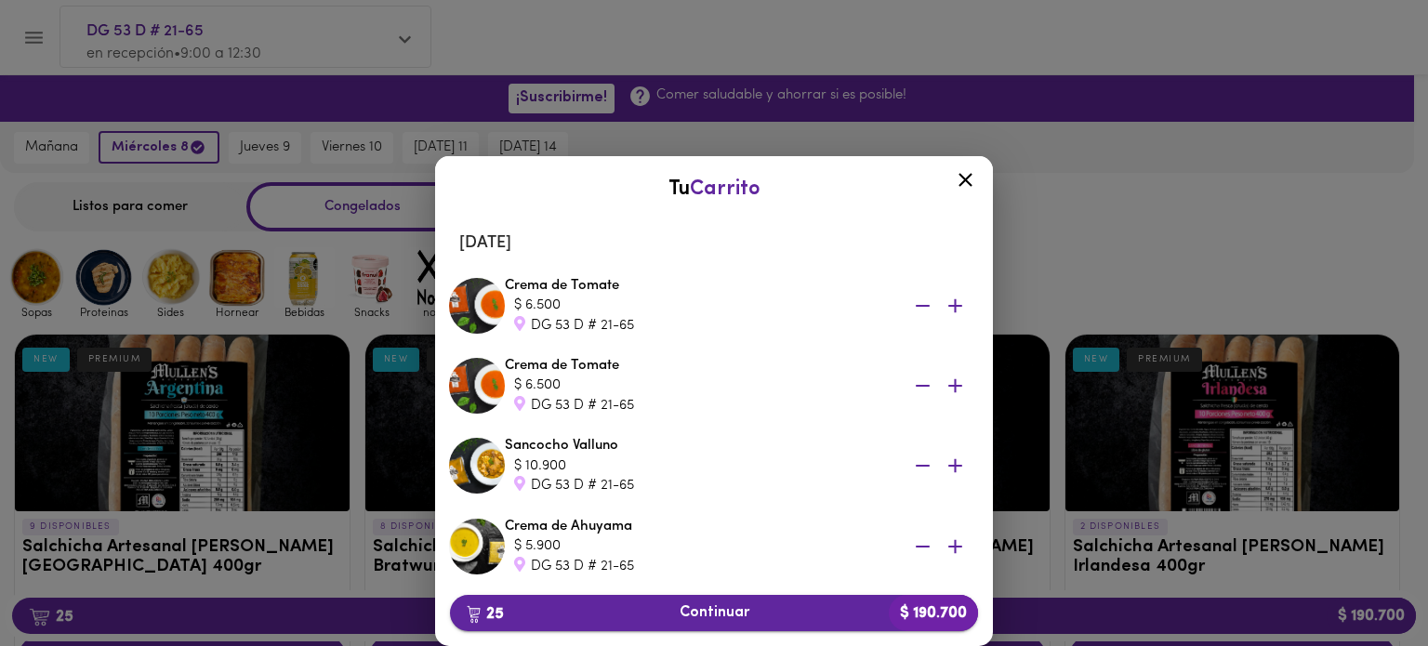
click at [858, 606] on span "25 Continuar $ 190.700" at bounding box center [714, 613] width 498 height 18
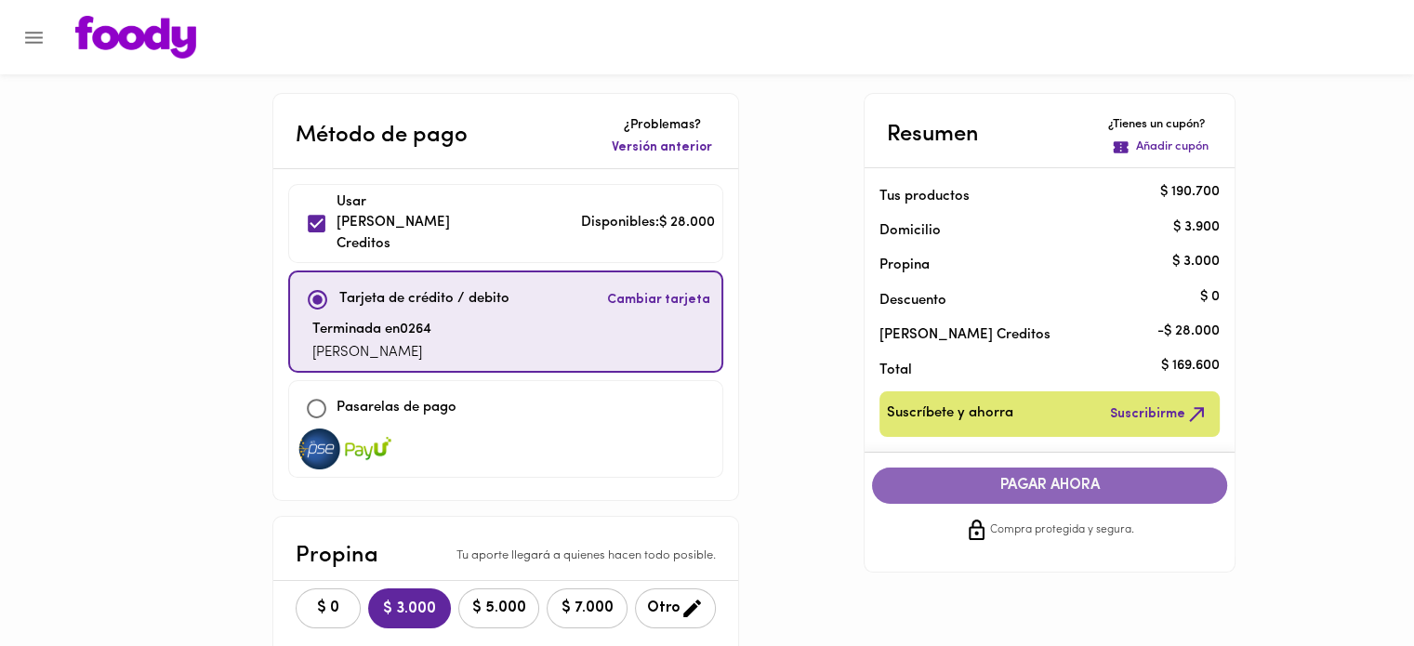
click at [1080, 481] on span "PAGAR AHORA" at bounding box center [1049, 486] width 318 height 18
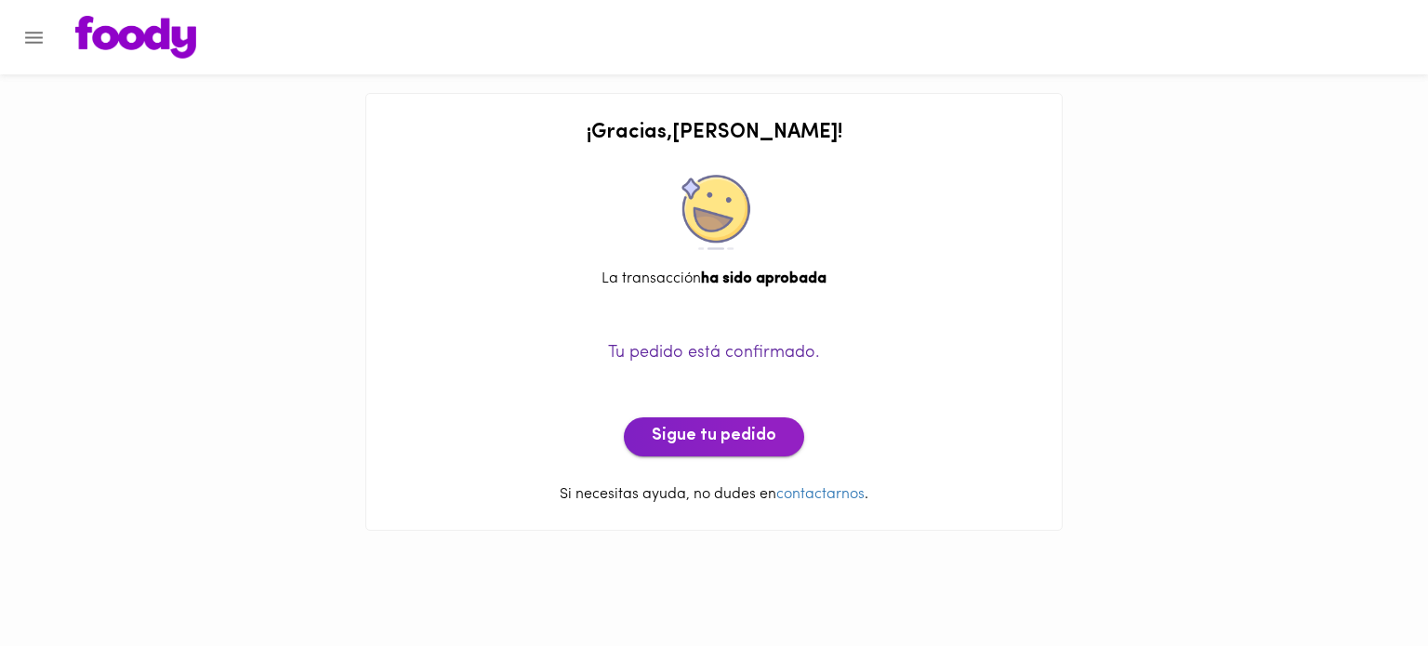
click at [756, 435] on span "Sigue tu pedido" at bounding box center [714, 437] width 125 height 20
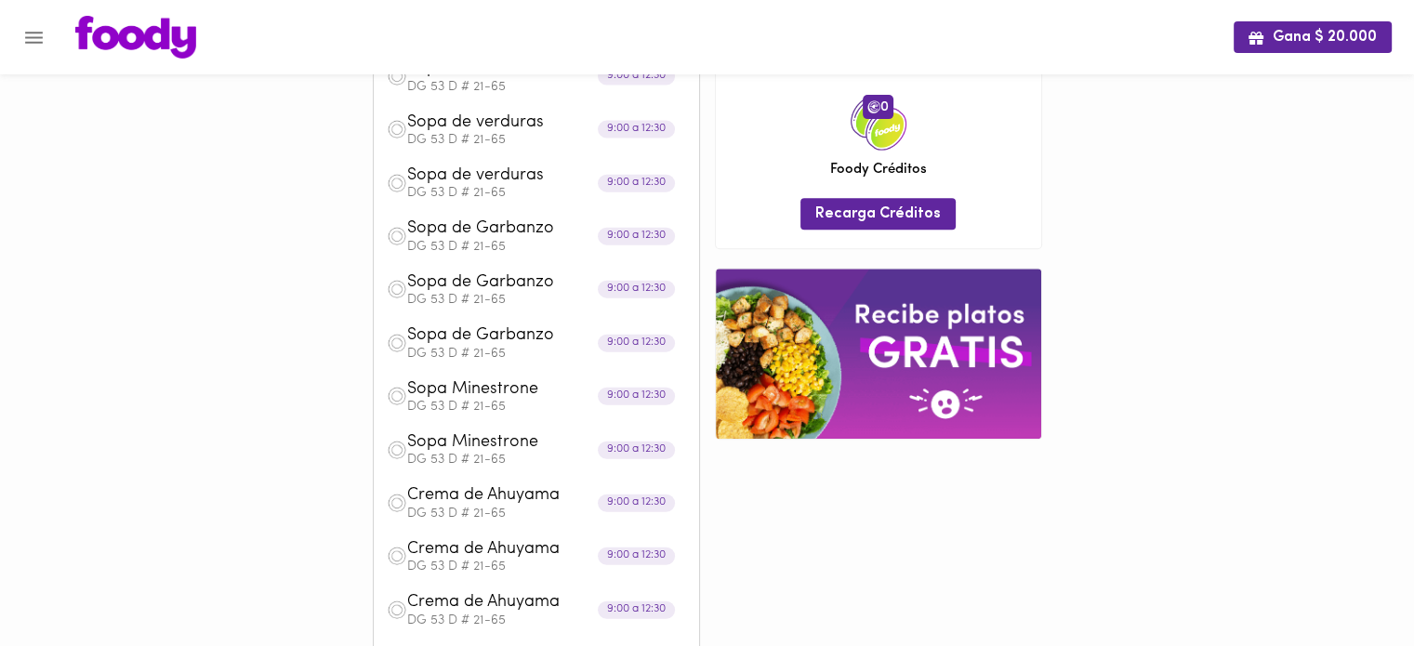
scroll to position [836, 0]
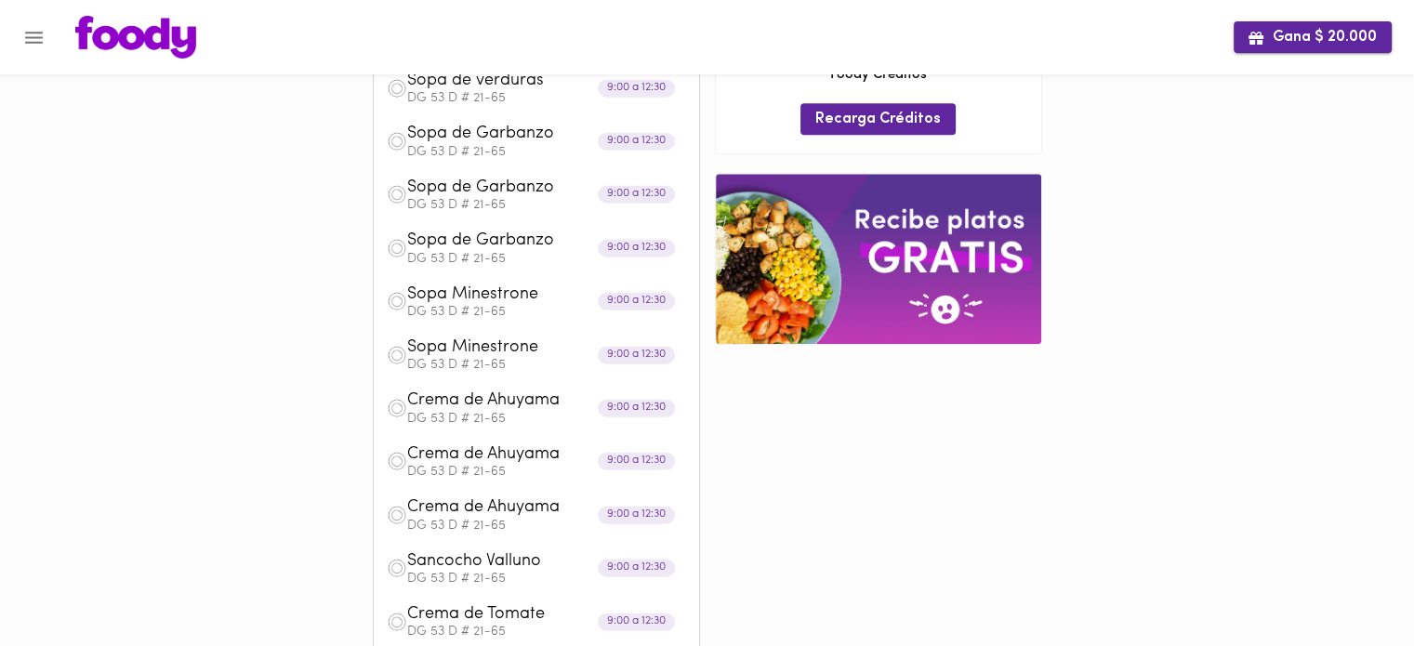
click at [1256, 34] on icon "button" at bounding box center [1255, 38] width 15 height 15
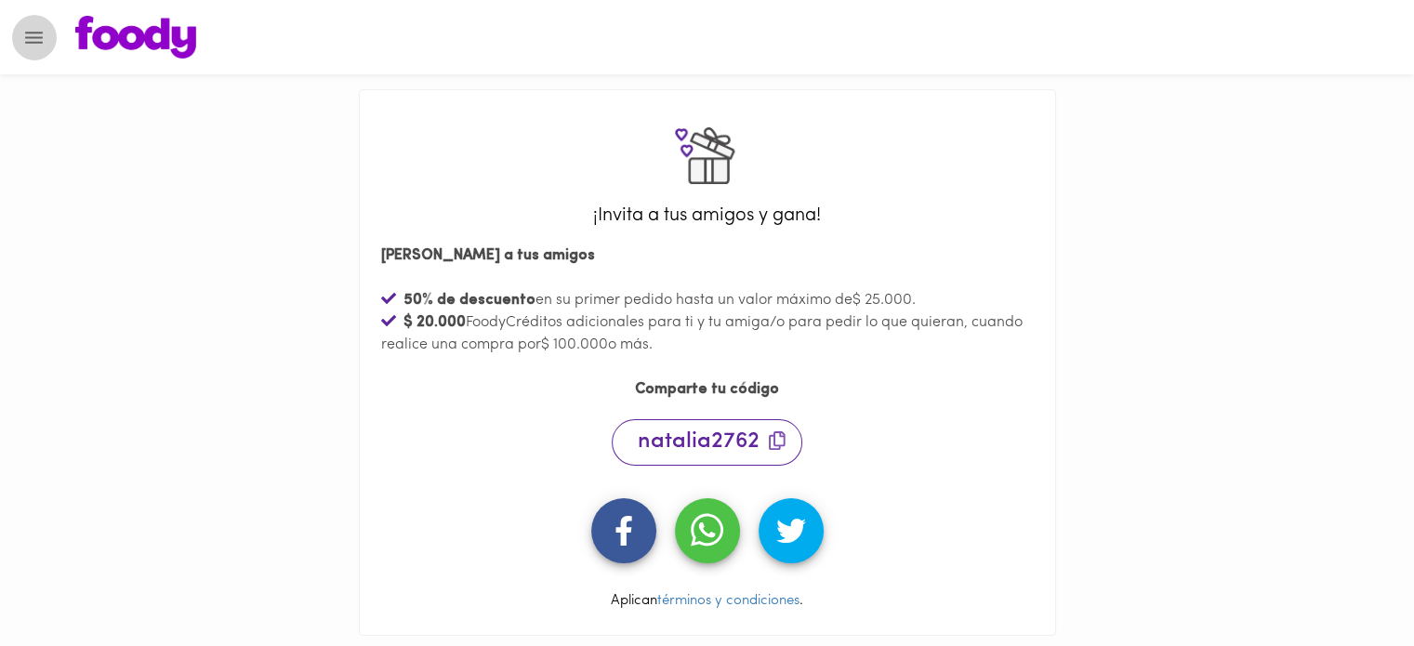
click at [26, 46] on icon "Menu" at bounding box center [33, 37] width 23 height 23
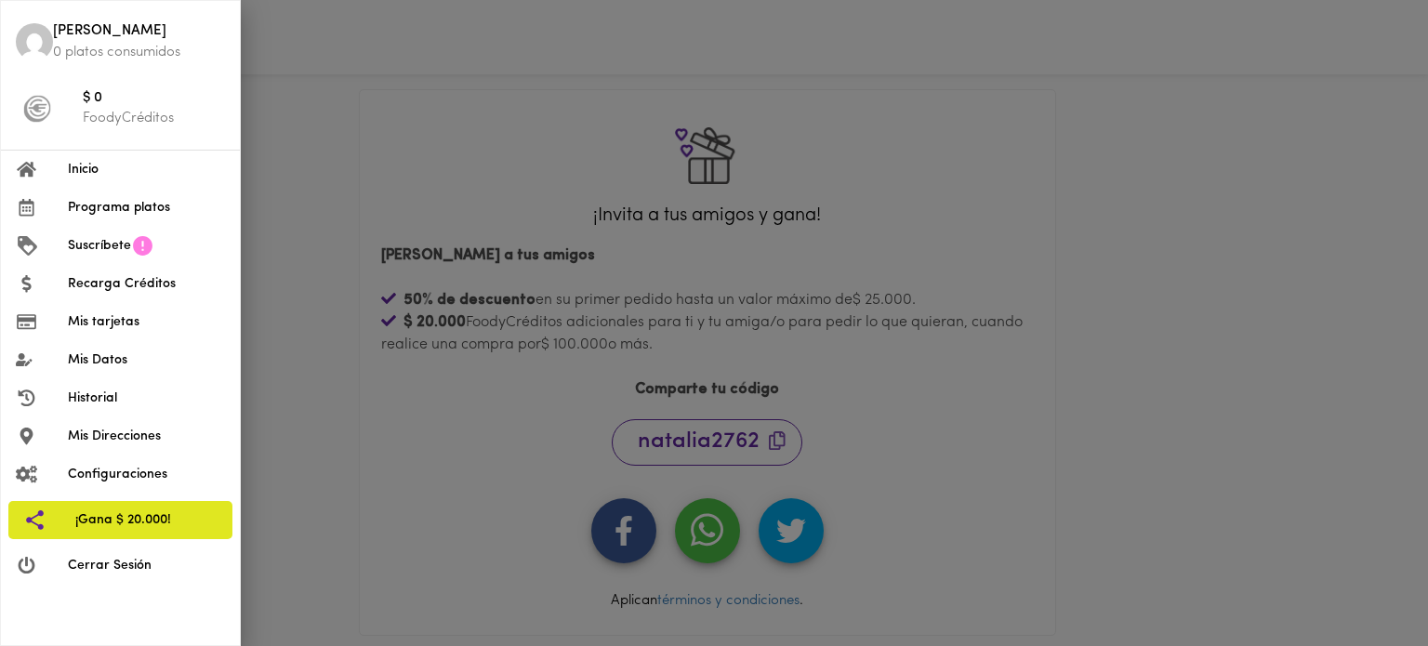
click at [442, 122] on div at bounding box center [714, 323] width 1428 height 646
